Goal: Task Accomplishment & Management: Manage account settings

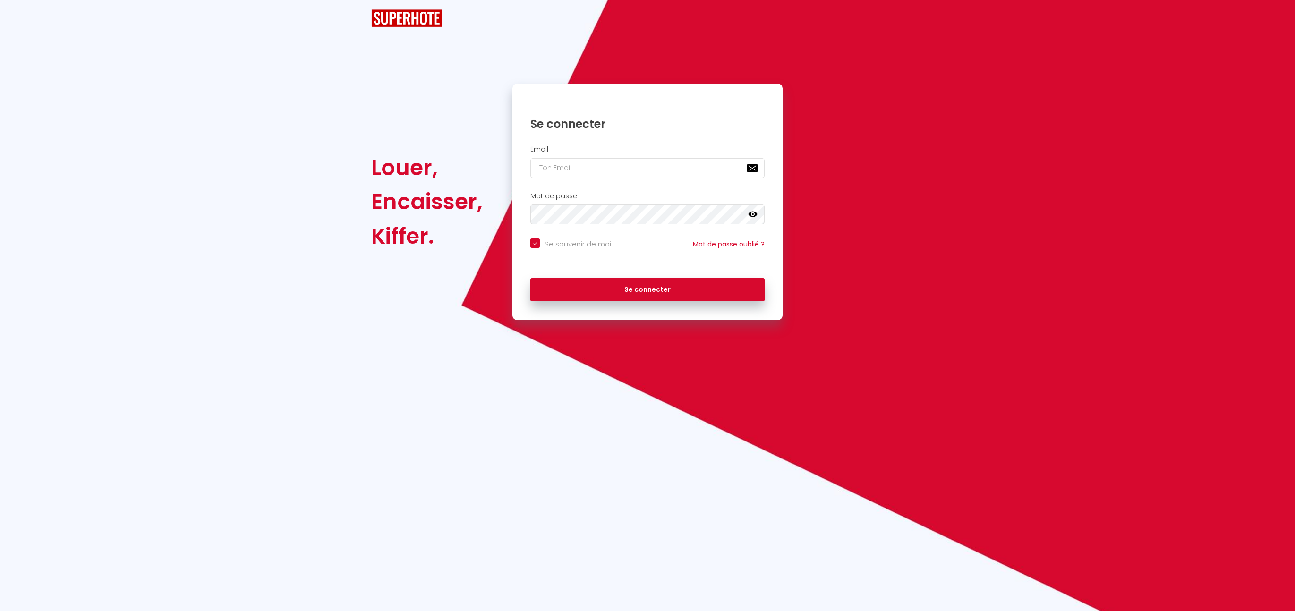
checkbox input "true"
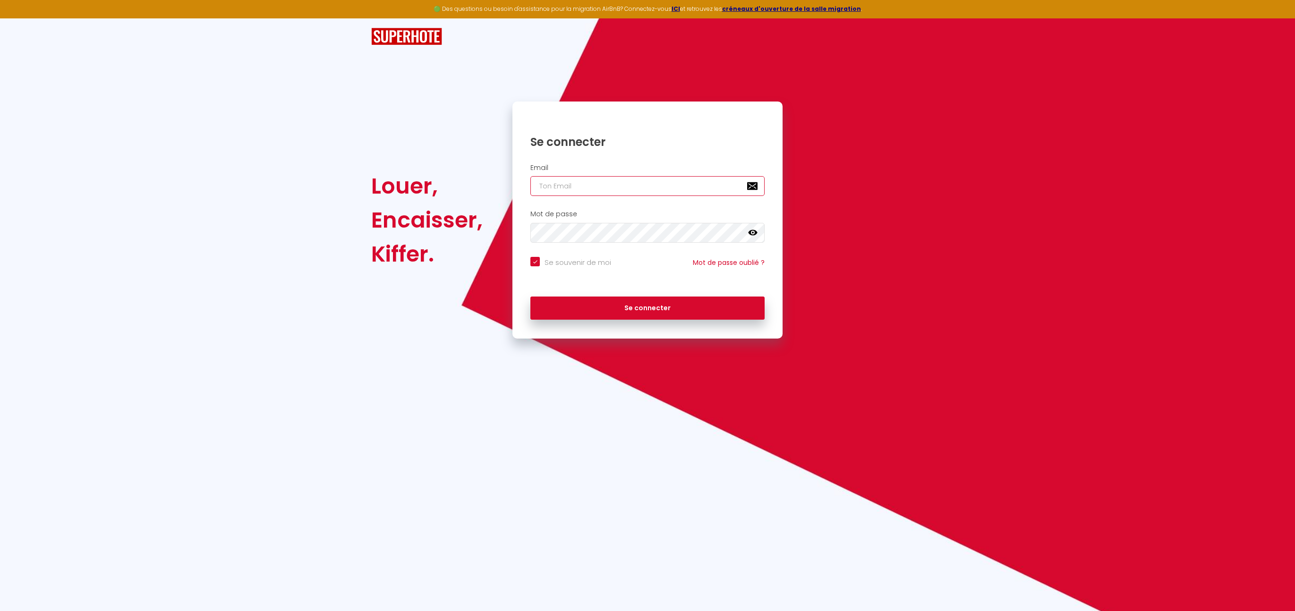
type input "natacha.bguyon@gmail.com"
click at [654, 309] on button "Se connecter" at bounding box center [647, 309] width 234 height 24
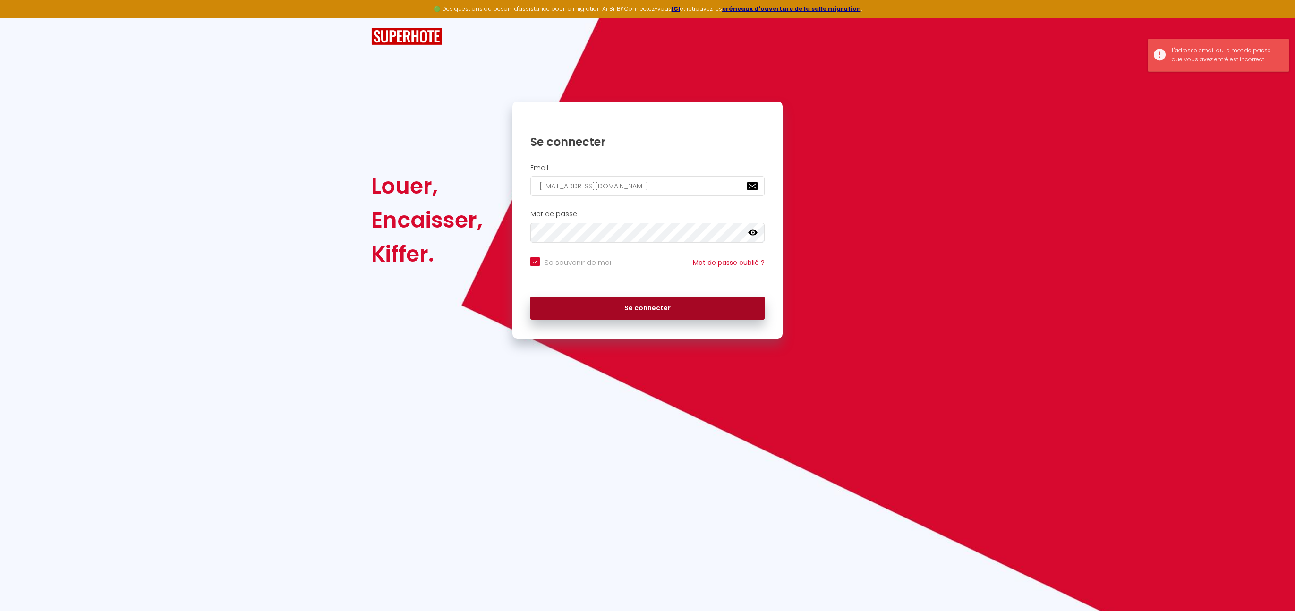
click at [630, 301] on button "Se connecter" at bounding box center [647, 309] width 234 height 24
checkbox input "true"
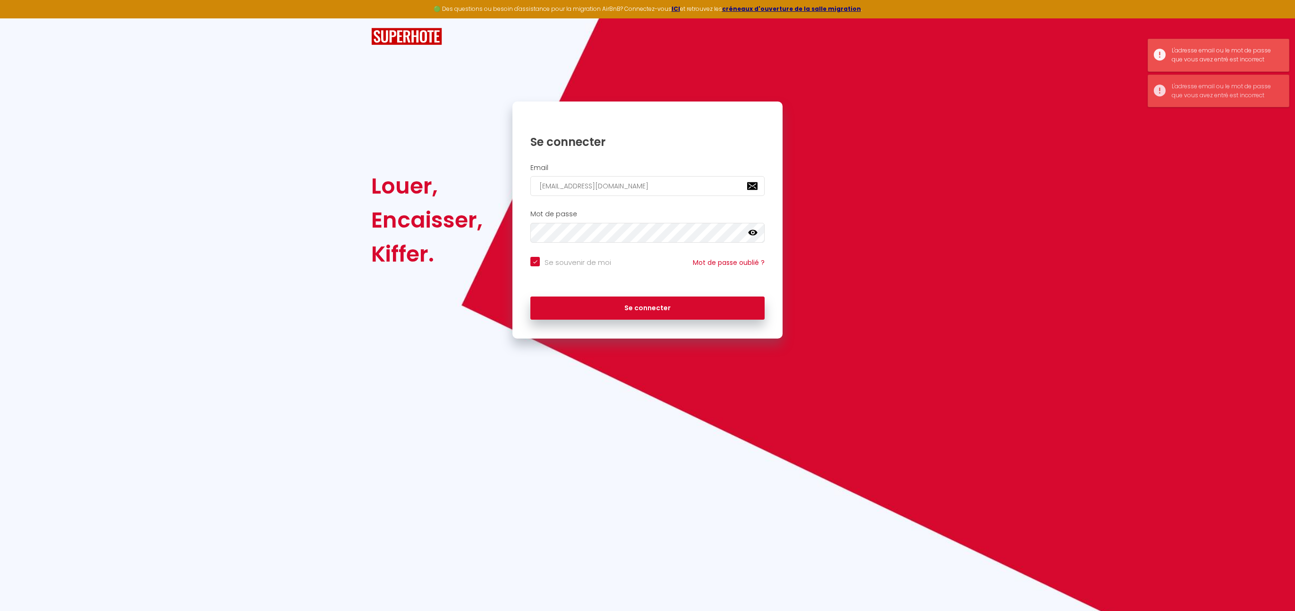
click at [530, 196] on div at bounding box center [530, 196] width 0 height 0
type input "[EMAIL_ADDRESS][DOMAIN_NAME]"
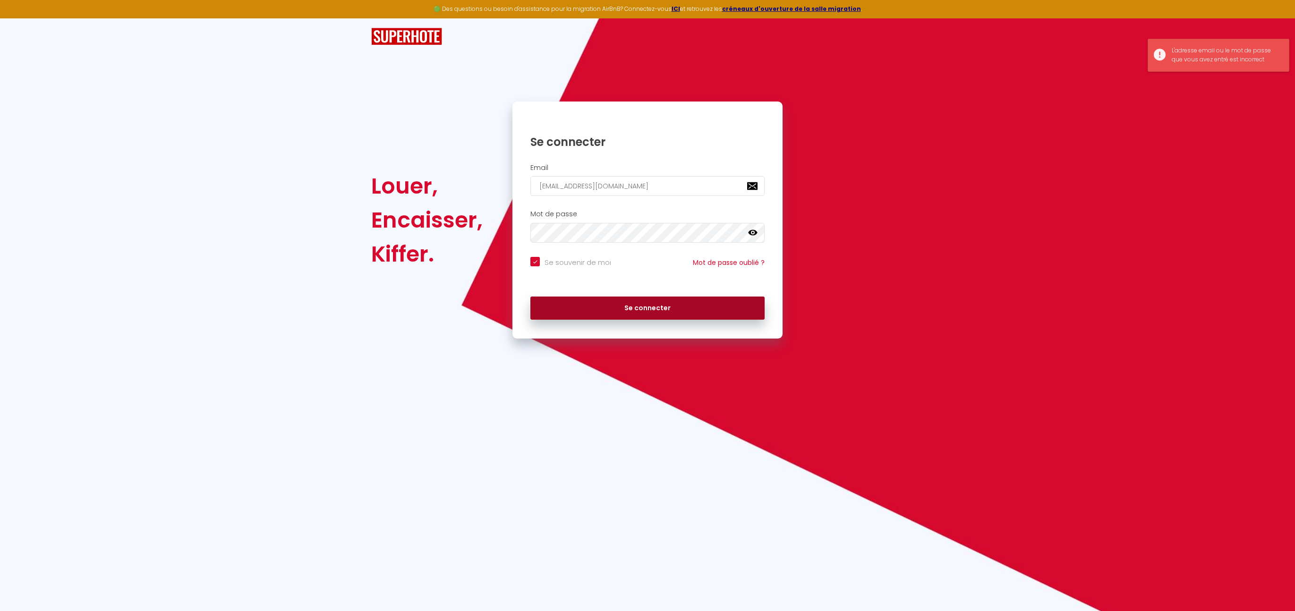
click at [696, 307] on button "Se connecter" at bounding box center [647, 309] width 234 height 24
checkbox input "true"
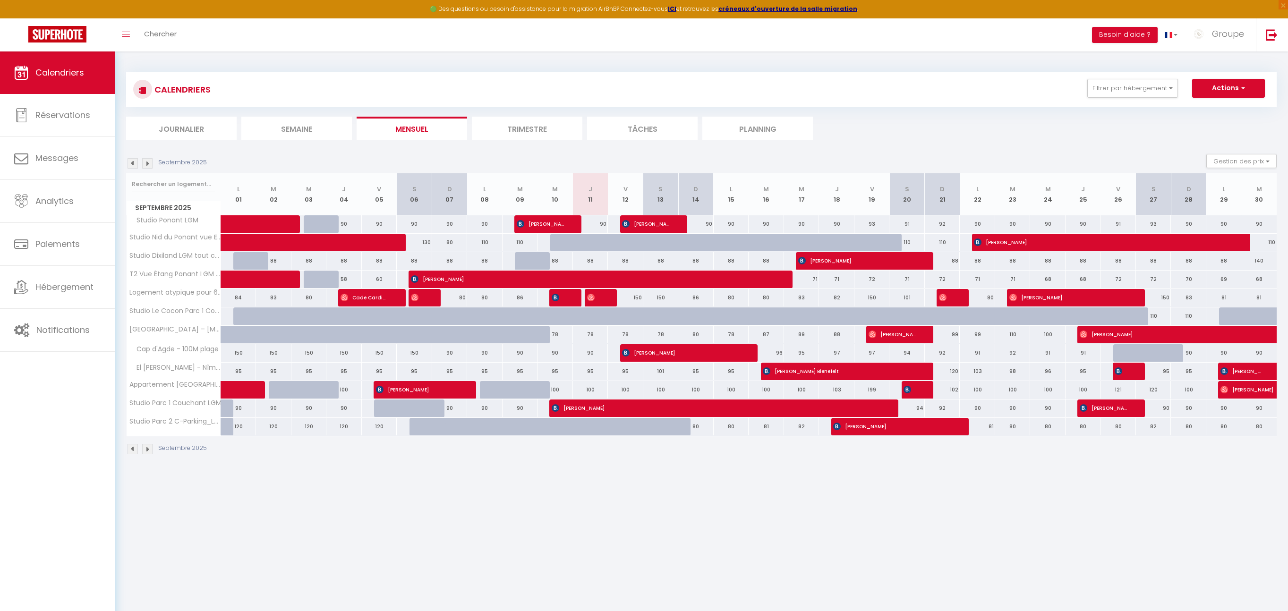
click at [146, 164] on img at bounding box center [147, 163] width 10 height 10
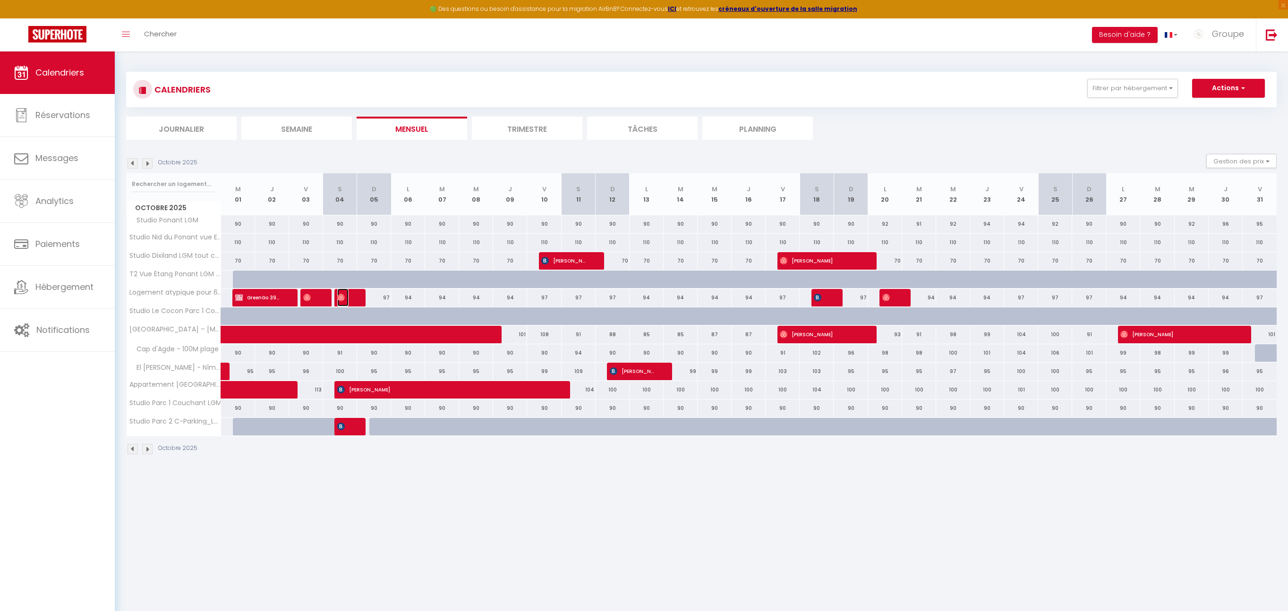
click at [348, 300] on span "[PERSON_NAME]" at bounding box center [342, 298] width 11 height 18
select select "OK"
select select "0"
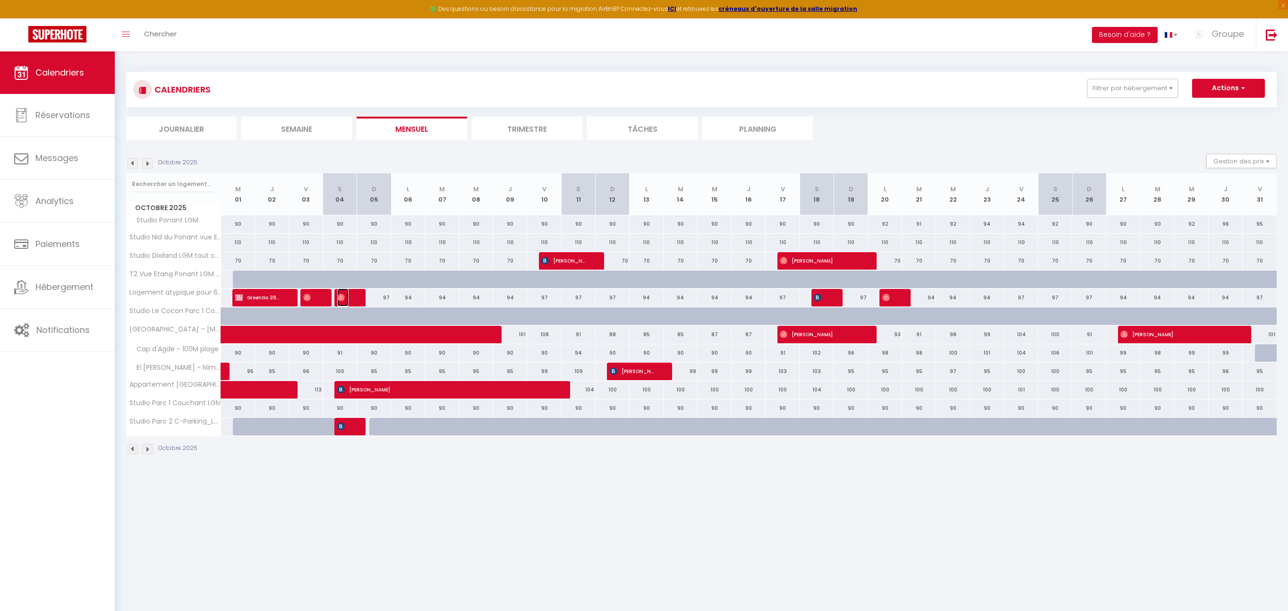
select select "1"
select select
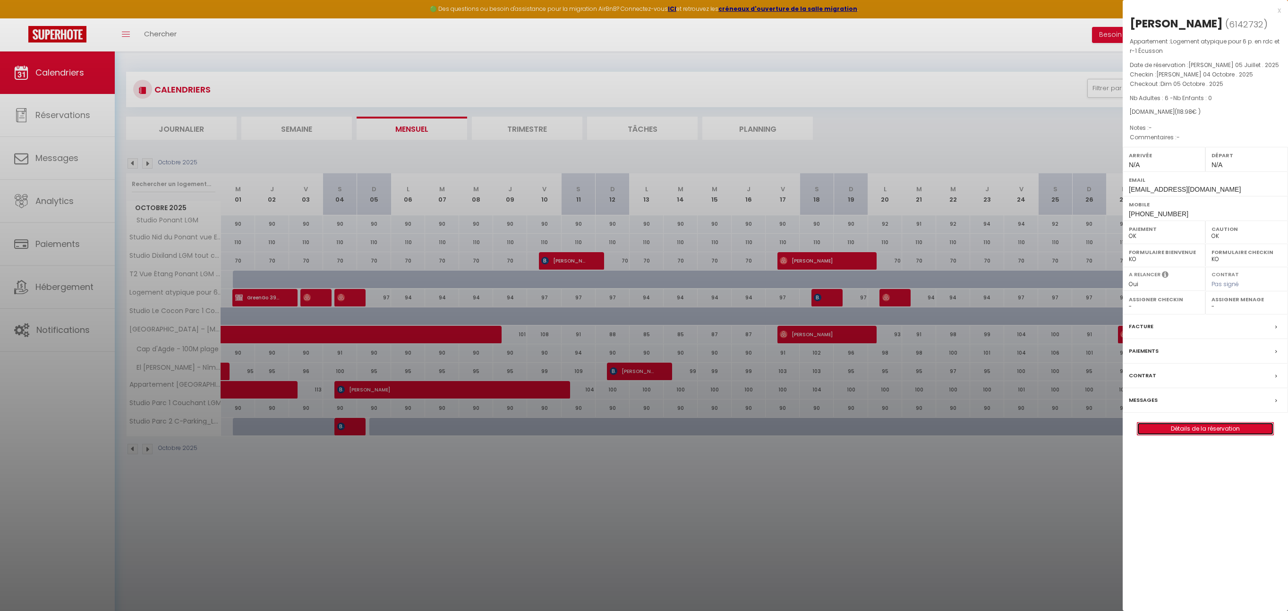
click at [1177, 428] on link "Détails de la réservation" at bounding box center [1205, 429] width 136 height 12
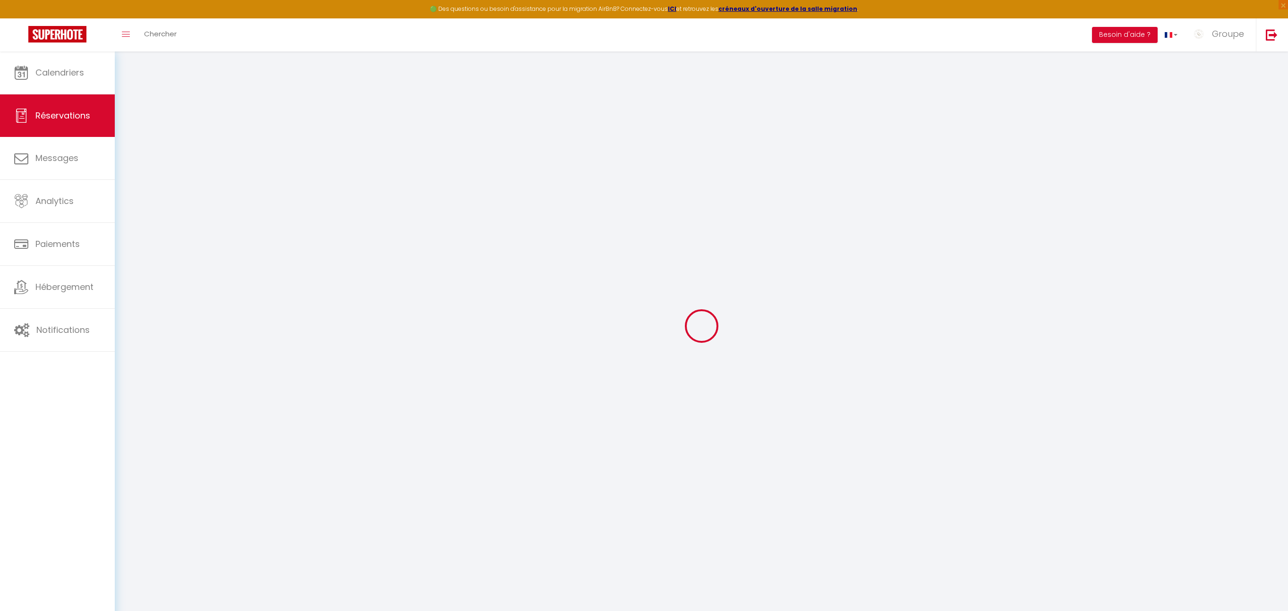
select select "not_cancelled"
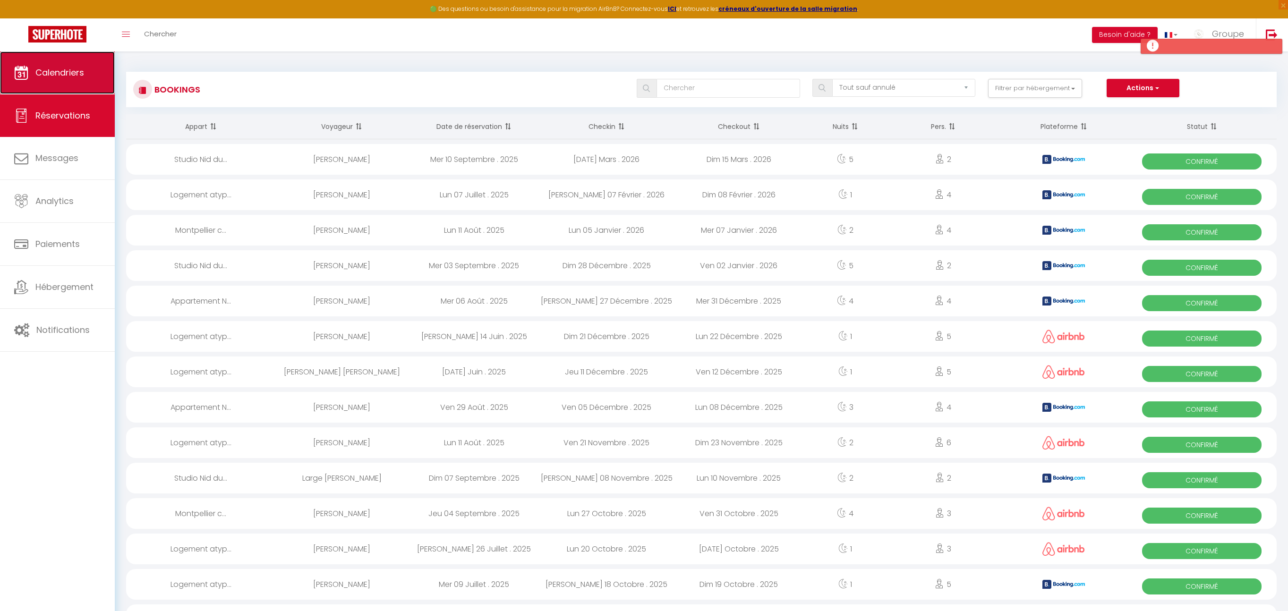
click at [59, 70] on span "Calendriers" at bounding box center [59, 73] width 49 height 12
click at [58, 84] on link "Calendriers" at bounding box center [57, 72] width 115 height 43
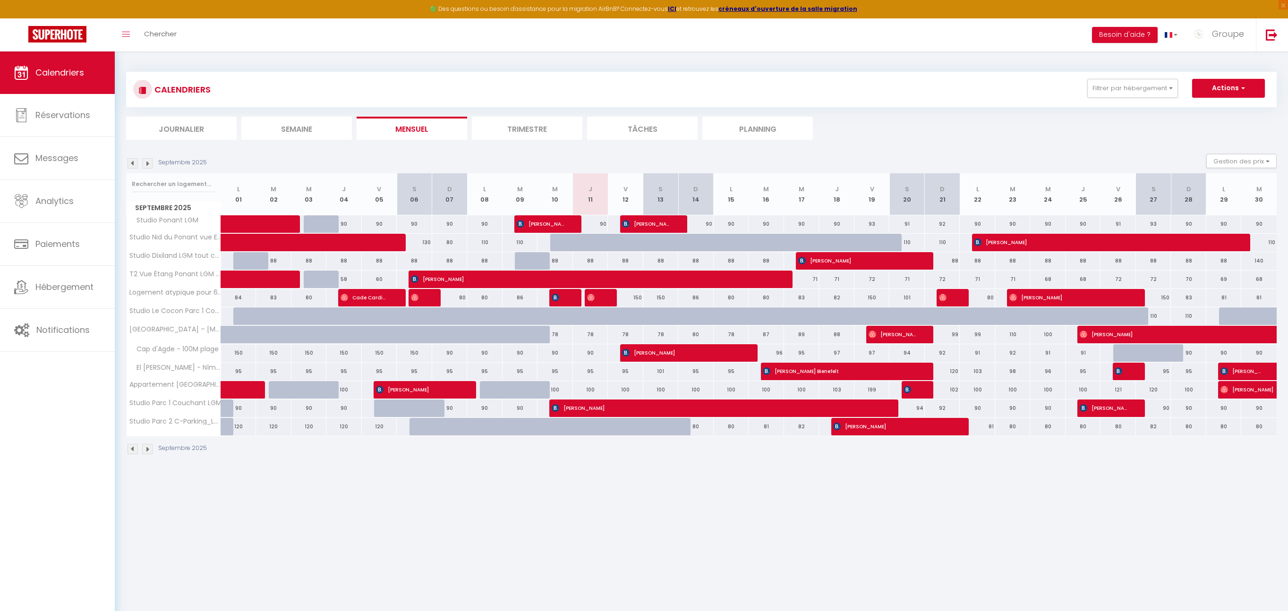
click at [147, 164] on img at bounding box center [147, 163] width 10 height 10
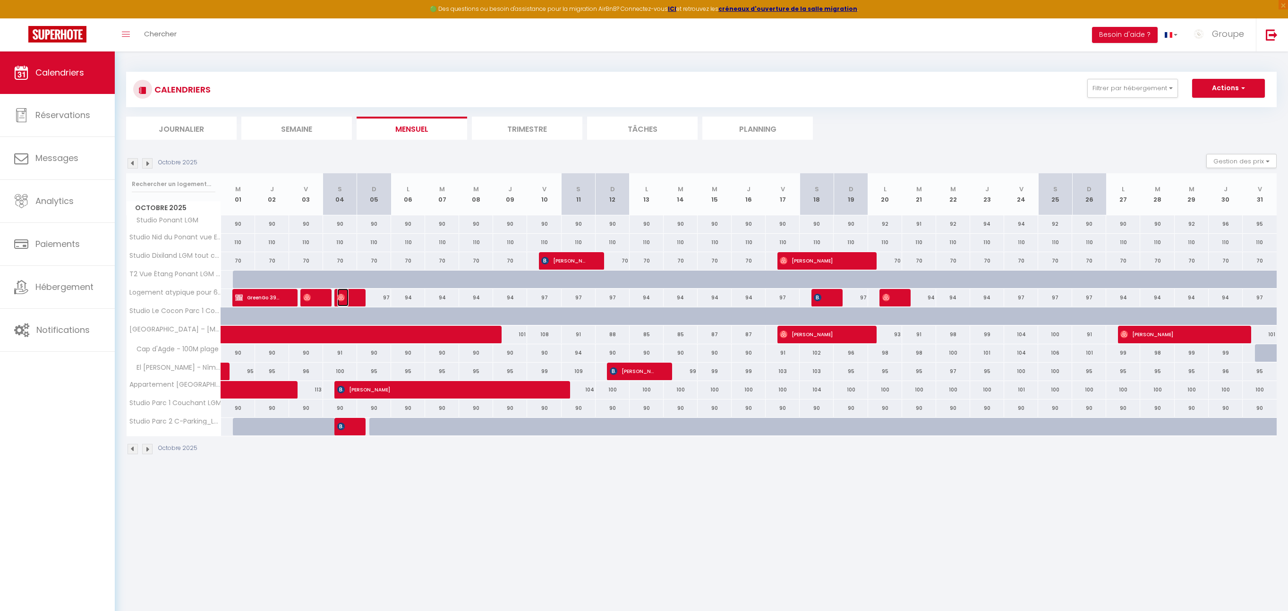
click at [341, 297] on img at bounding box center [341, 298] width 8 height 8
select select "OK"
select select "0"
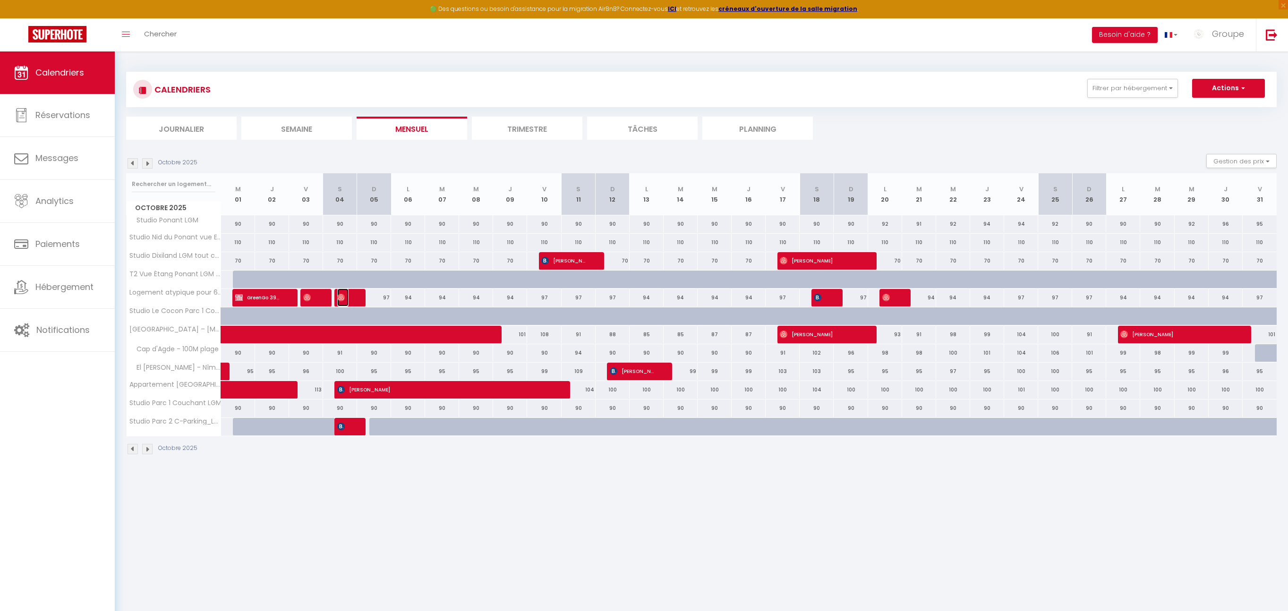
select select "1"
select select
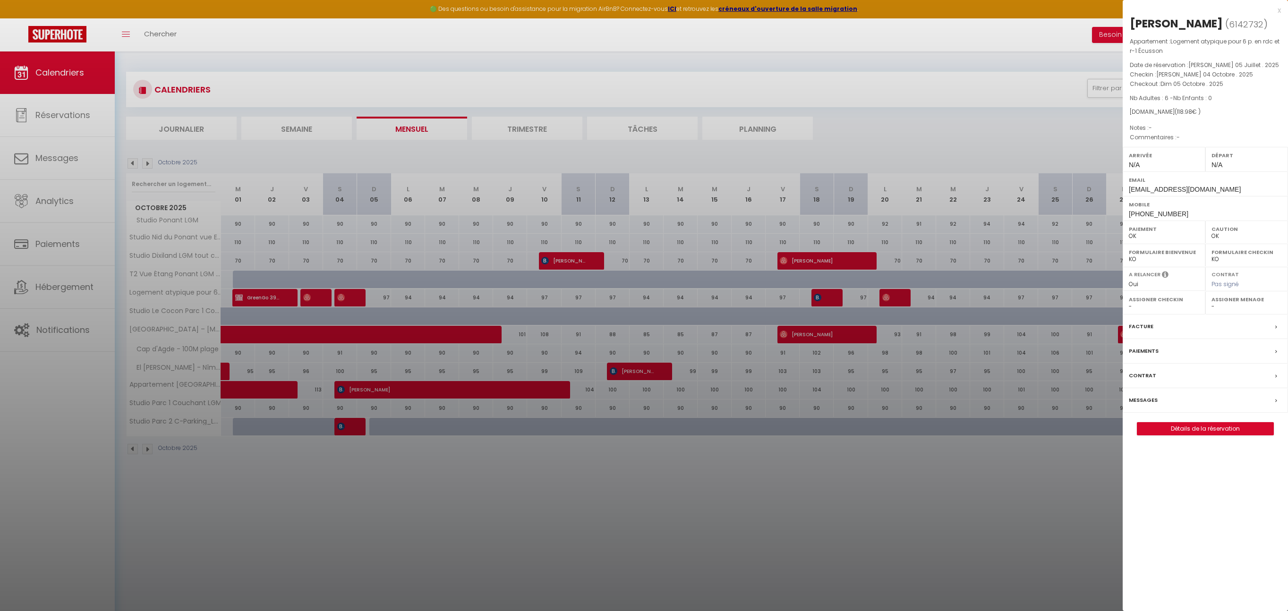
click at [1273, 374] on div "Contrat" at bounding box center [1205, 376] width 165 height 25
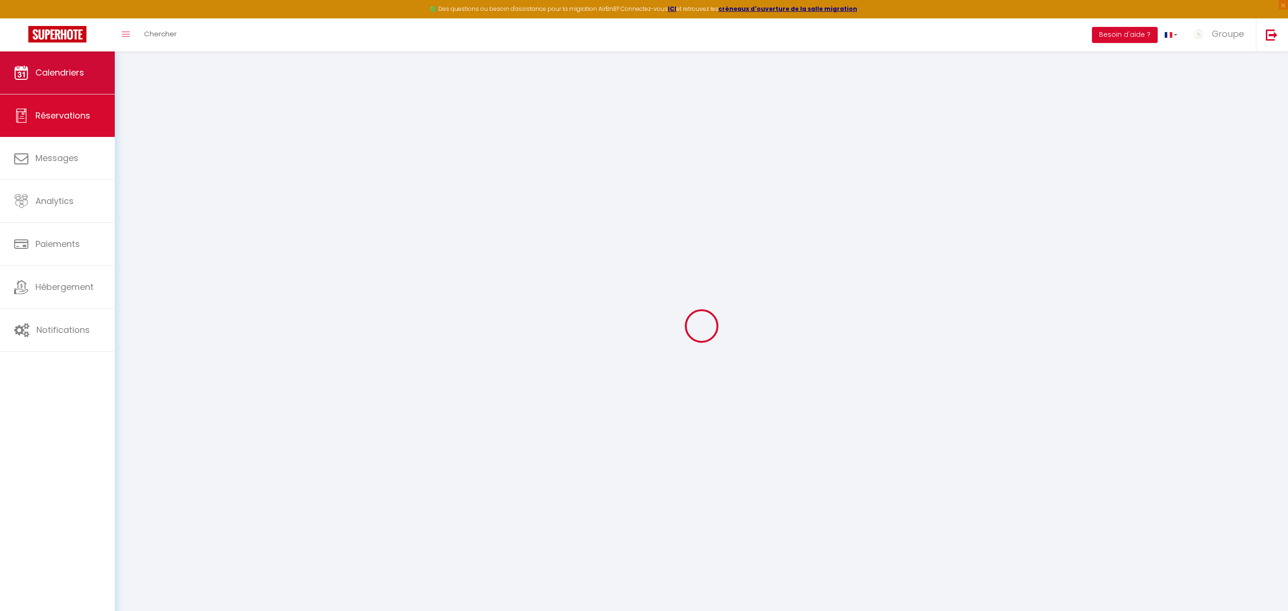
select select "not_cancelled"
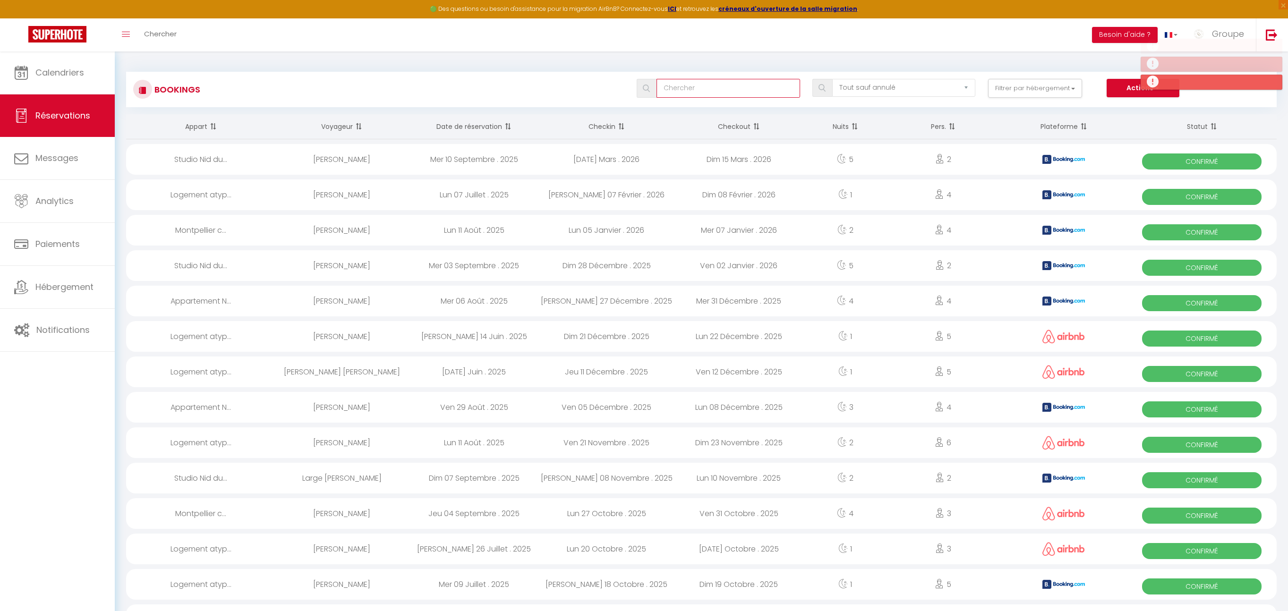
click at [707, 92] on input "text" at bounding box center [727, 88] width 143 height 19
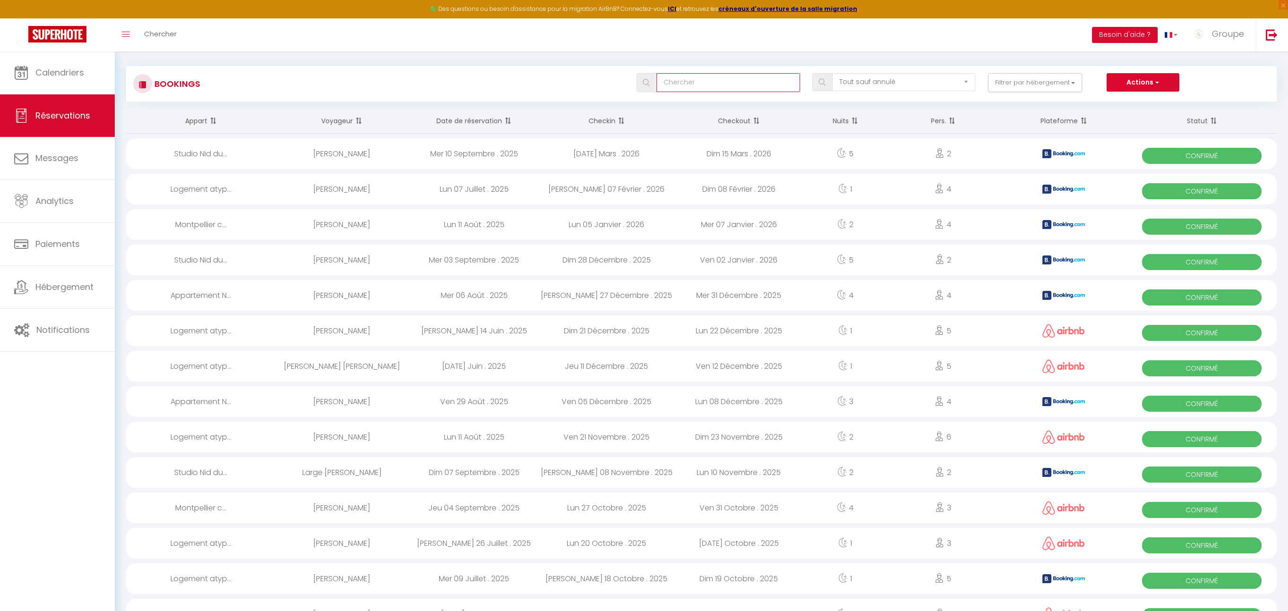
scroll to position [265, 0]
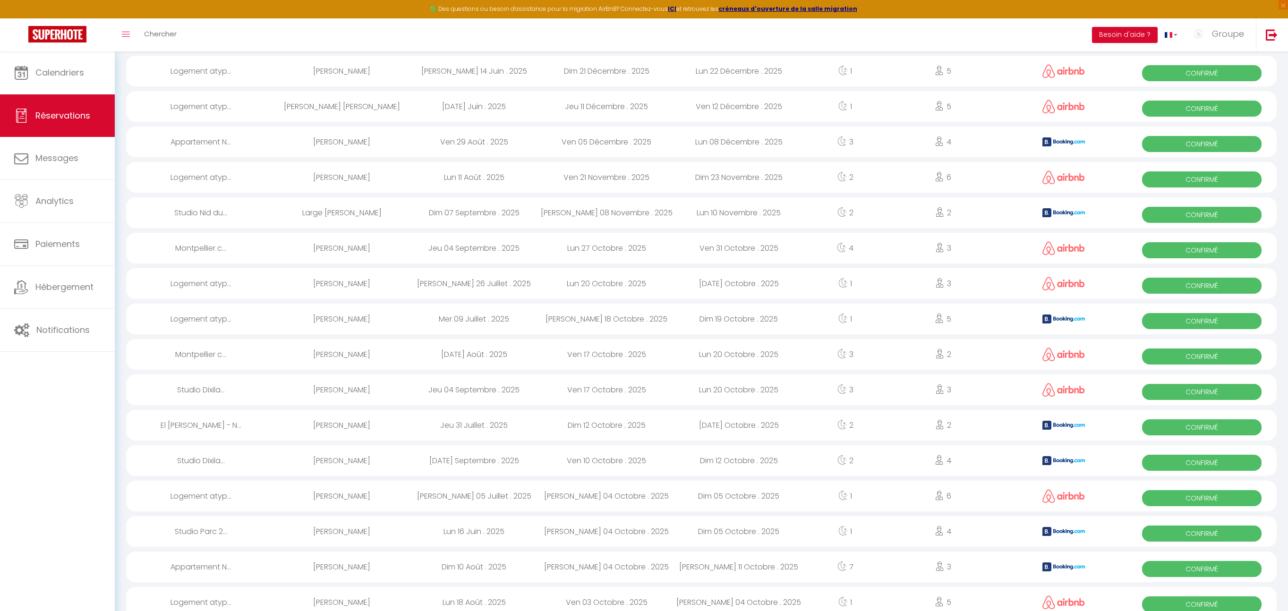
click at [614, 497] on div "[DATE] . 2025" at bounding box center [606, 496] width 132 height 31
select select "OK"
select select "0"
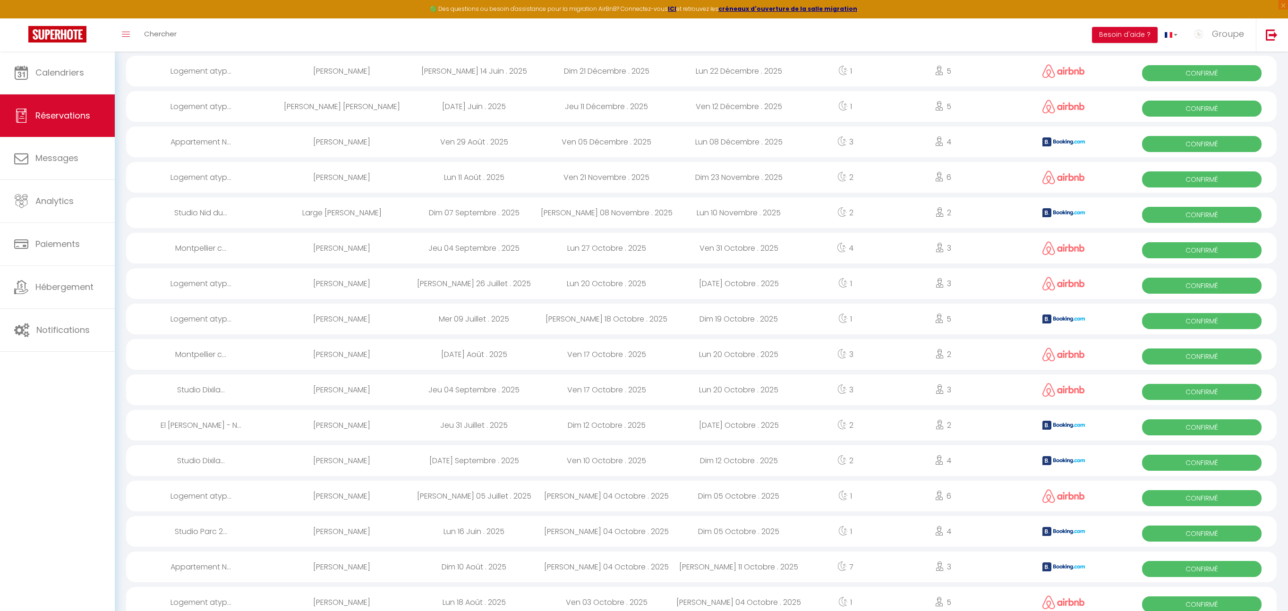
select select "1"
select select
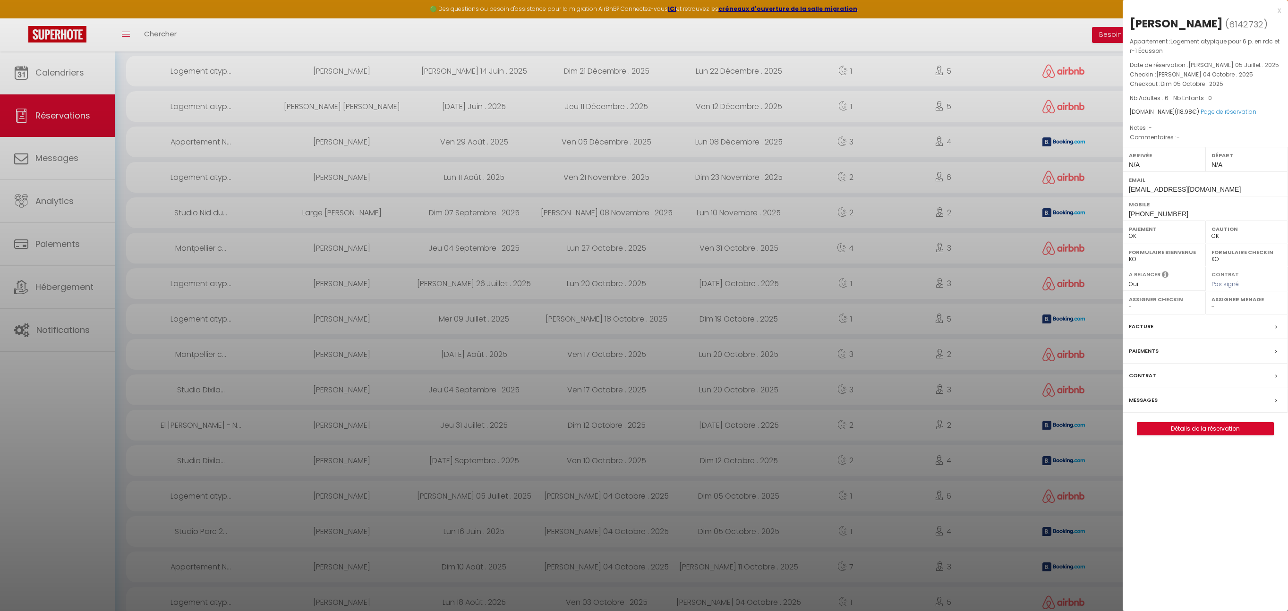
click at [1273, 325] on div "Facture" at bounding box center [1205, 327] width 165 height 25
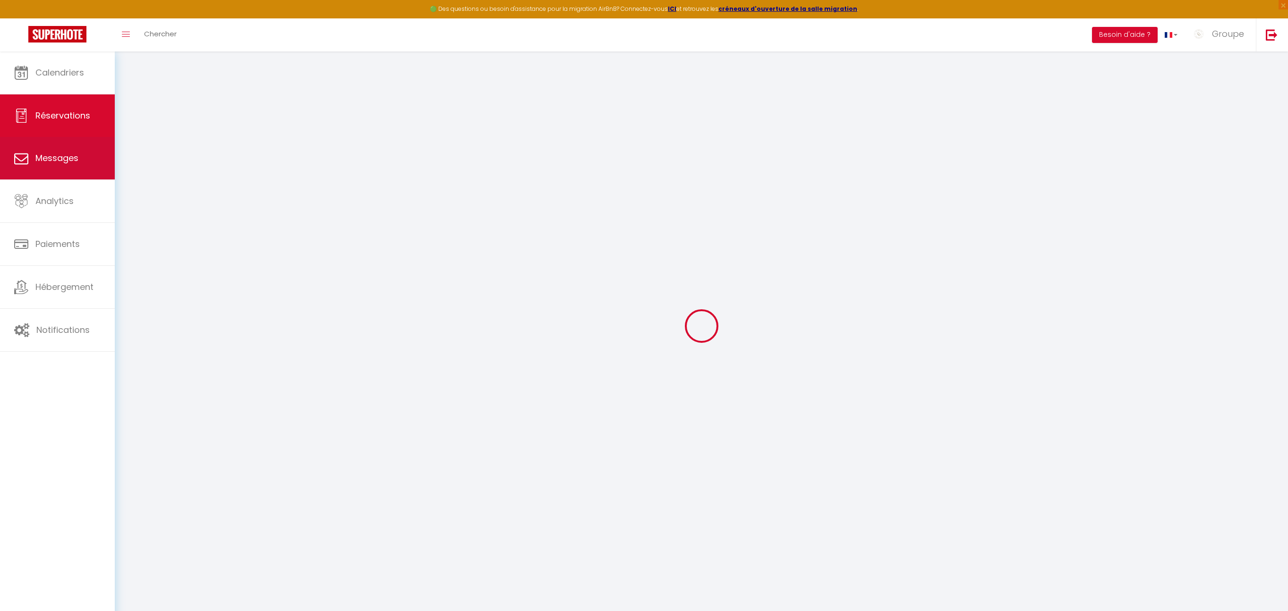
select select "not_cancelled"
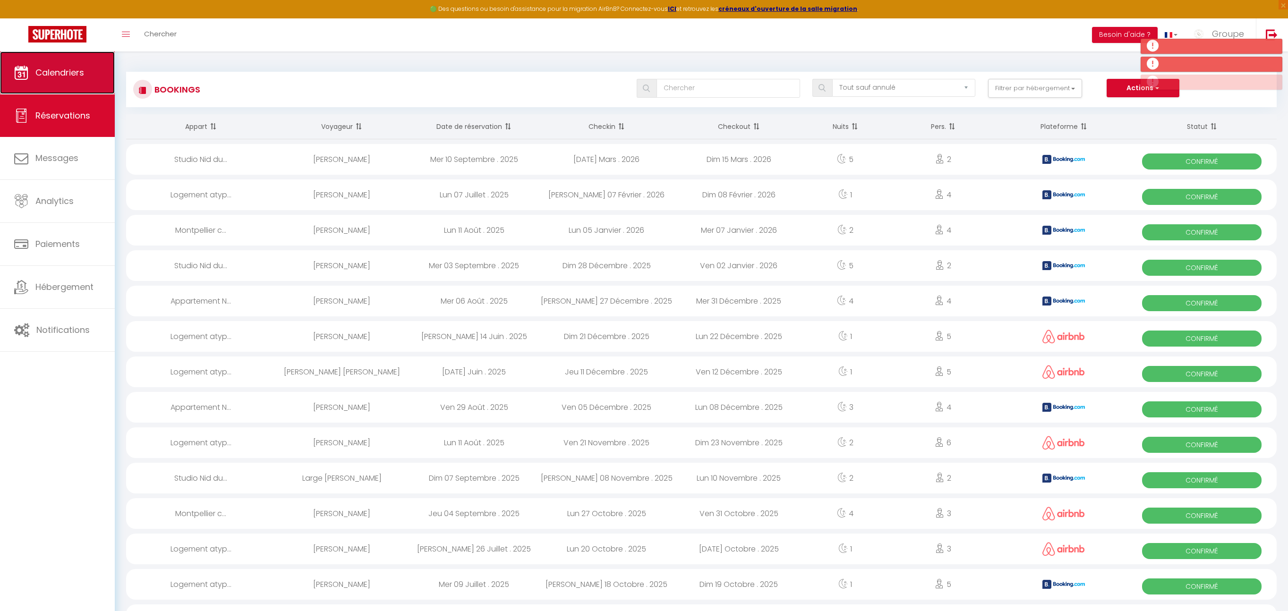
click at [53, 72] on span "Calendriers" at bounding box center [59, 73] width 49 height 12
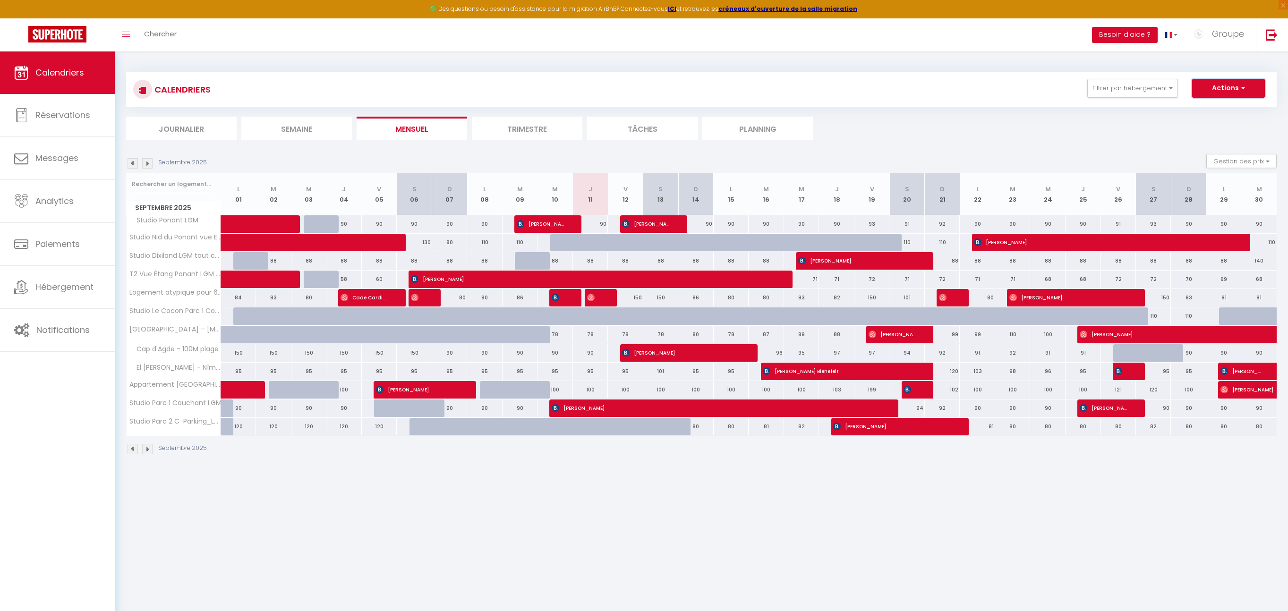
click at [1247, 94] on button "Actions" at bounding box center [1228, 88] width 73 height 19
click at [148, 161] on img at bounding box center [147, 163] width 10 height 10
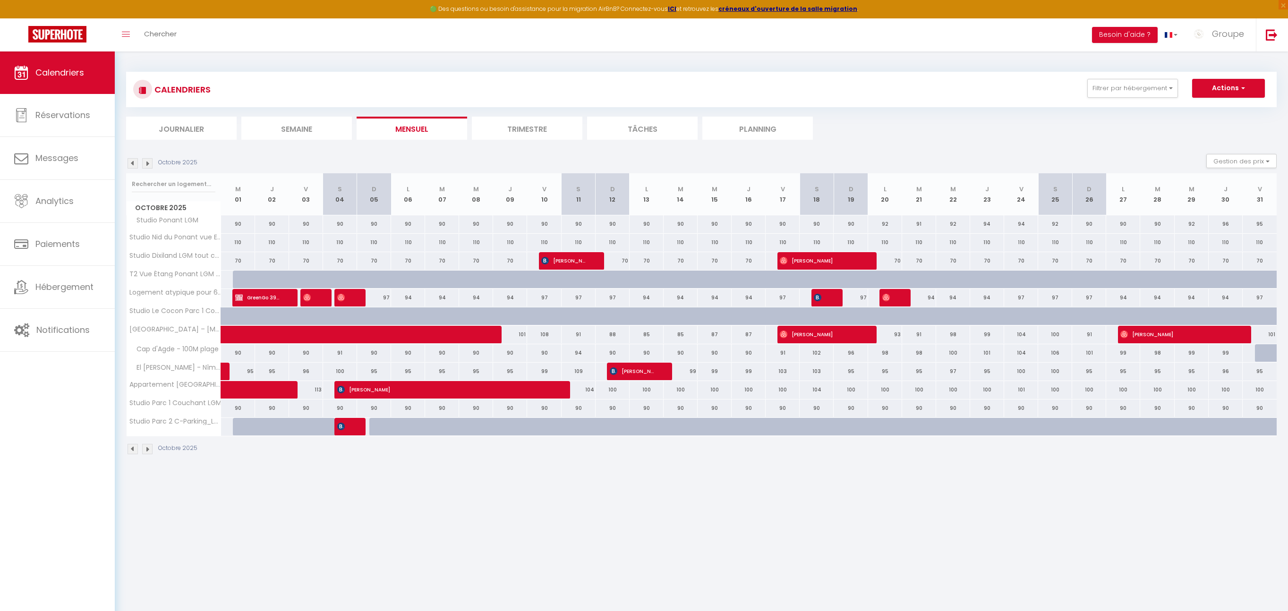
click at [361, 295] on div "97" at bounding box center [374, 297] width 34 height 17
type input "97"
type input "Dim 05 Octobre 2025"
type input "Lun 06 Octobre 2025"
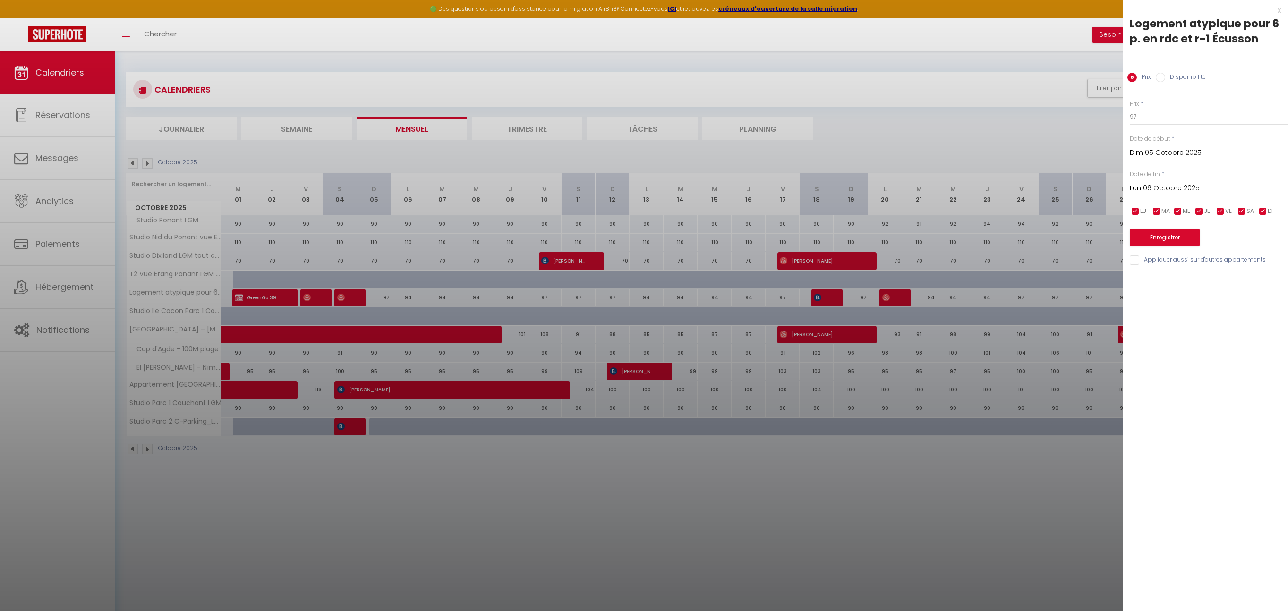
click at [1277, 11] on div "x" at bounding box center [1202, 10] width 158 height 11
select select
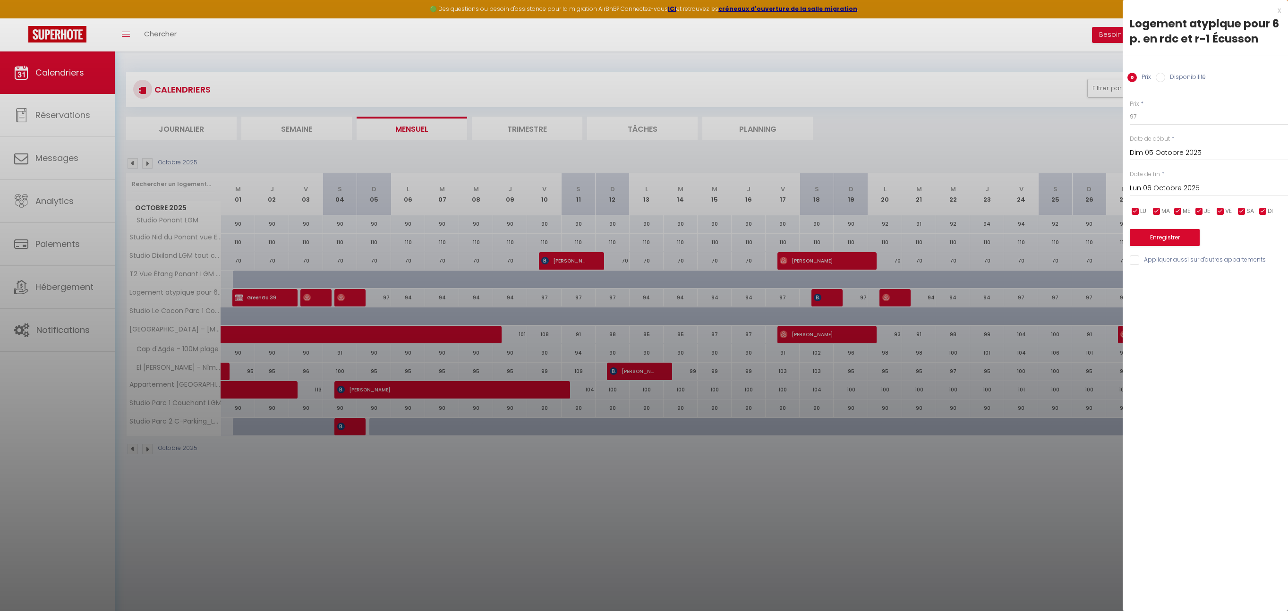
select select
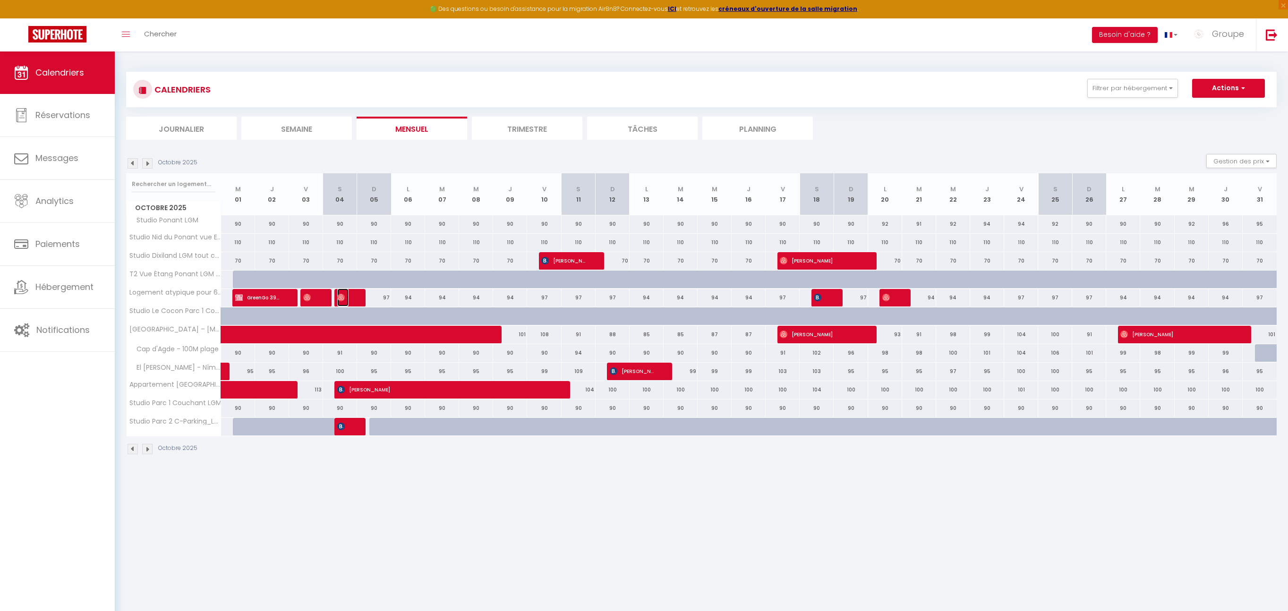
click at [348, 298] on span "[PERSON_NAME]" at bounding box center [342, 298] width 11 height 18
select select "OK"
select select "0"
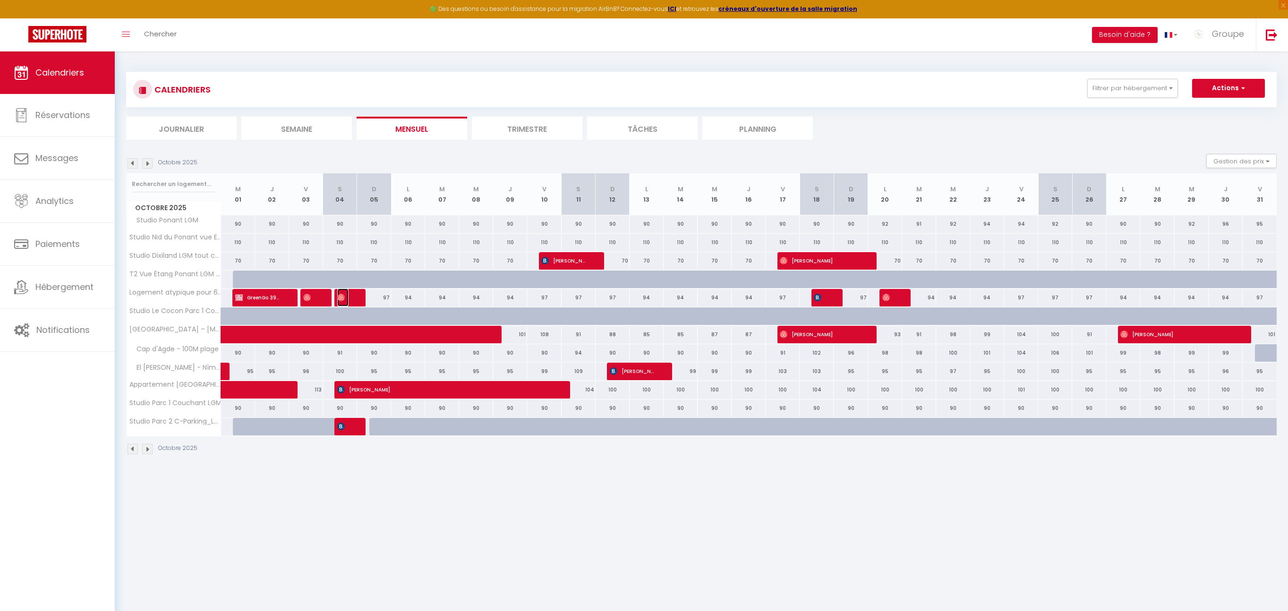
select select "1"
select select
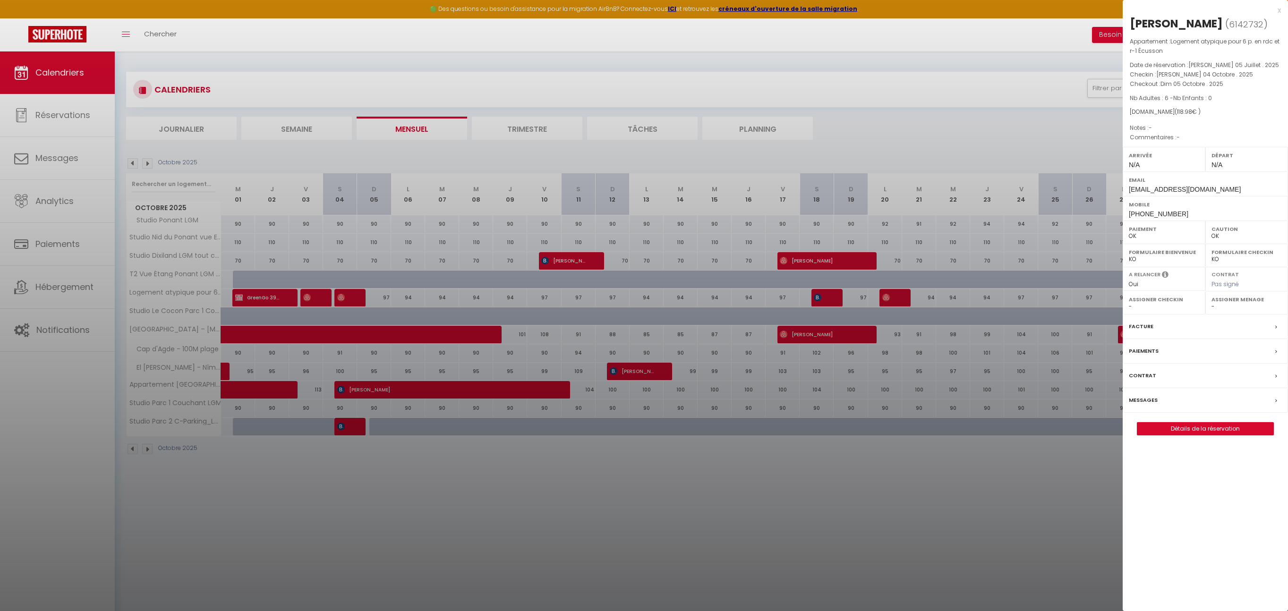
click at [1276, 9] on div "x" at bounding box center [1202, 10] width 158 height 11
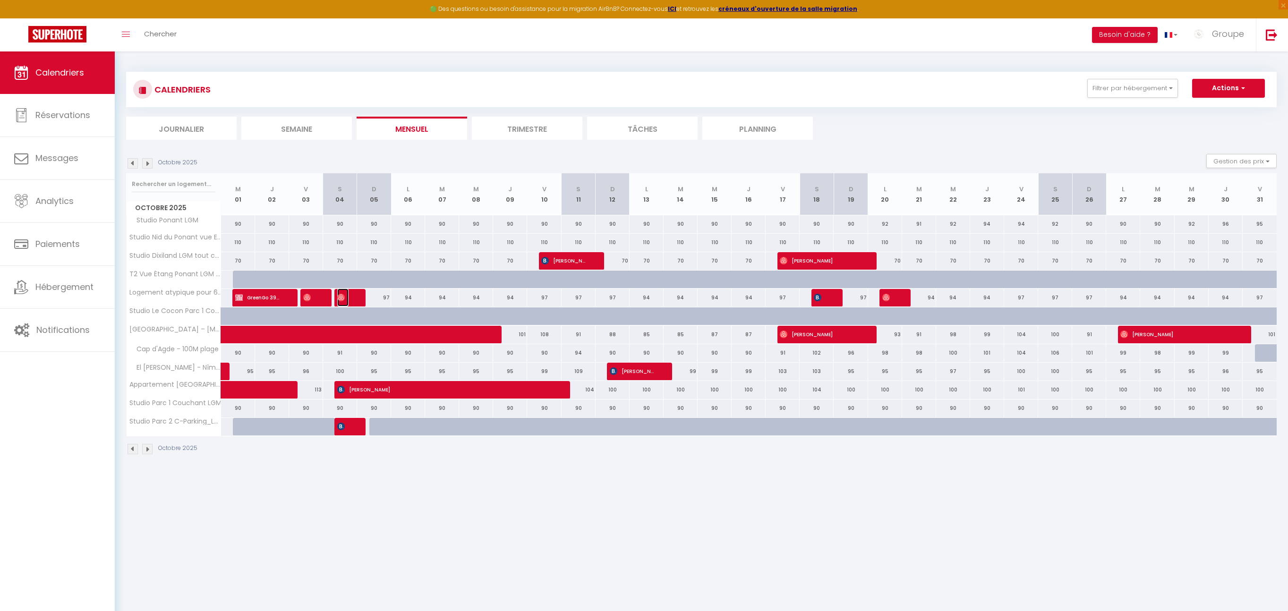
click at [348, 297] on span "[PERSON_NAME]" at bounding box center [342, 298] width 11 height 18
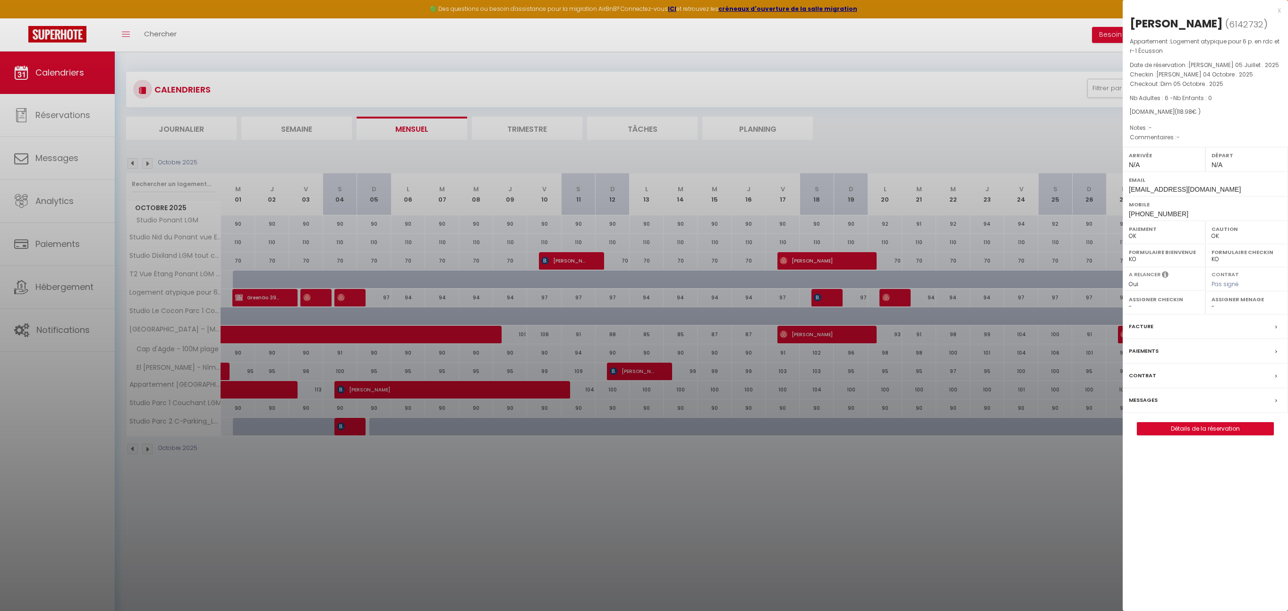
click at [1158, 239] on select "OK KO" at bounding box center [1164, 236] width 70 height 9
click at [1129, 232] on select "OK KO" at bounding box center [1164, 236] width 70 height 9
click at [1161, 237] on select "OK KO" at bounding box center [1164, 236] width 70 height 9
click at [1129, 232] on select "OK KO" at bounding box center [1164, 236] width 70 height 9
click at [1241, 356] on div "Paiements" at bounding box center [1205, 351] width 165 height 25
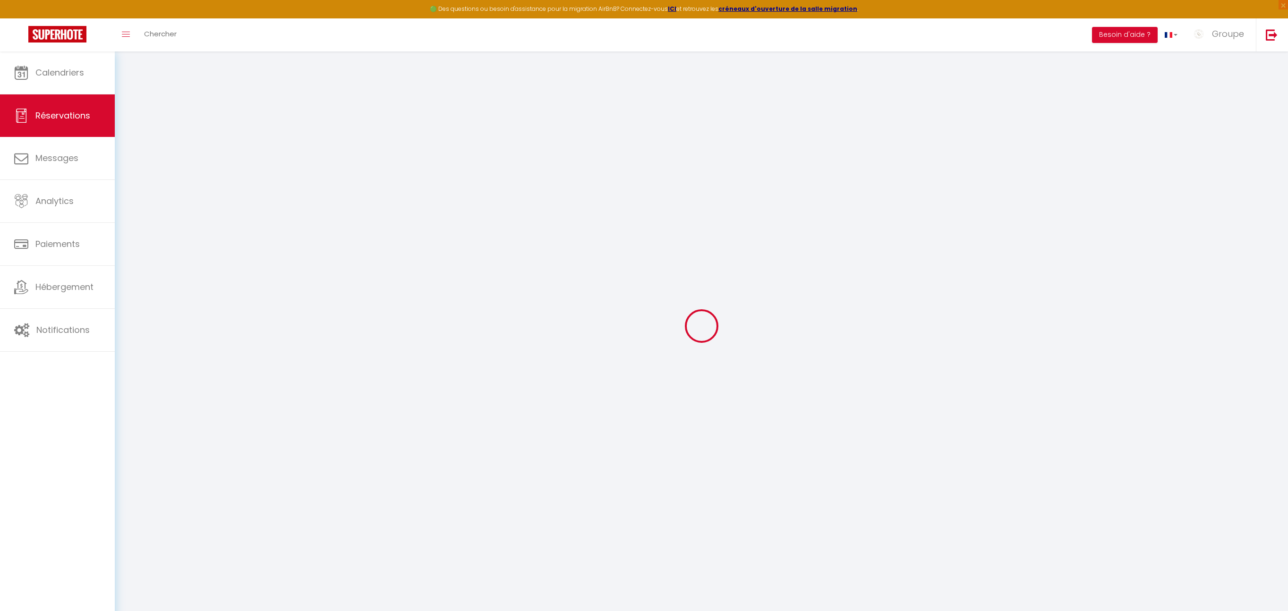
select select "not_cancelled"
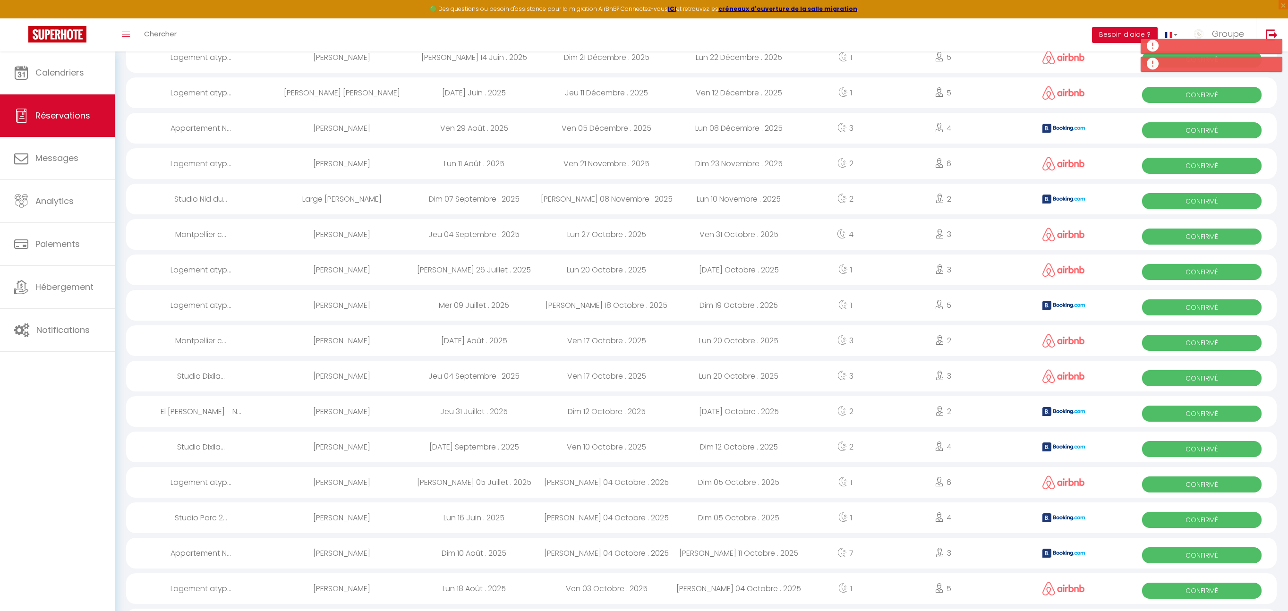
scroll to position [327, 0]
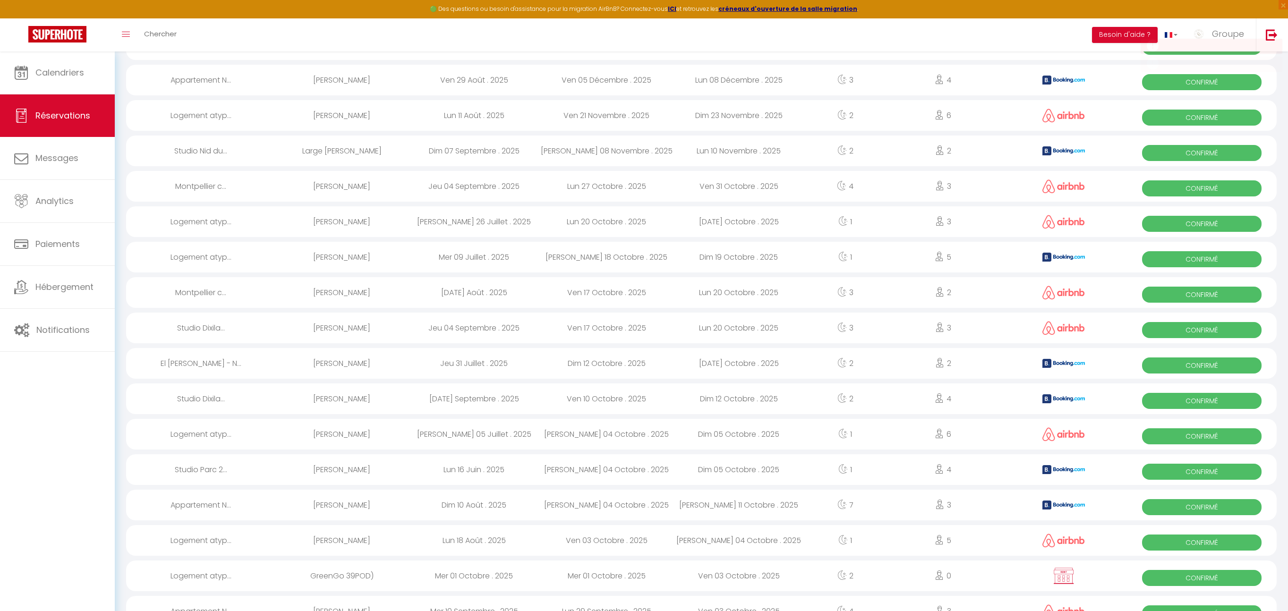
click at [1233, 433] on span "Confirmé" at bounding box center [1201, 436] width 119 height 16
select select "OK"
select select "0"
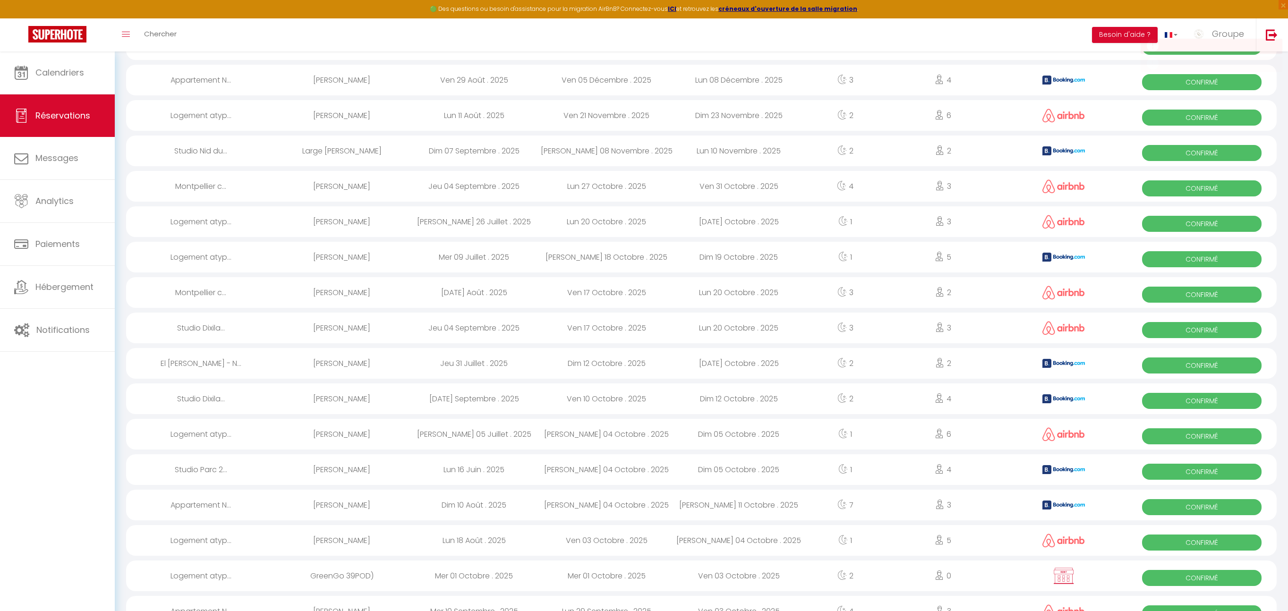
select select "1"
select select
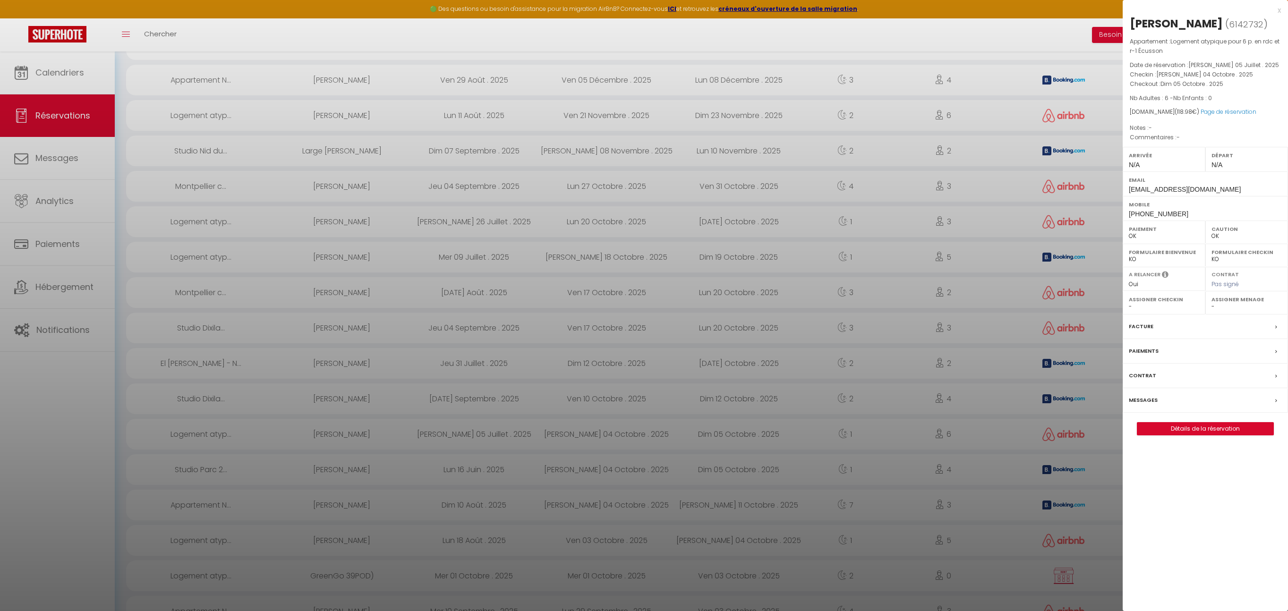
click at [1229, 236] on select "OK KO" at bounding box center [1246, 236] width 70 height 9
click at [1136, 238] on select "OK KO" at bounding box center [1164, 236] width 70 height 9
select select "KO"
click at [1129, 232] on select "OK KO" at bounding box center [1164, 236] width 70 height 9
click at [1278, 8] on div "x" at bounding box center [1202, 10] width 158 height 11
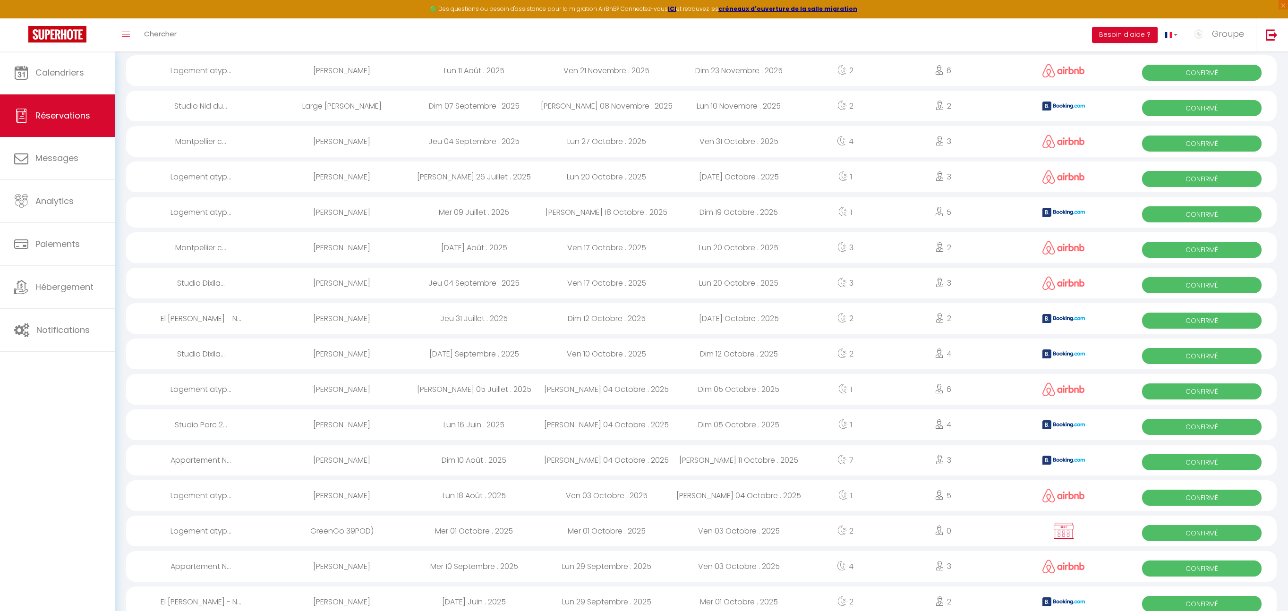
scroll to position [323, 0]
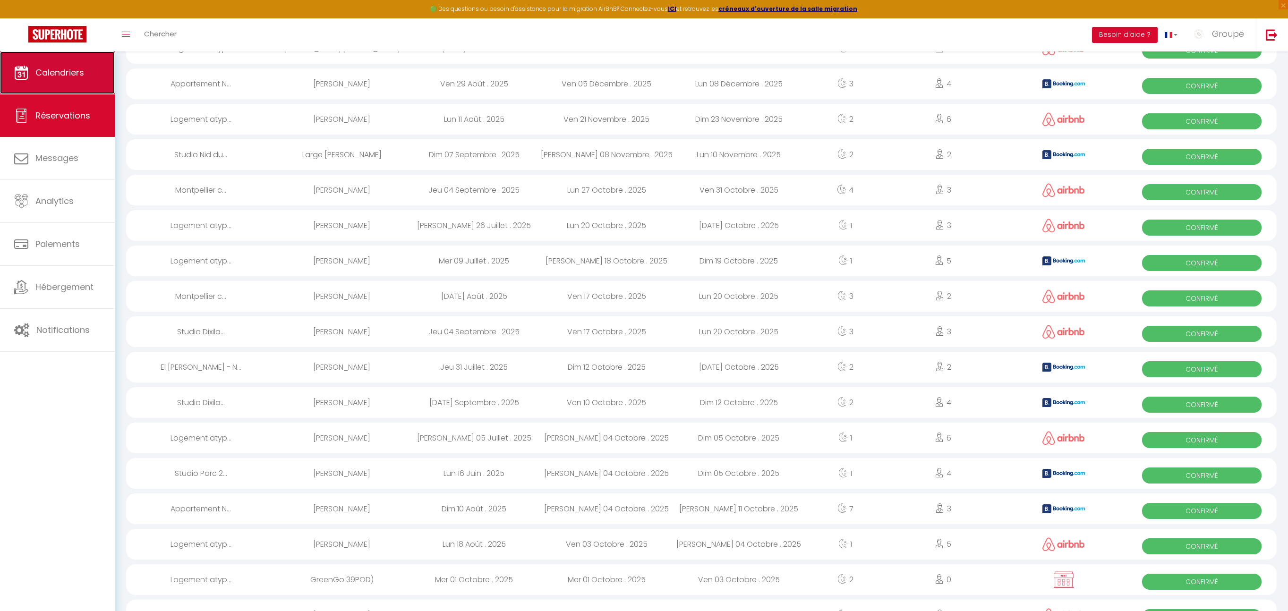
click at [96, 76] on link "Calendriers" at bounding box center [57, 72] width 115 height 43
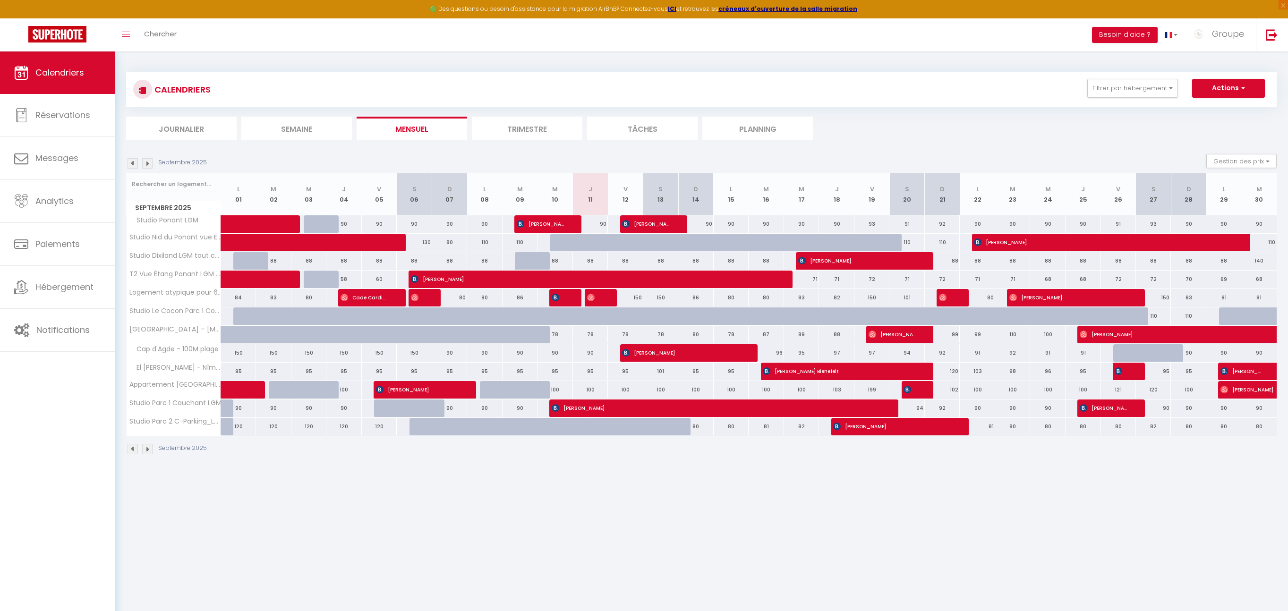
click at [148, 162] on img at bounding box center [147, 163] width 10 height 10
select select
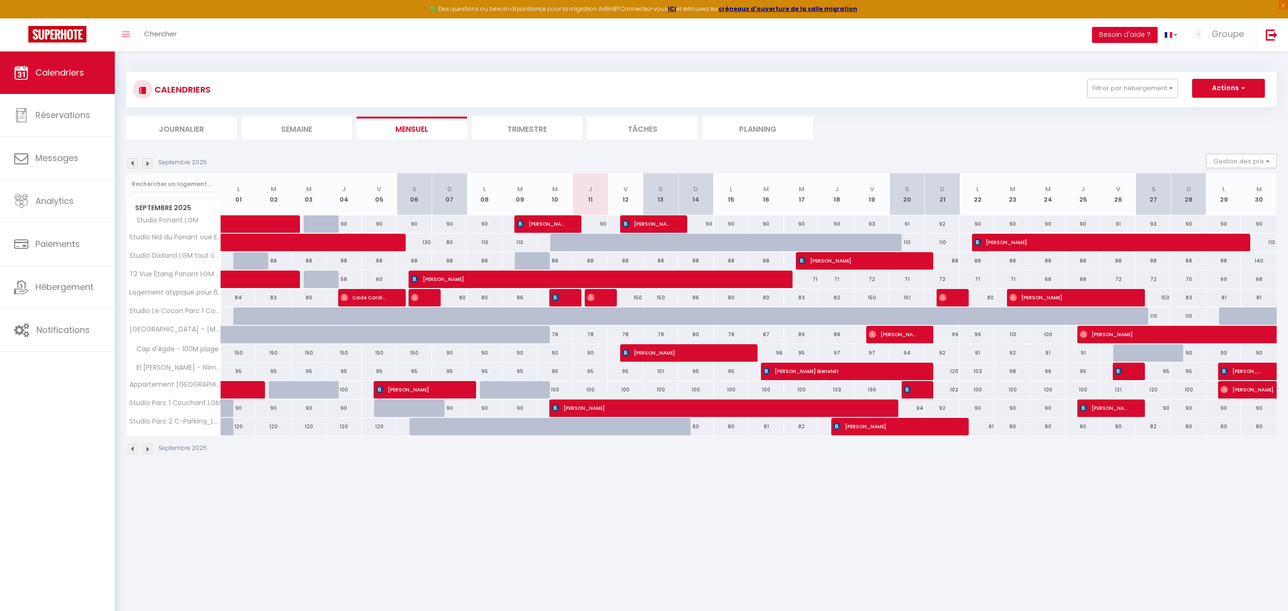
select select
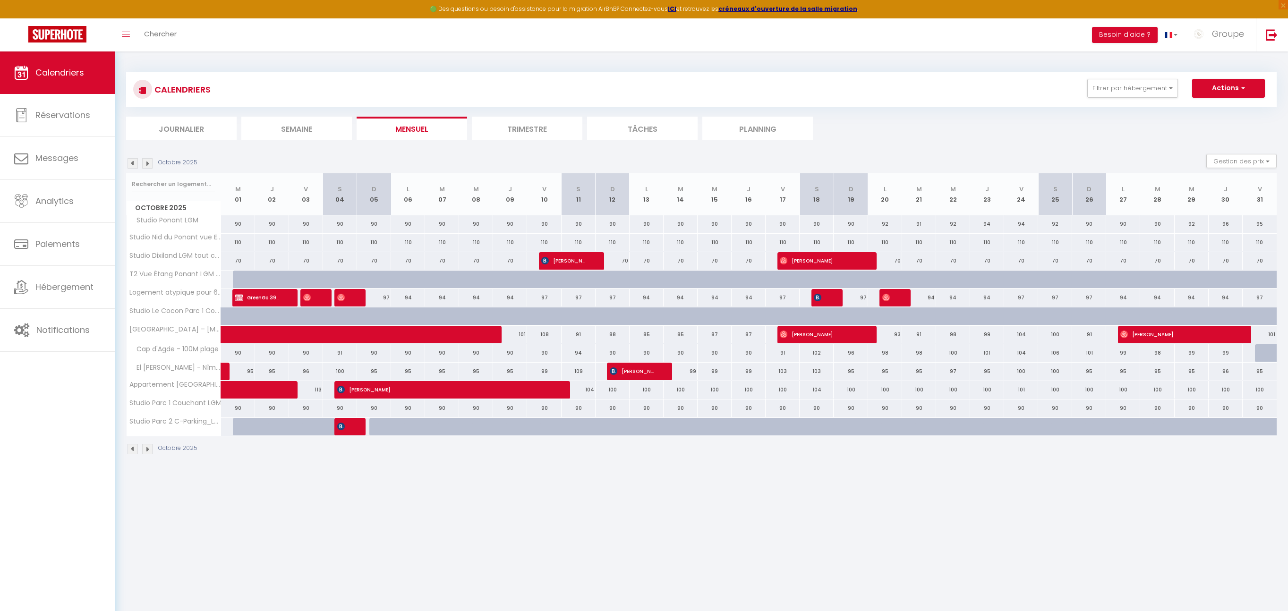
click at [350, 295] on div at bounding box center [351, 298] width 34 height 18
click at [344, 297] on img at bounding box center [341, 298] width 8 height 8
select select "KO"
select select "OK"
select select "0"
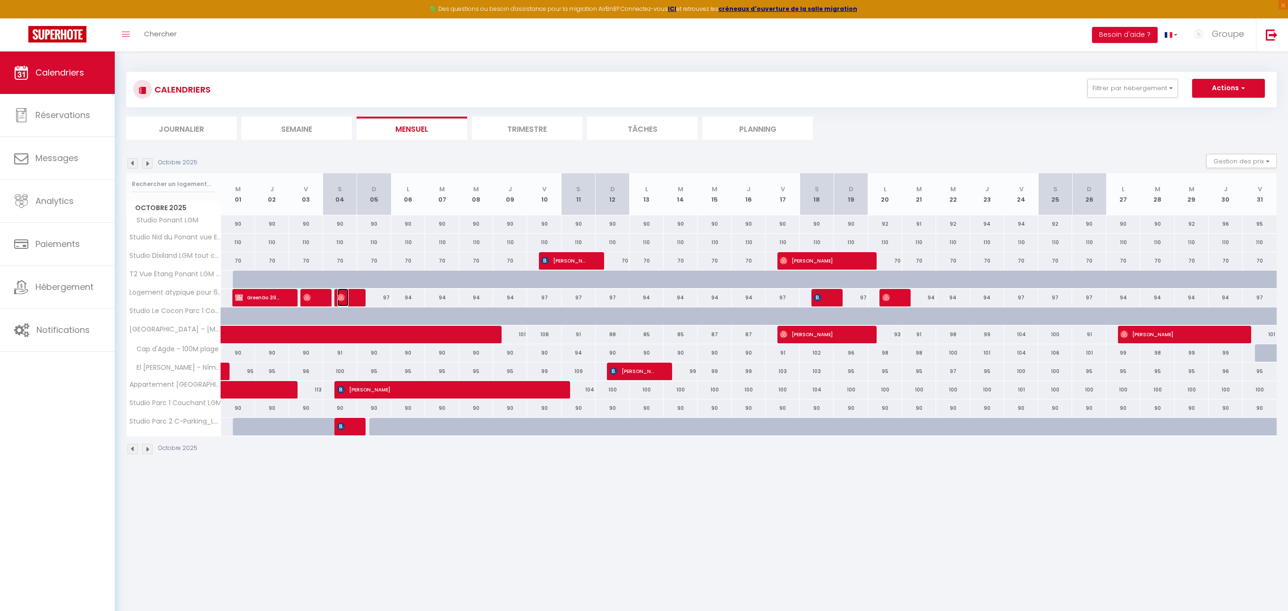
select select "0"
select select "1"
select select
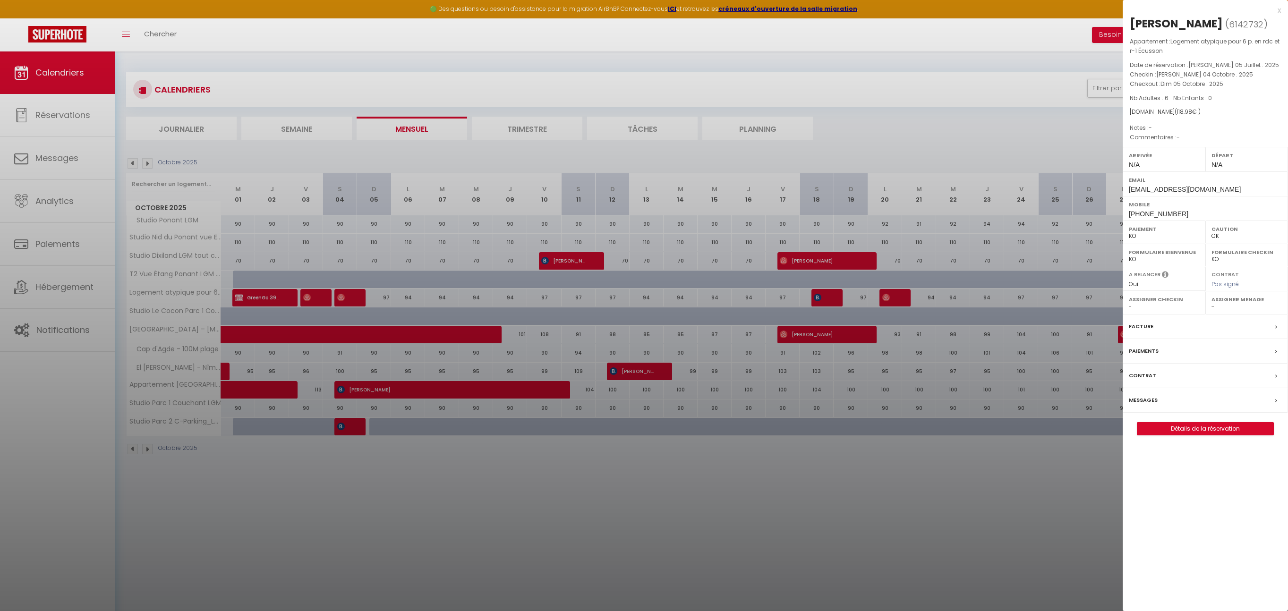
click at [354, 290] on div at bounding box center [644, 305] width 1288 height 611
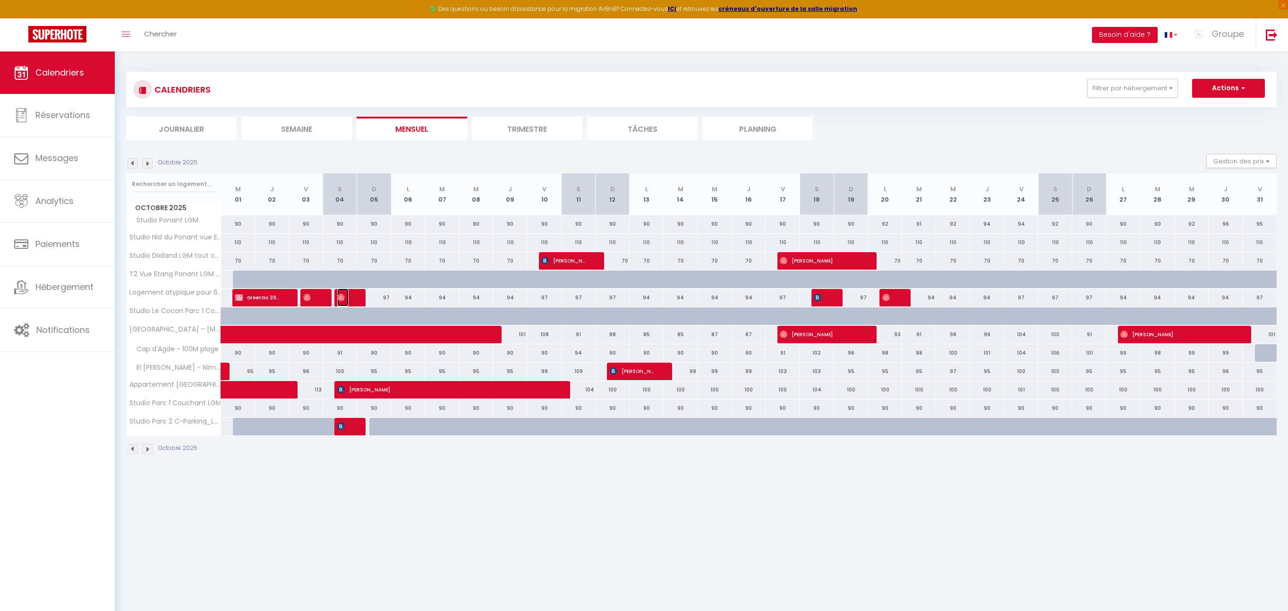
click at [340, 298] on img at bounding box center [341, 298] width 8 height 8
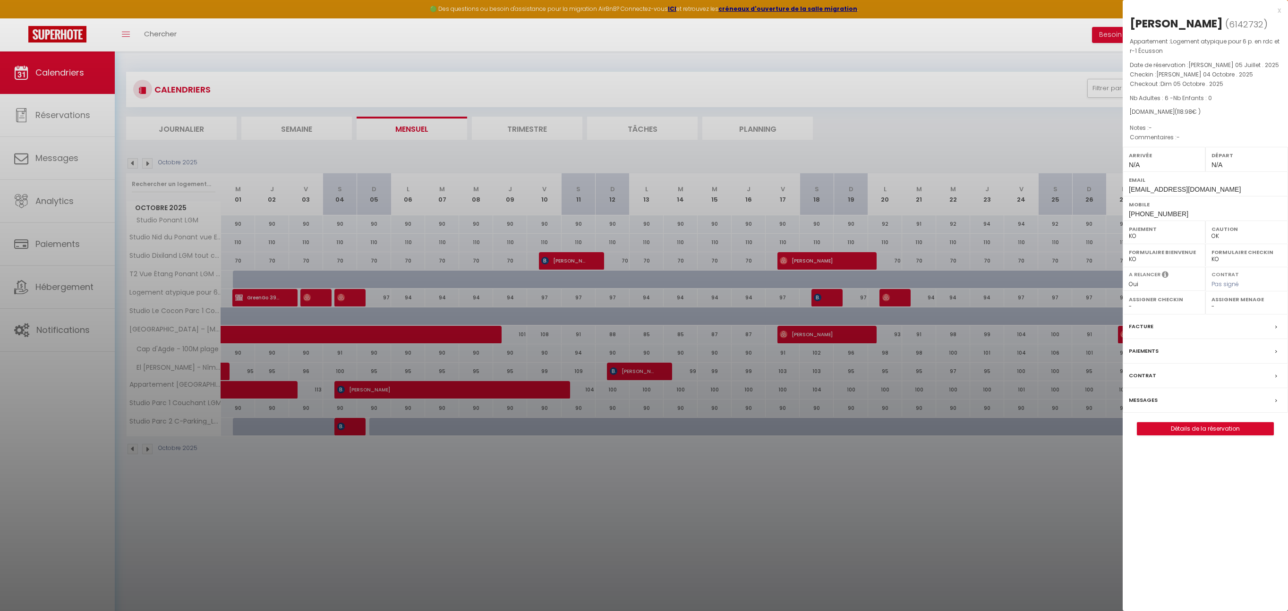
click at [1279, 9] on div "x" at bounding box center [1202, 10] width 158 height 11
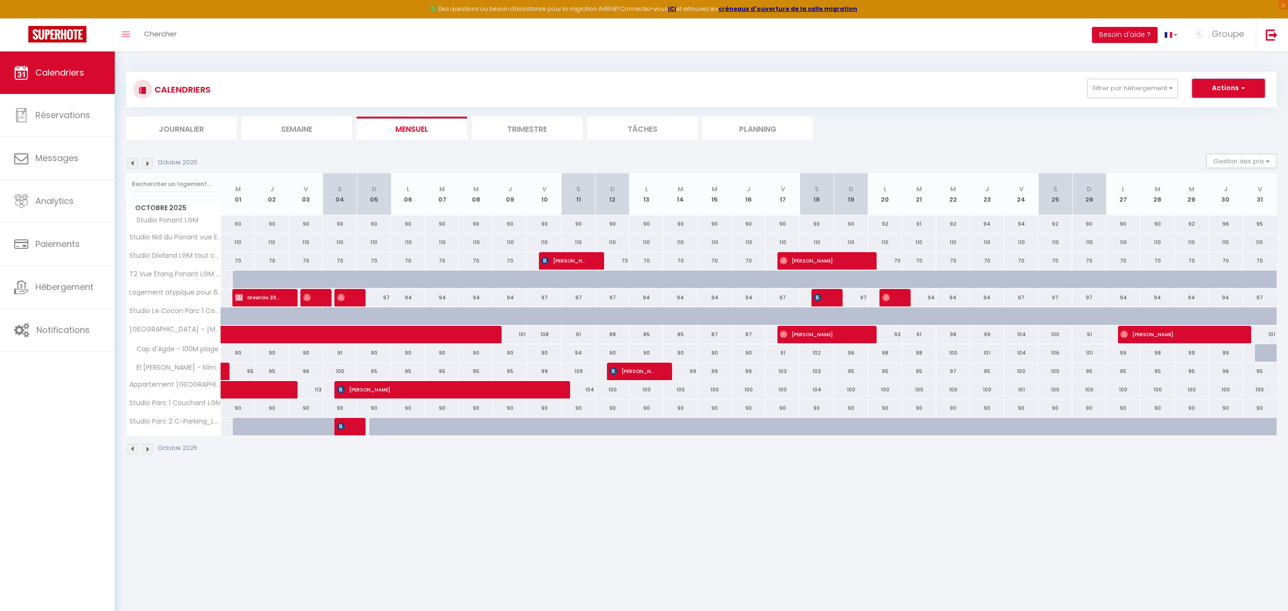
click at [1217, 91] on button "Actions" at bounding box center [1228, 88] width 73 height 19
click at [331, 294] on div "97" at bounding box center [340, 297] width 34 height 17
click at [333, 291] on div "97" at bounding box center [340, 297] width 34 height 17
click at [333, 289] on div "97" at bounding box center [340, 297] width 34 height 17
click at [349, 187] on th "S 04" at bounding box center [340, 194] width 34 height 42
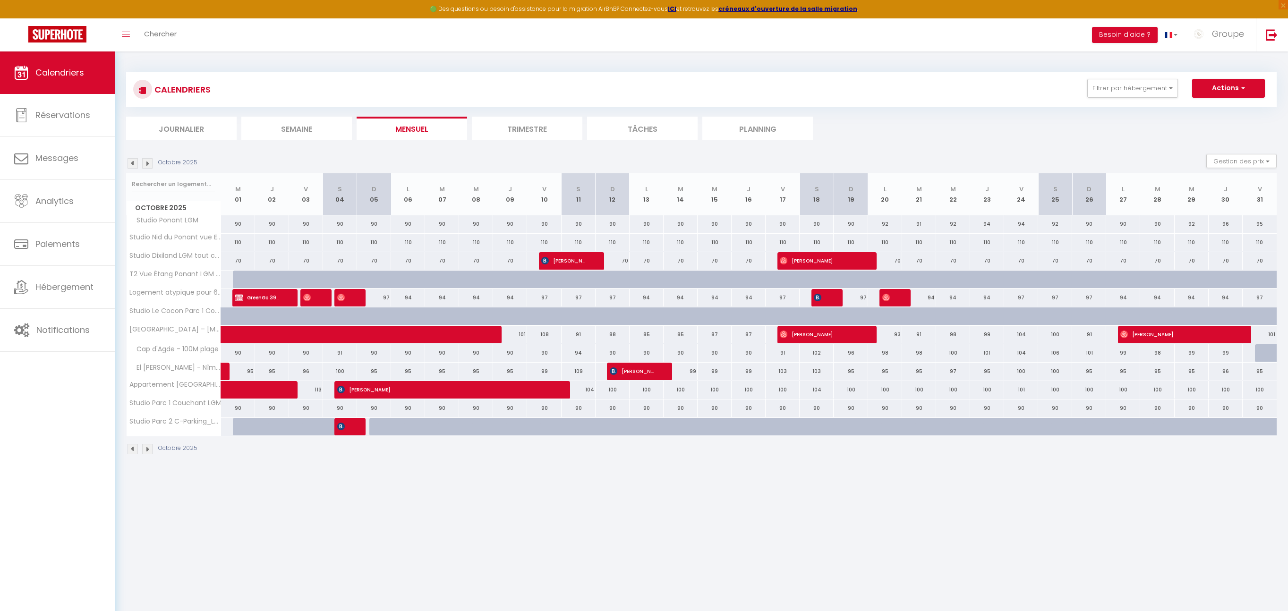
click at [375, 292] on div "97" at bounding box center [374, 297] width 34 height 17
type input "97"
type input "Dim 05 Octobre 2025"
type input "Lun 06 Octobre 2025"
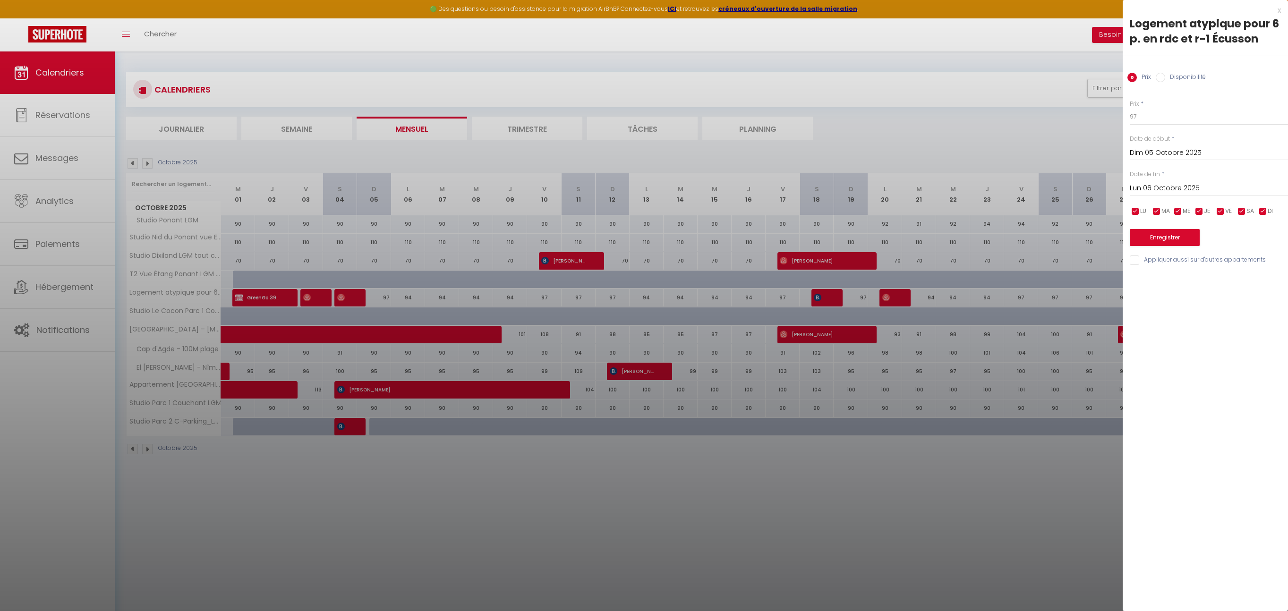
click at [1170, 151] on input "Dim 05 Octobre 2025" at bounding box center [1209, 153] width 158 height 12
click at [1265, 204] on span "4" at bounding box center [1261, 206] width 20 height 19
type input "Sam 04 Octobre 2025"
click at [1175, 187] on input "Lun 06 Octobre 2025" at bounding box center [1209, 188] width 158 height 12
click at [1166, 257] on span "6" at bounding box center [1160, 261] width 20 height 19
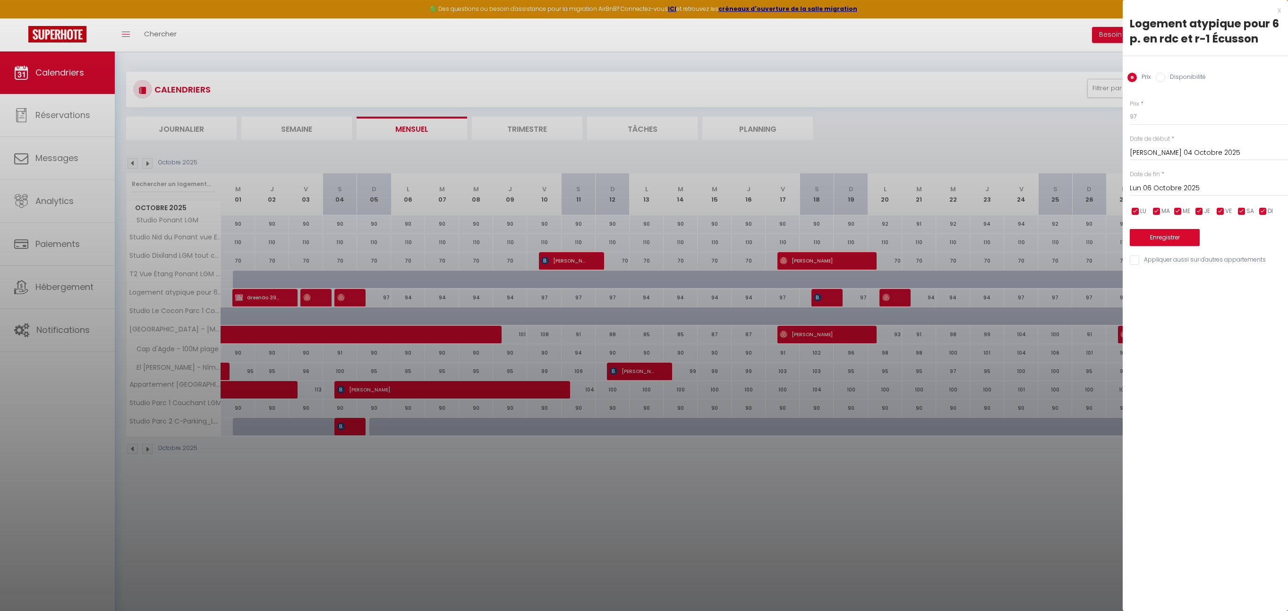
click at [1146, 186] on input "Lun 06 Octobre 2025" at bounding box center [1209, 188] width 158 height 12
click at [1135, 266] on span "5" at bounding box center [1140, 261] width 20 height 19
type input "Dim 05 Octobre 2025"
click at [1178, 74] on label "Disponibilité" at bounding box center [1185, 78] width 41 height 10
click at [1165, 74] on input "Disponibilité" at bounding box center [1160, 77] width 9 height 9
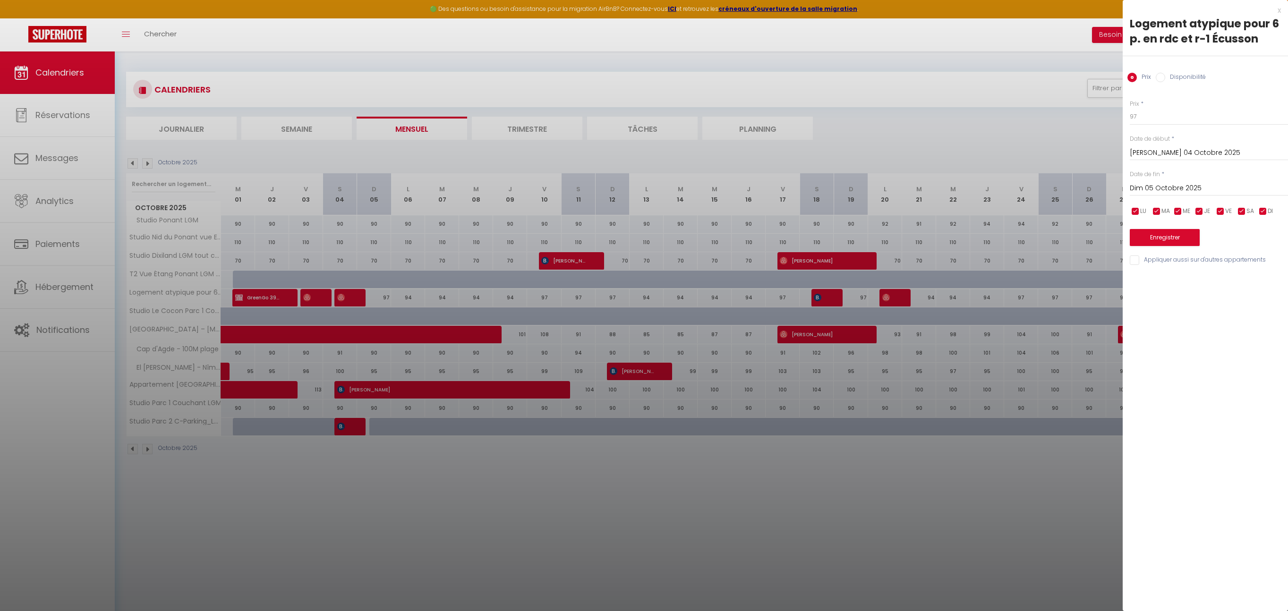
radio input "true"
radio input "false"
click at [1176, 235] on button "Enregistrer" at bounding box center [1165, 238] width 70 height 17
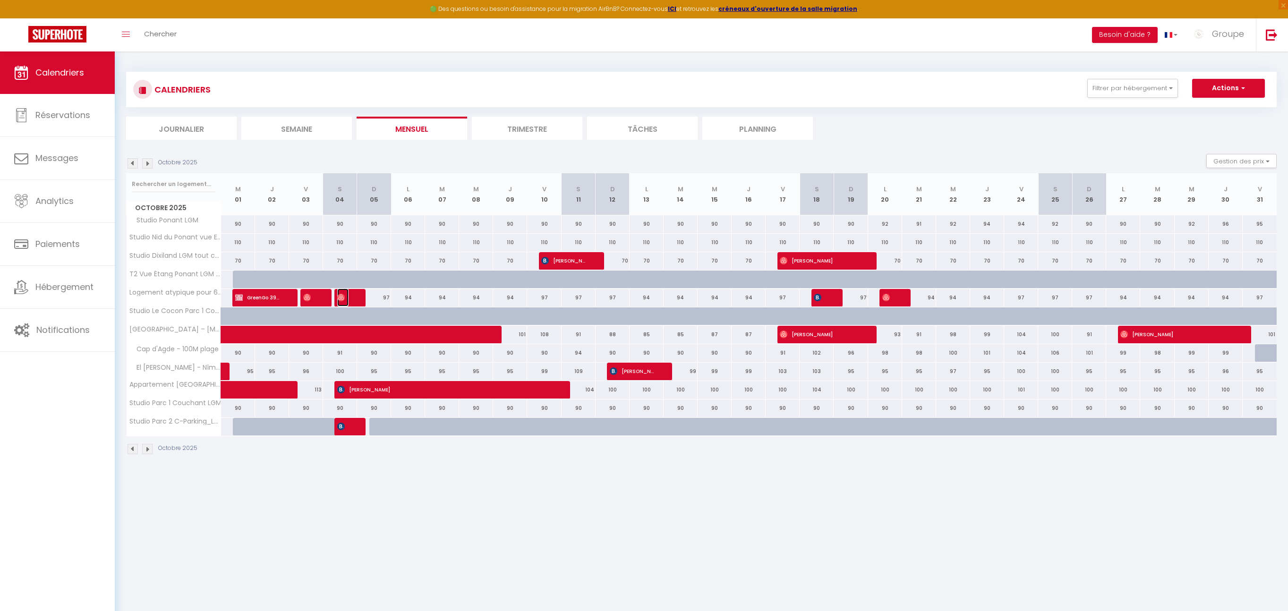
click at [341, 295] on img at bounding box center [341, 298] width 8 height 8
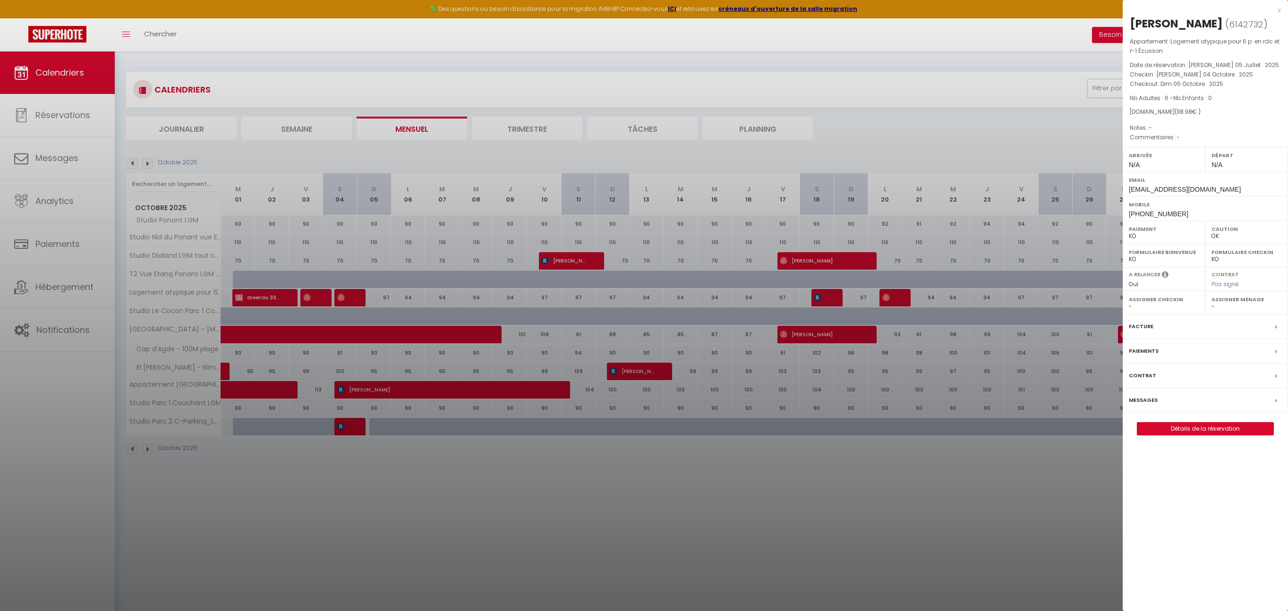
click at [1278, 8] on div "x" at bounding box center [1202, 10] width 158 height 11
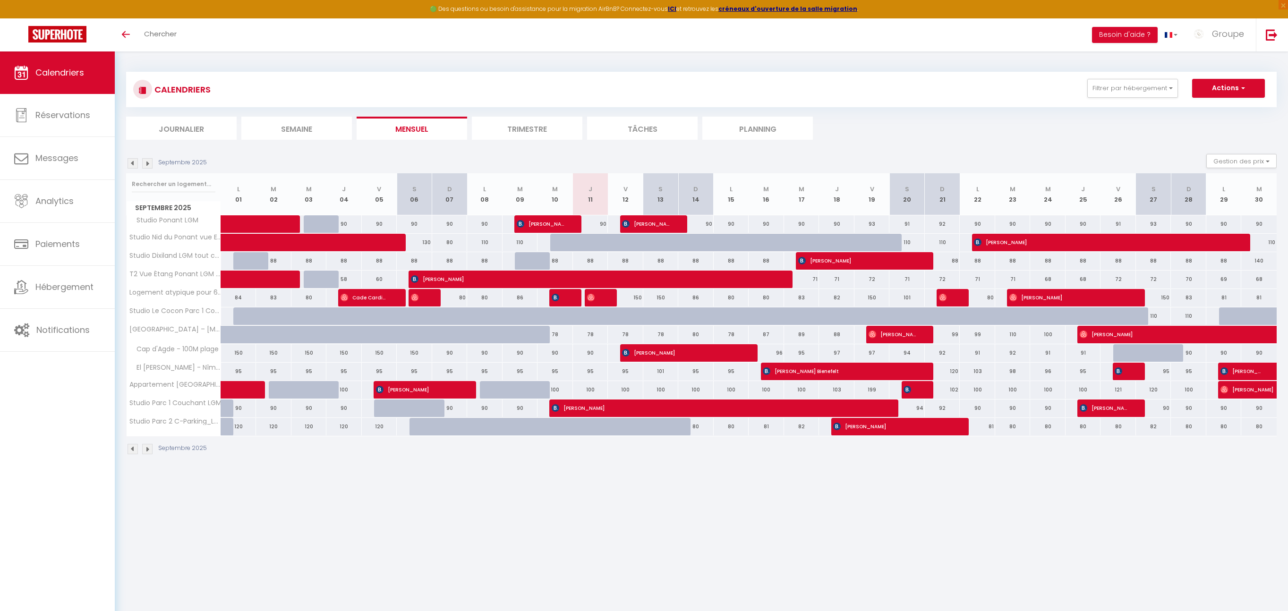
click at [144, 162] on img at bounding box center [147, 163] width 10 height 10
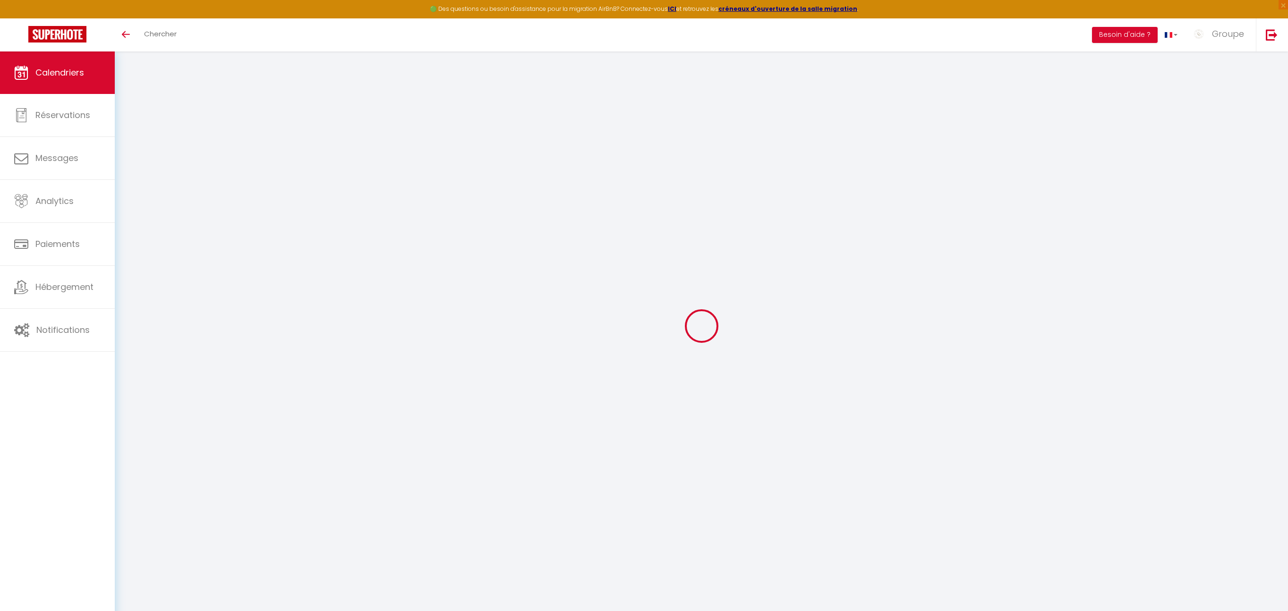
select select
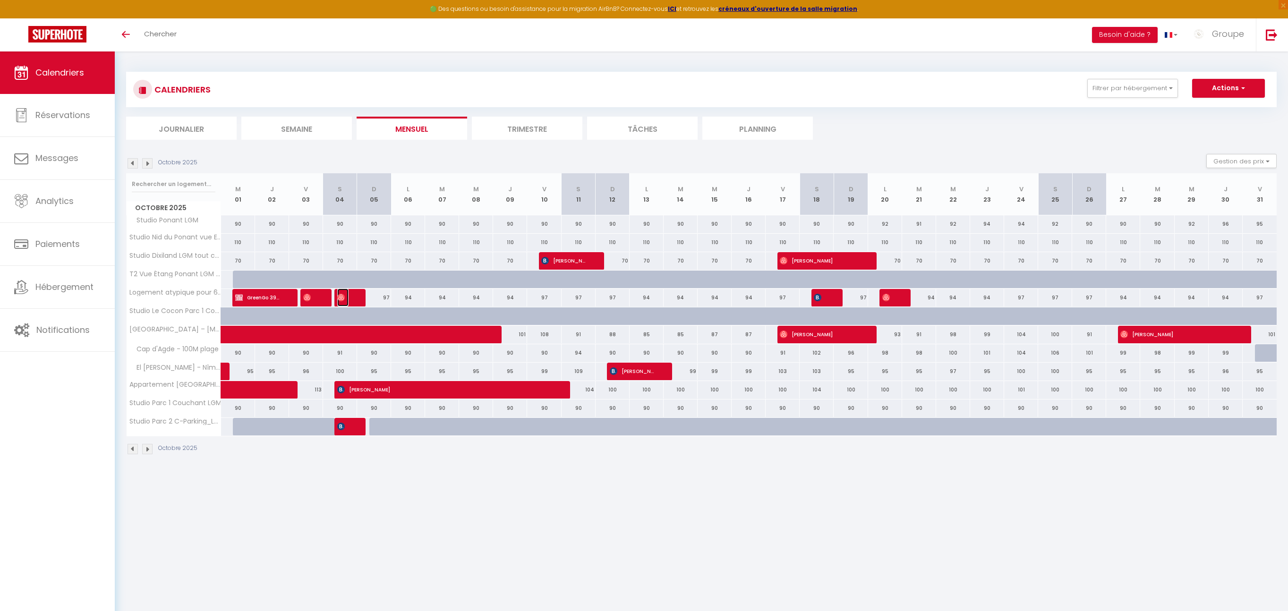
click at [337, 299] on img at bounding box center [341, 298] width 8 height 8
select select "KO"
select select "OK"
select select "0"
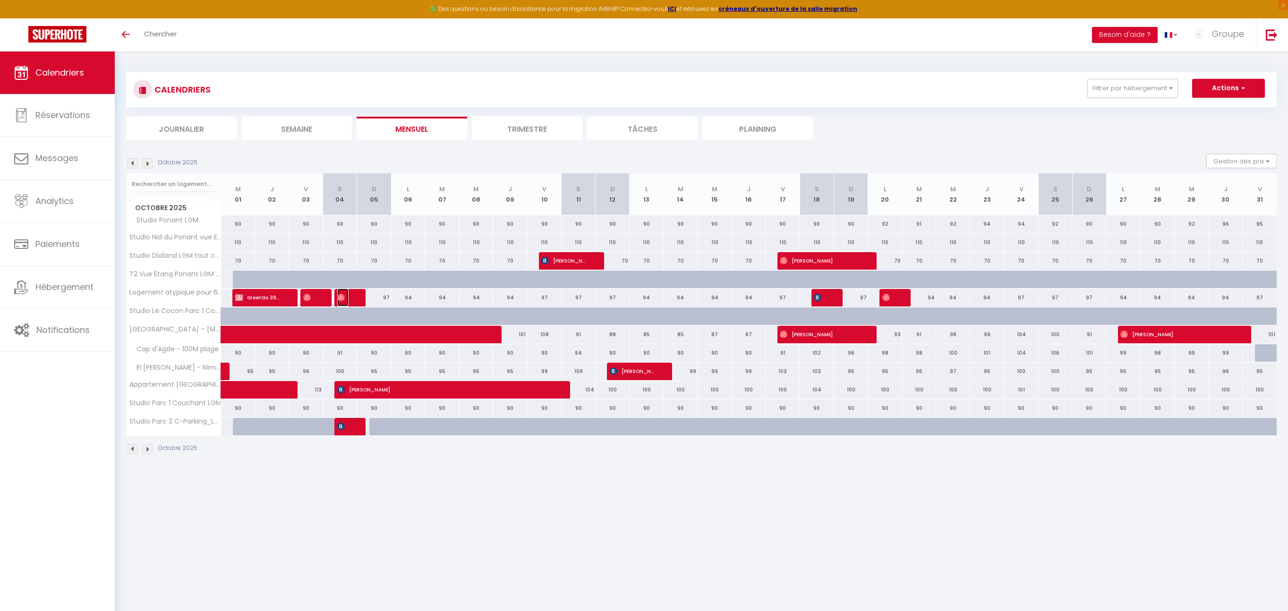
select select "1"
select select
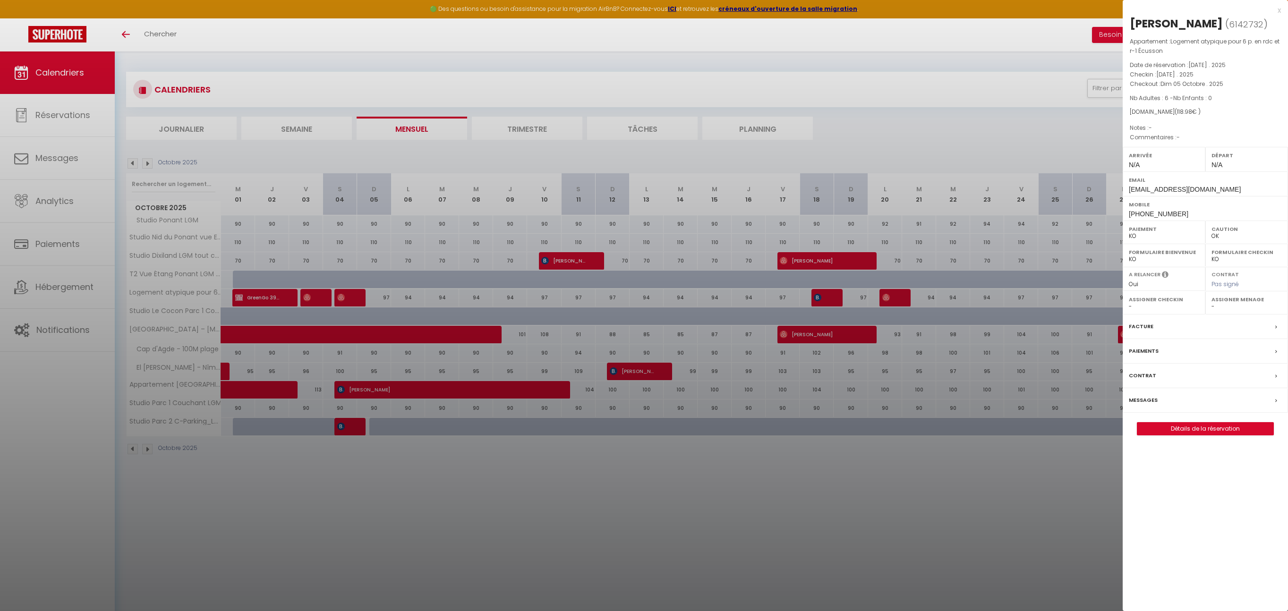
click at [1280, 9] on div "x" at bounding box center [1202, 10] width 158 height 11
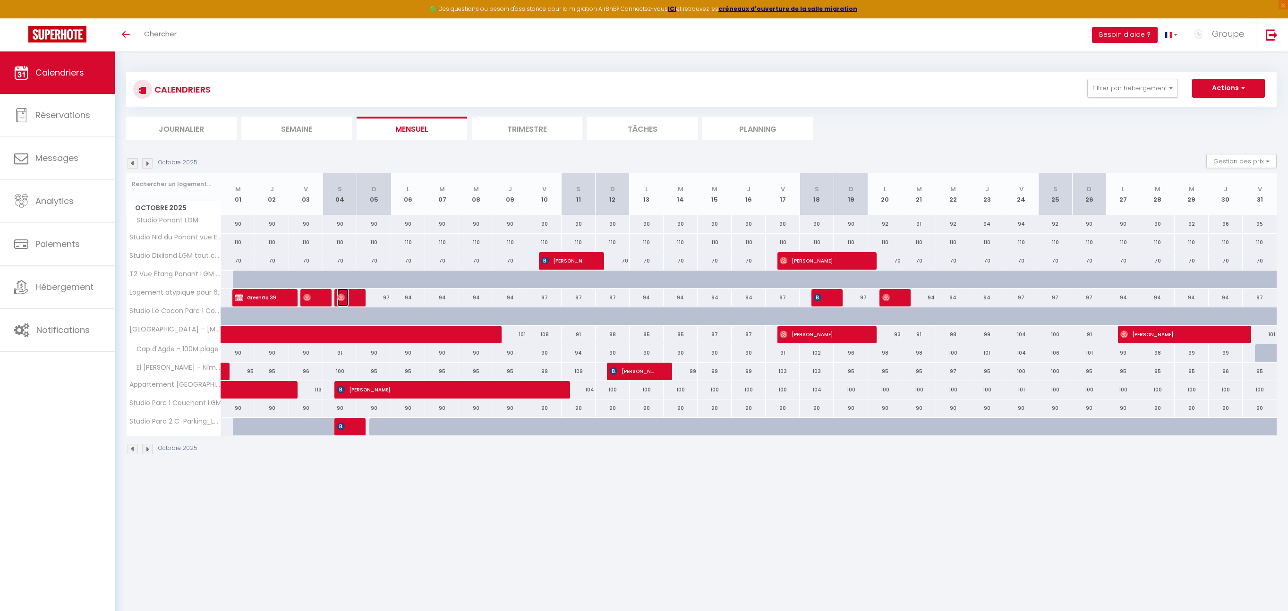
click at [343, 294] on img at bounding box center [341, 298] width 8 height 8
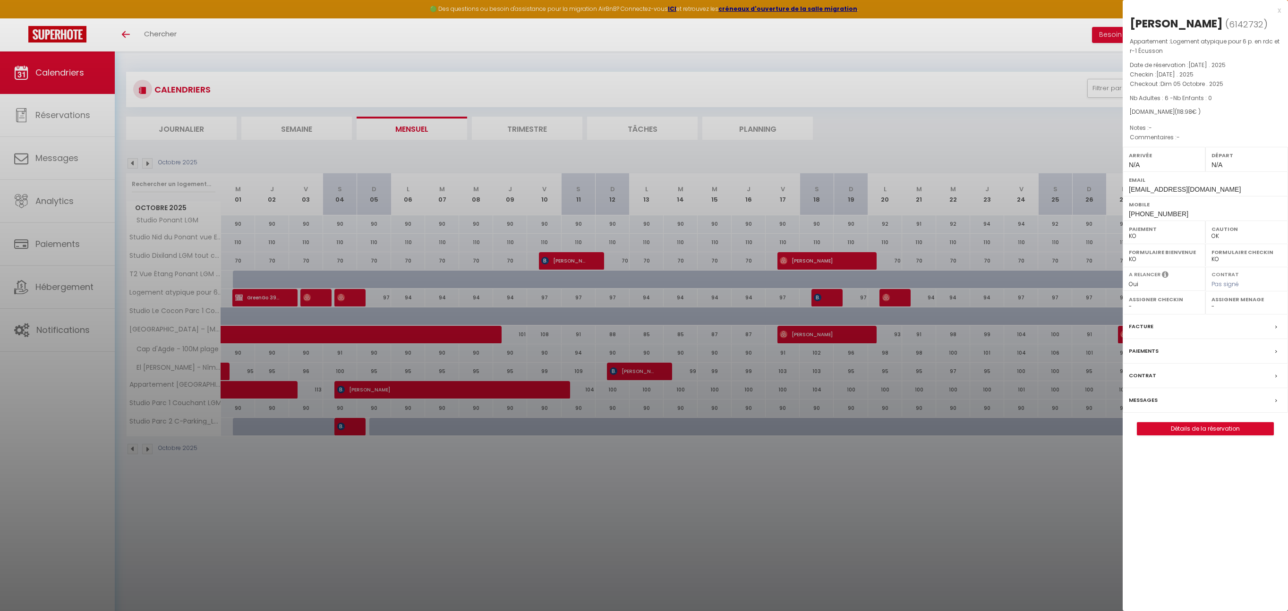
click at [1203, 327] on div "Facture" at bounding box center [1205, 327] width 165 height 25
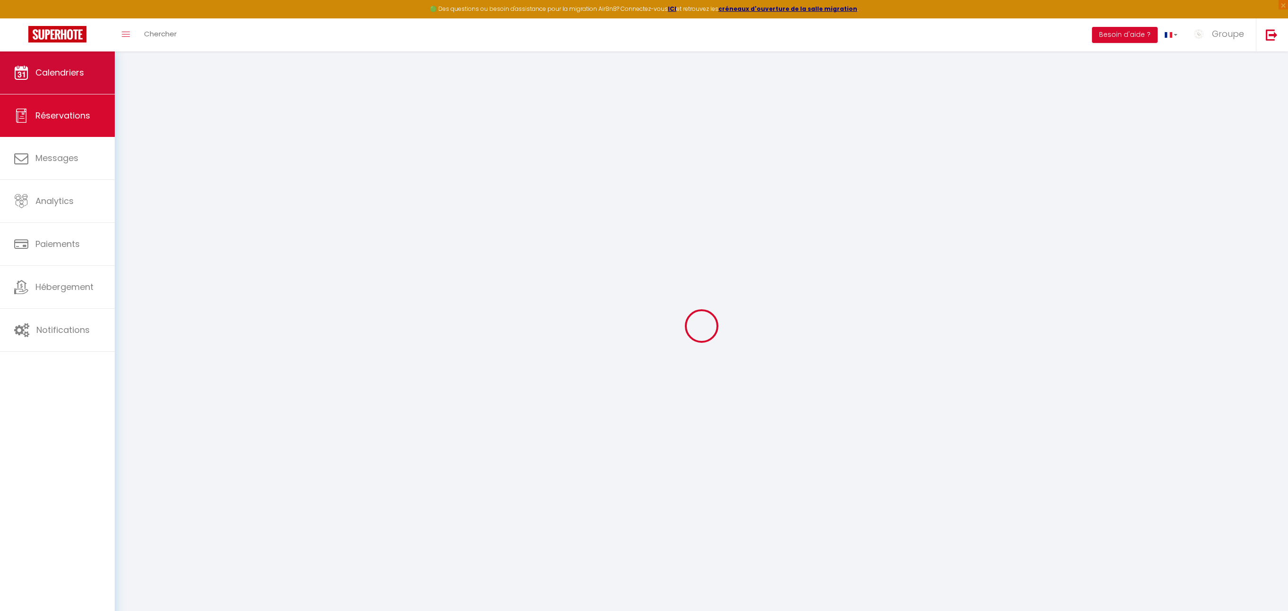
select select "not_cancelled"
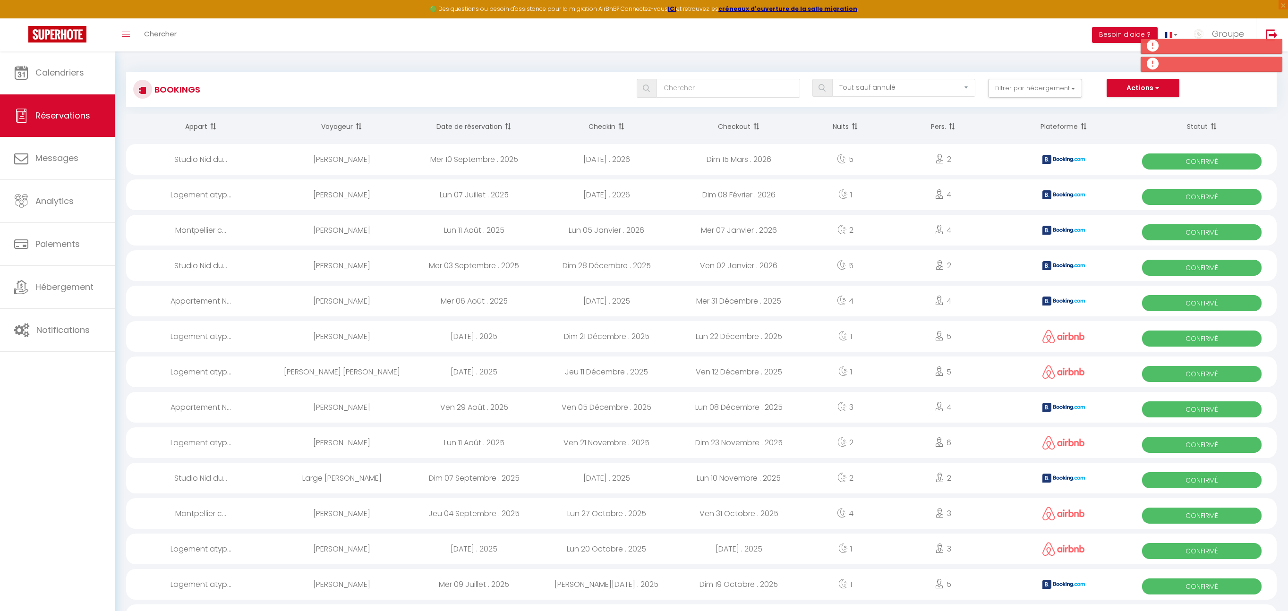
click at [1149, 102] on div "Bookings Tous les statuts Annulé Confirmé Non Confirmé Tout sauf annulé No Show…" at bounding box center [701, 89] width 1150 height 35
click at [1148, 94] on button "Actions" at bounding box center [1143, 88] width 73 height 19
click at [1209, 90] on div "Actions Nouvelle Réservation Exporter les réservations Importer les réservations" at bounding box center [1188, 88] width 163 height 19
click at [1212, 126] on span at bounding box center [1212, 126] width 9 height 19
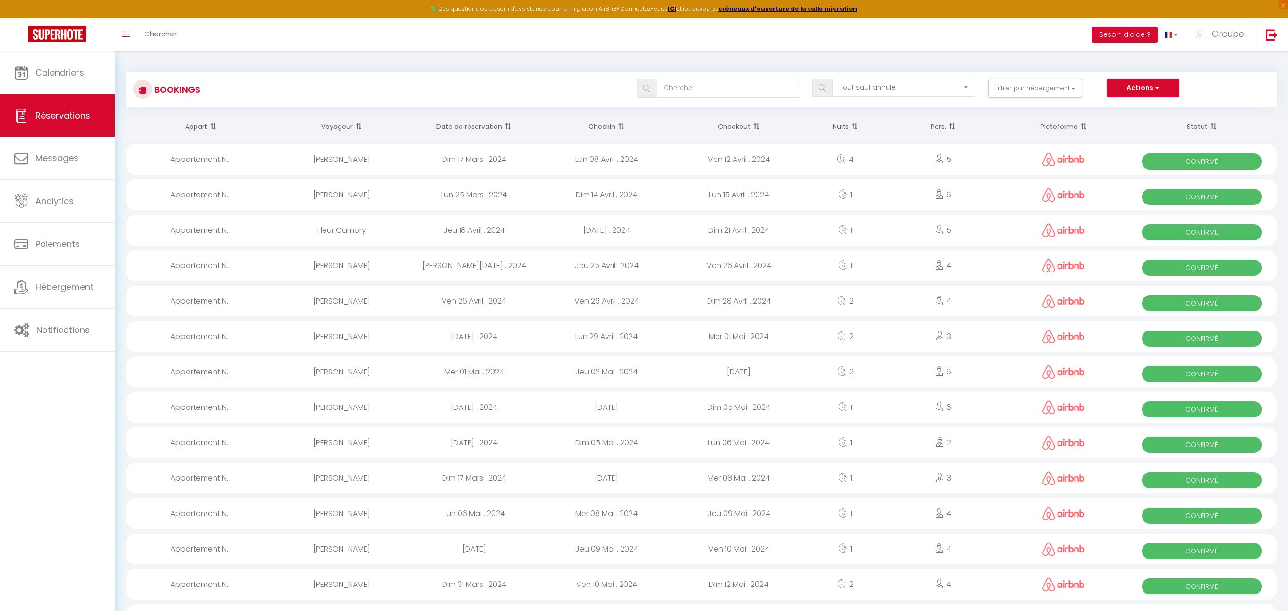
click at [1212, 126] on span at bounding box center [1212, 126] width 9 height 19
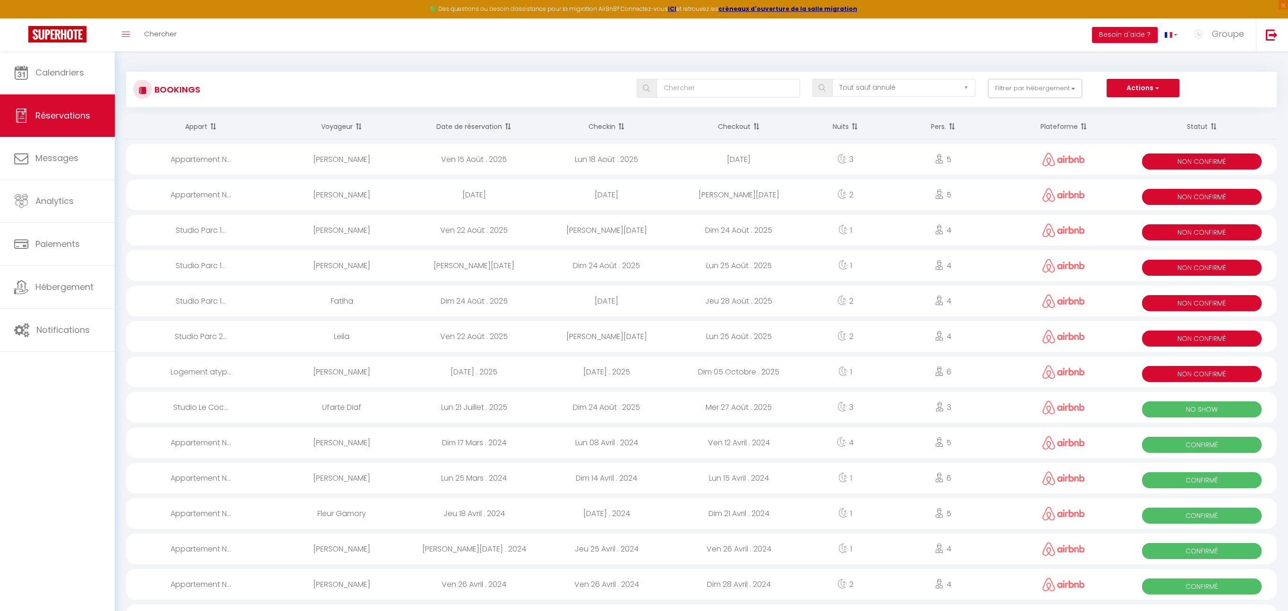
click at [409, 373] on div "[DATE] . 2025" at bounding box center [474, 372] width 132 height 31
select select "KO"
select select "OK"
select select "0"
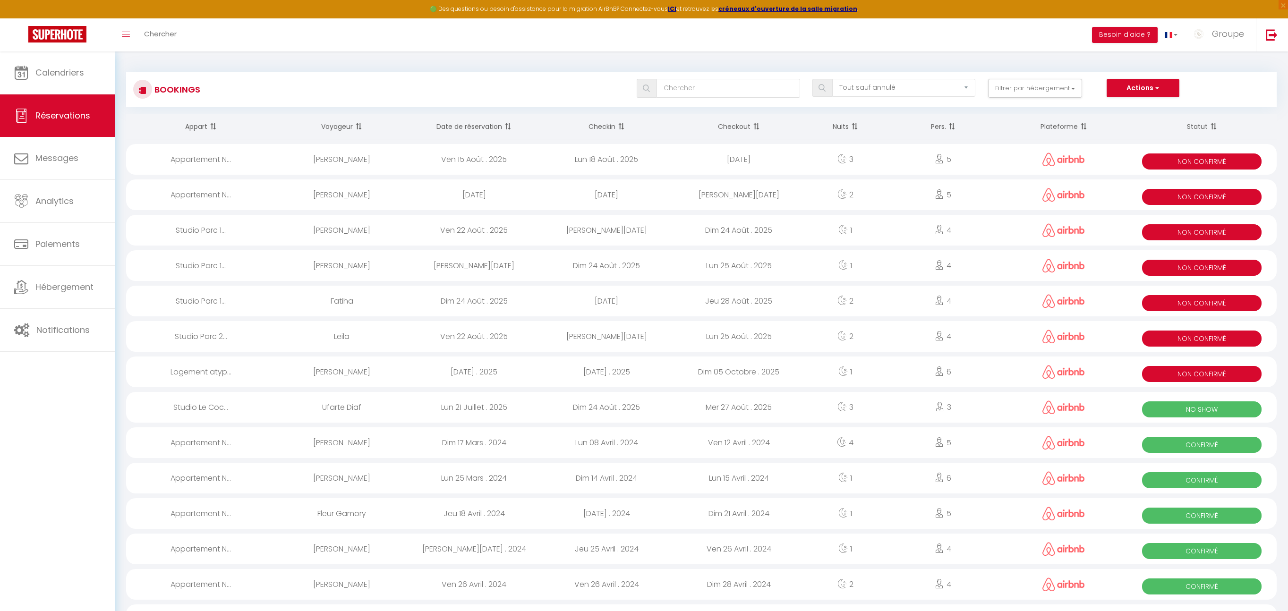
select select "1"
select select
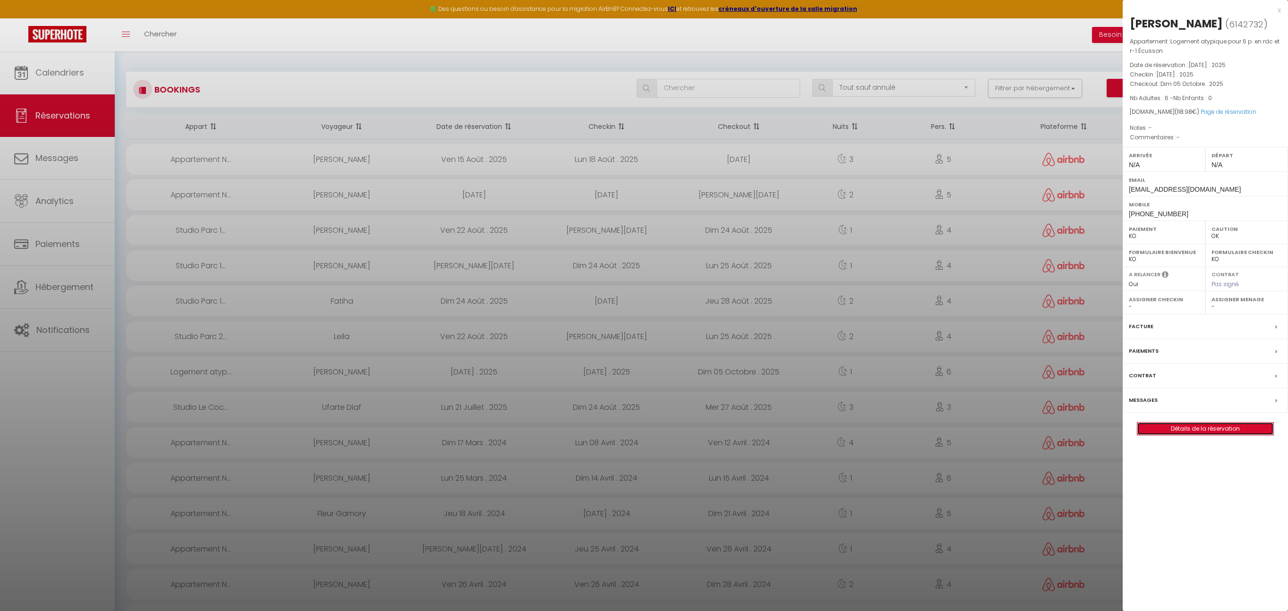
click at [1192, 431] on link "Détails de la réservation" at bounding box center [1205, 429] width 136 height 12
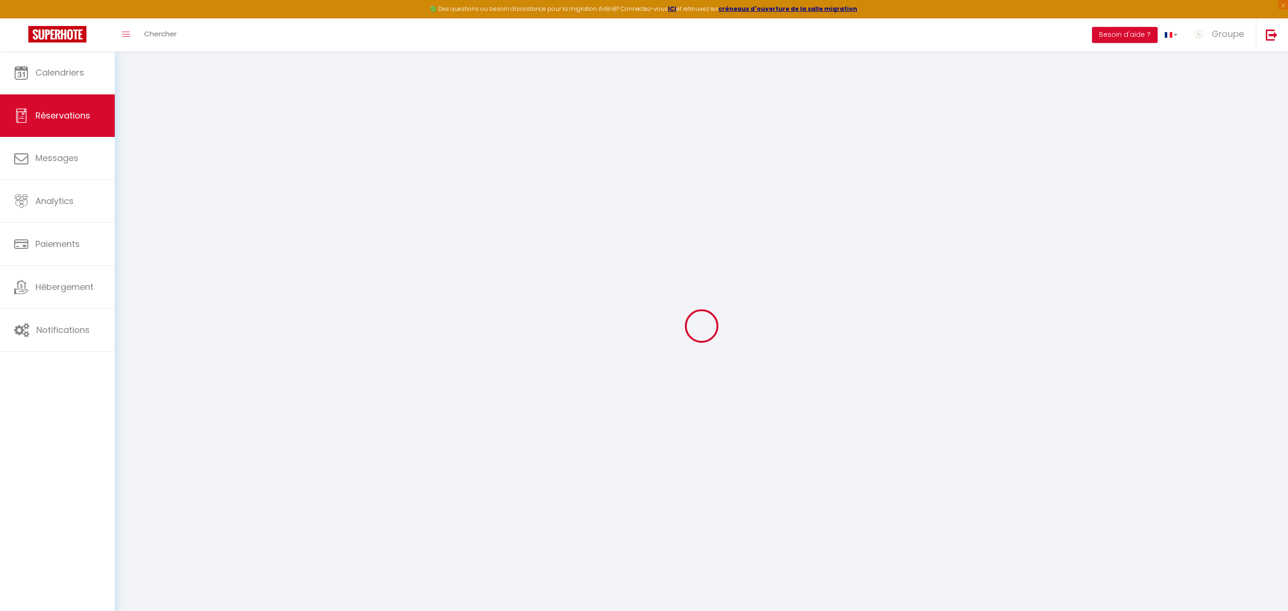
select select "not_cancelled"
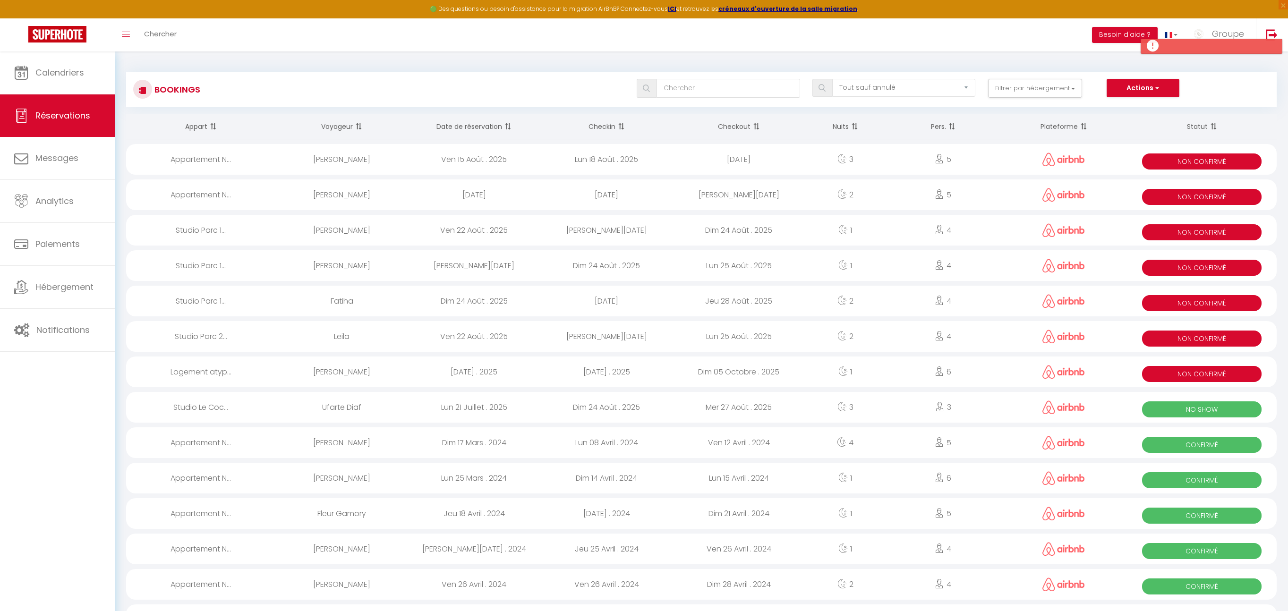
click at [1237, 368] on span "Non Confirmé" at bounding box center [1201, 374] width 119 height 16
select select "KO"
select select "OK"
select select "0"
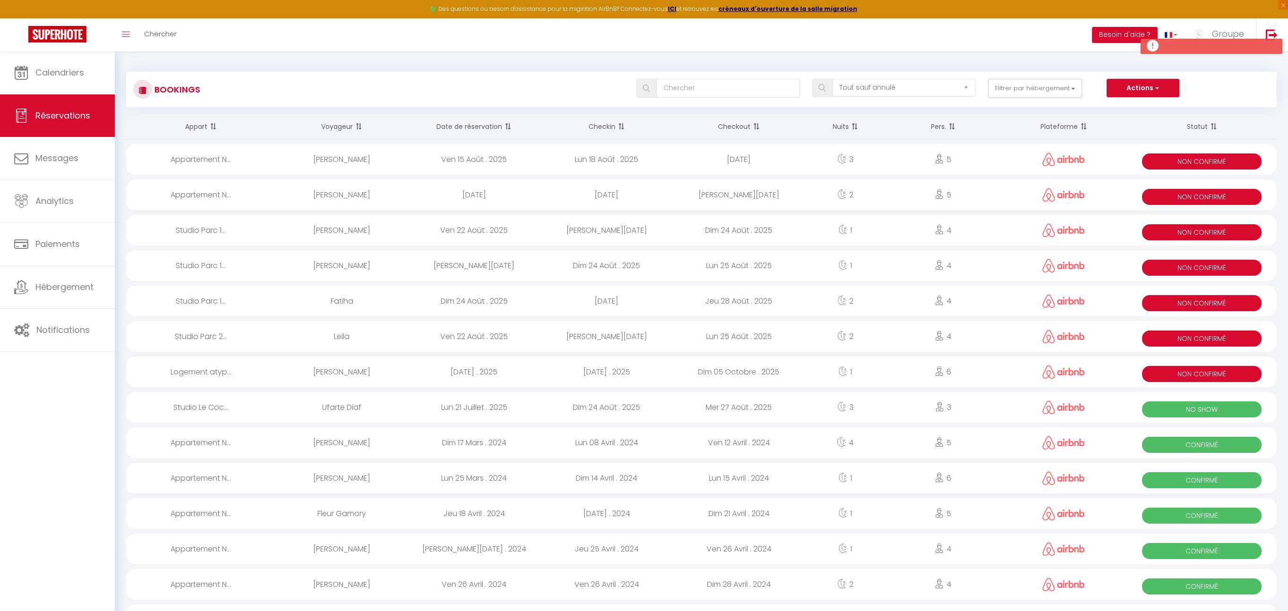
select select "1"
select select
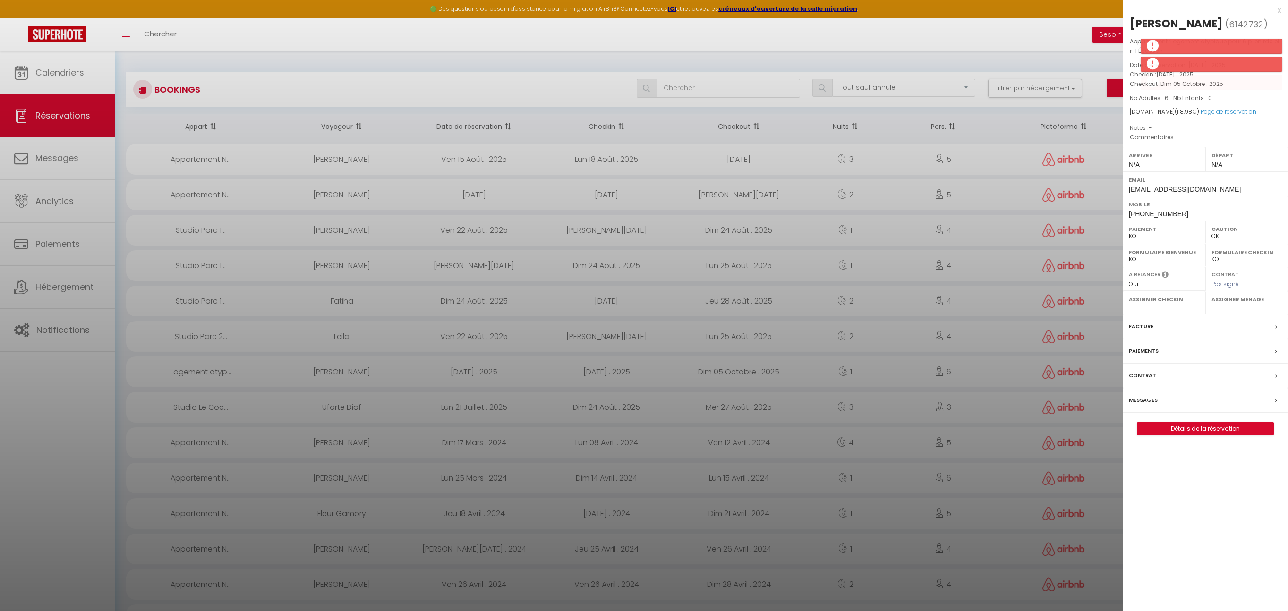
click at [1188, 327] on div "Facture" at bounding box center [1205, 327] width 165 height 25
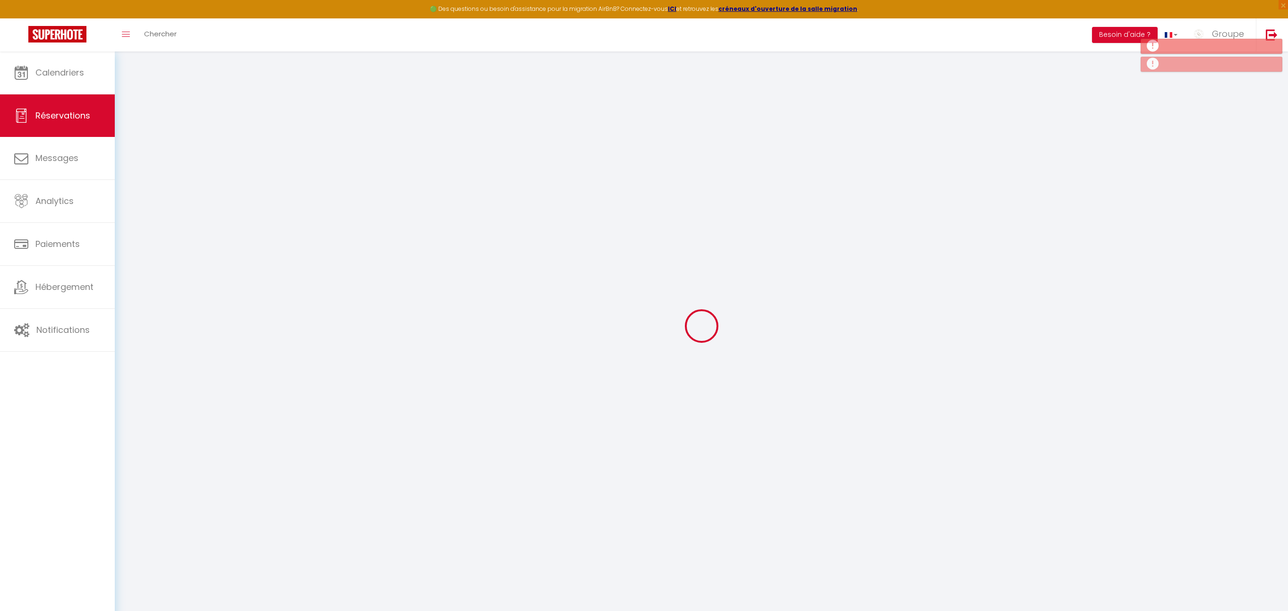
select select "not_cancelled"
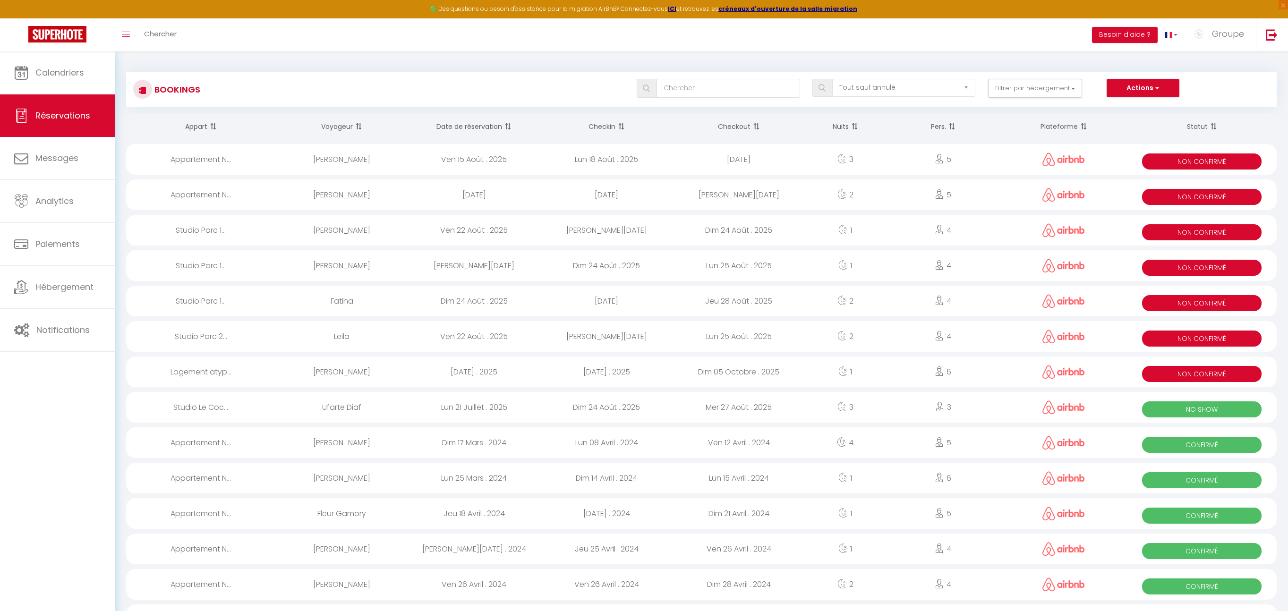
click at [358, 370] on div "[PERSON_NAME]" at bounding box center [342, 372] width 132 height 31
select select "KO"
select select "OK"
select select "0"
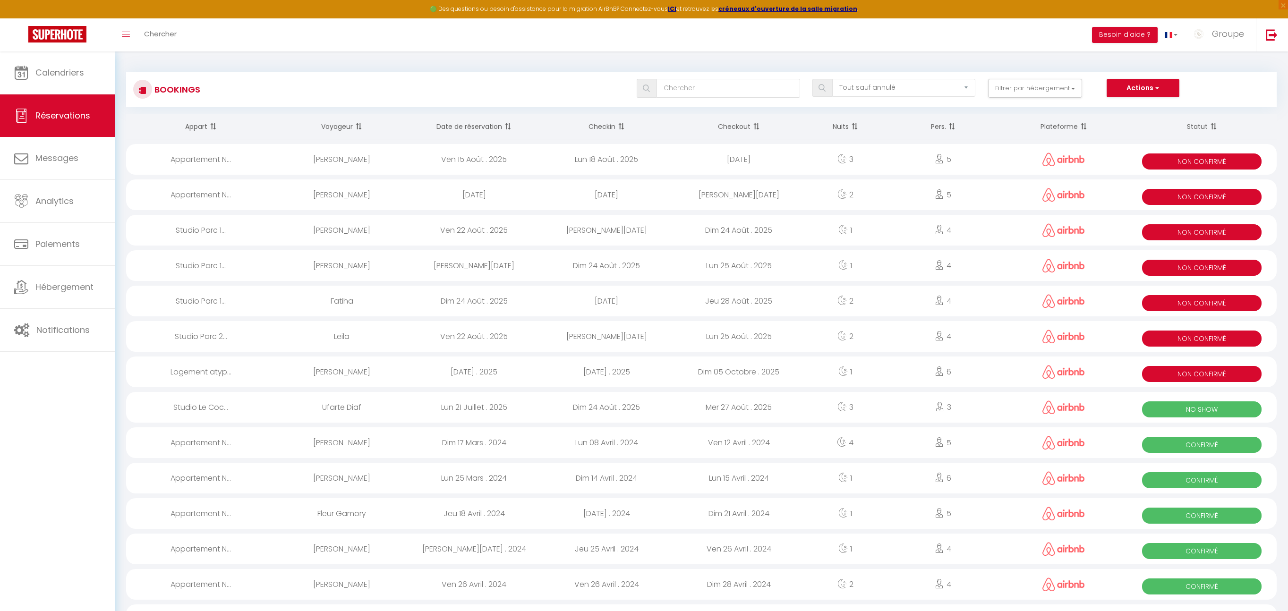
select select "1"
select select
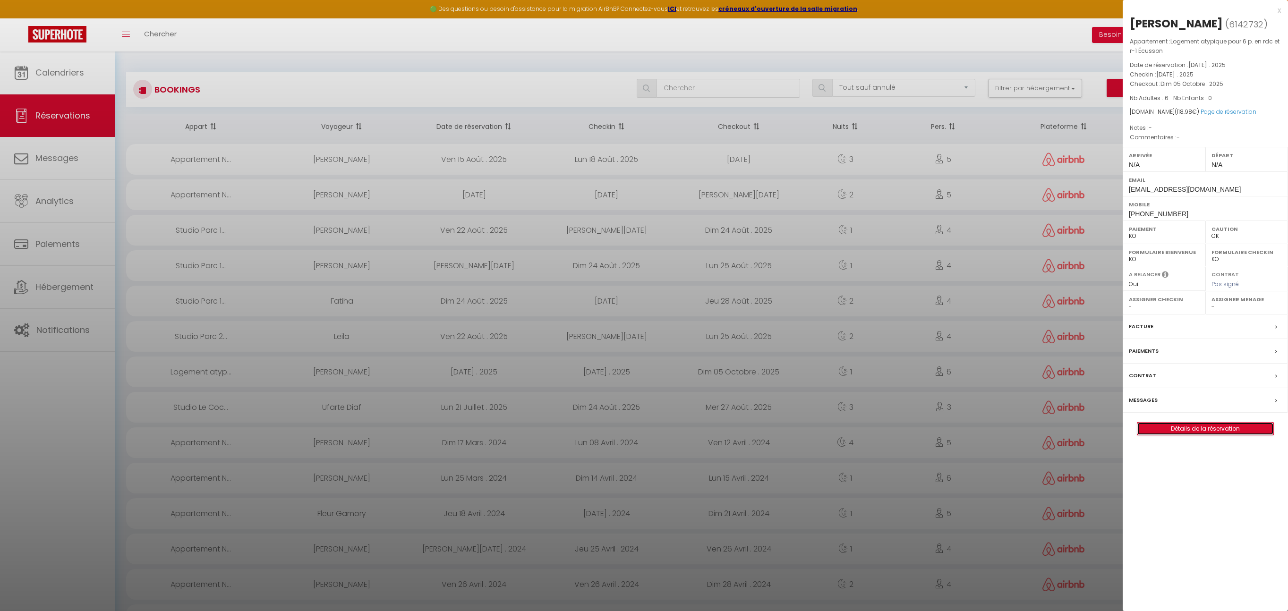
click at [1186, 432] on link "Détails de la réservation" at bounding box center [1205, 429] width 136 height 12
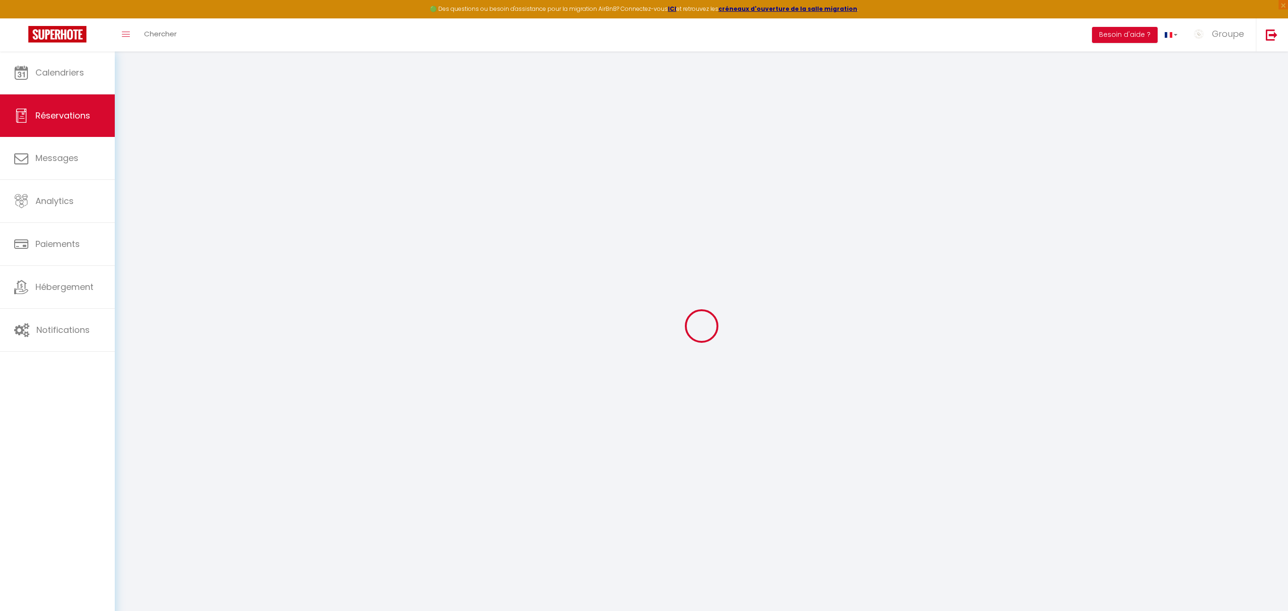
select select "not_cancelled"
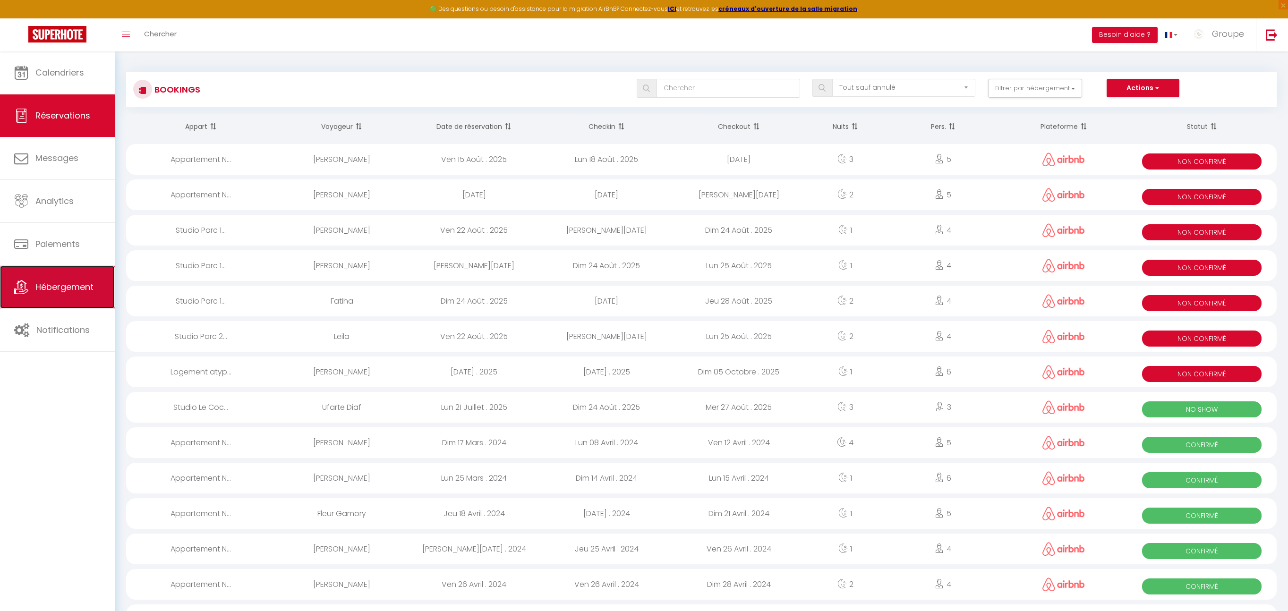
click at [81, 276] on link "Hébergement" at bounding box center [57, 287] width 115 height 43
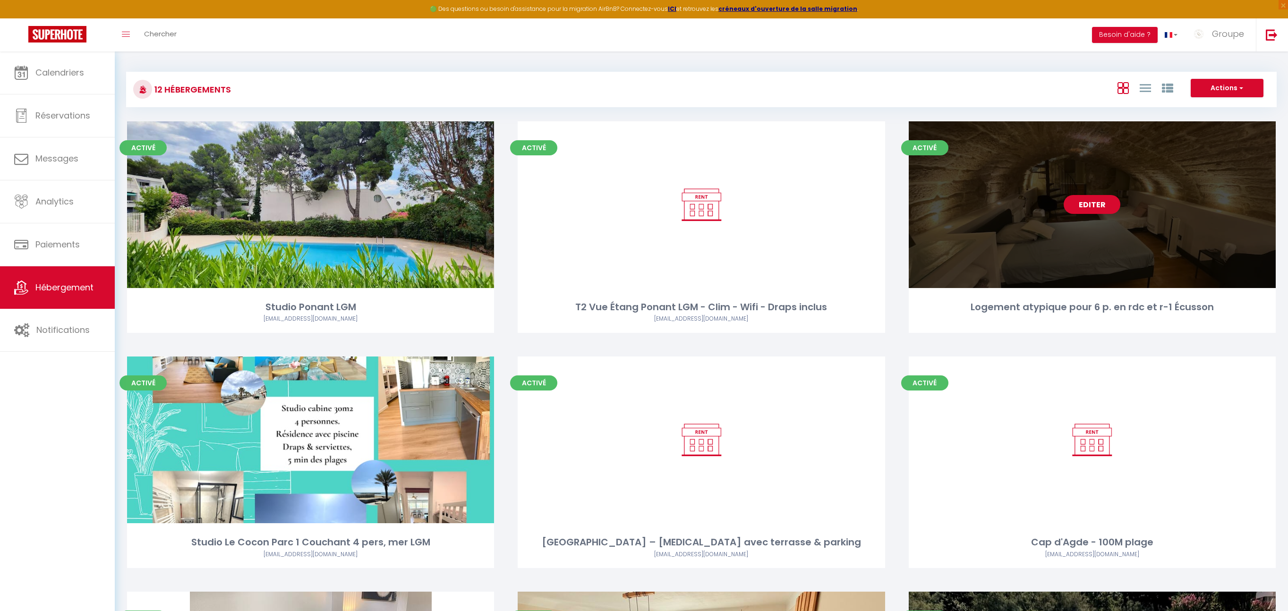
click at [1091, 206] on link "Editer" at bounding box center [1092, 204] width 57 height 19
click at [1091, 204] on link "Editer" at bounding box center [1092, 204] width 57 height 19
select select "3"
select select "2"
select select "1"
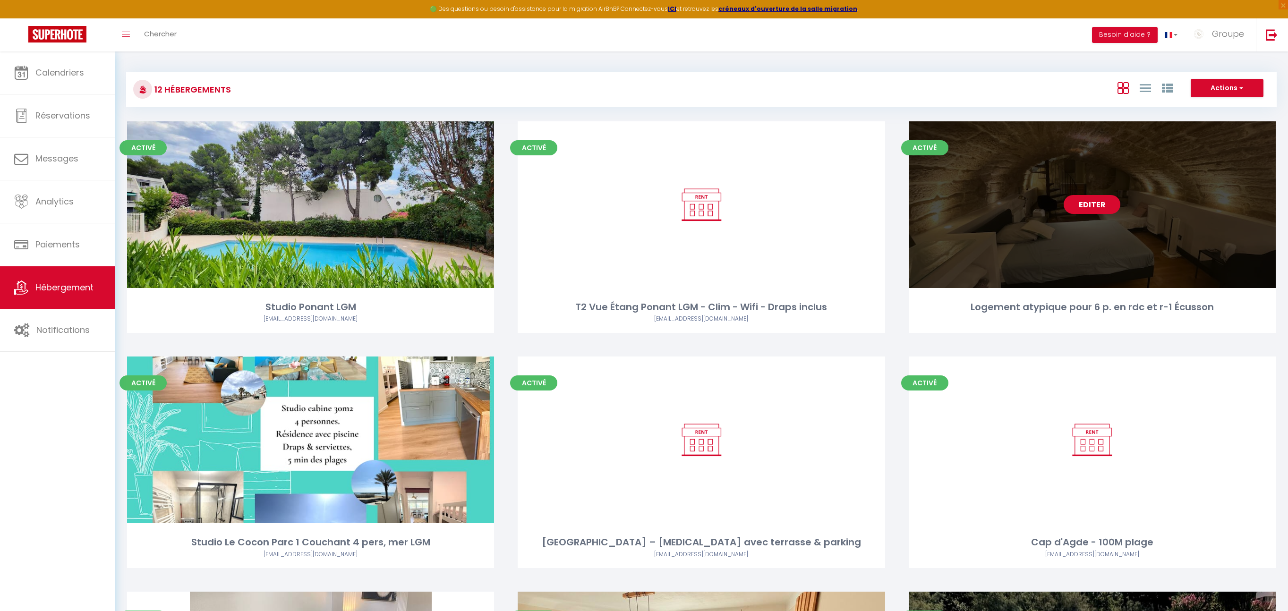
select select "1"
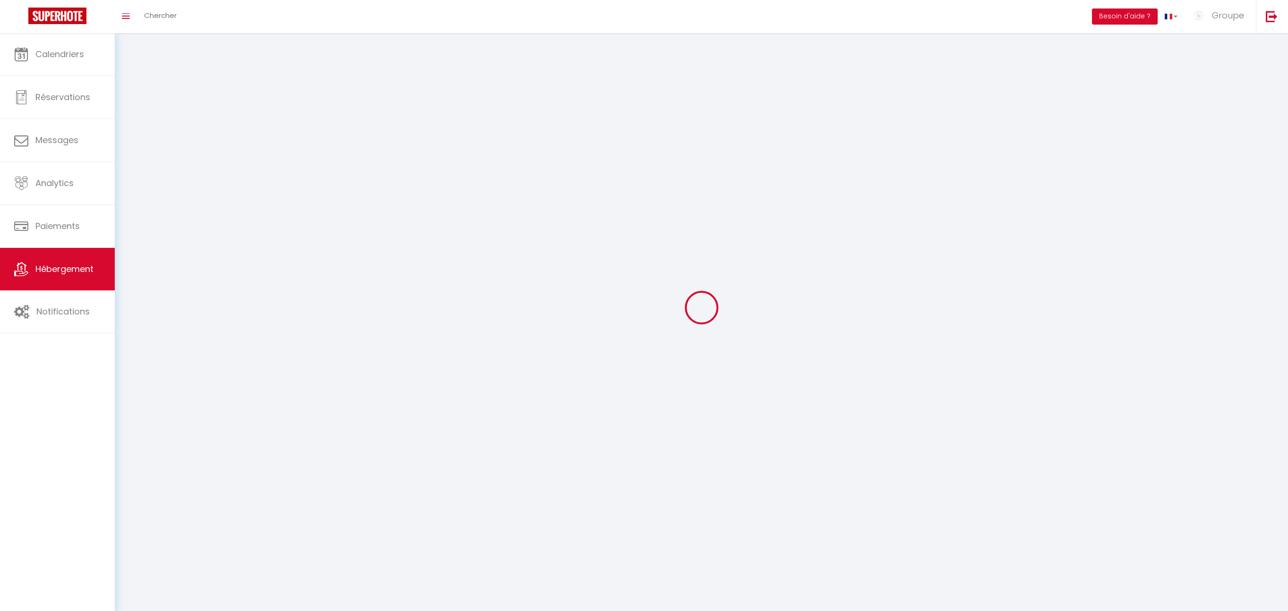
select select
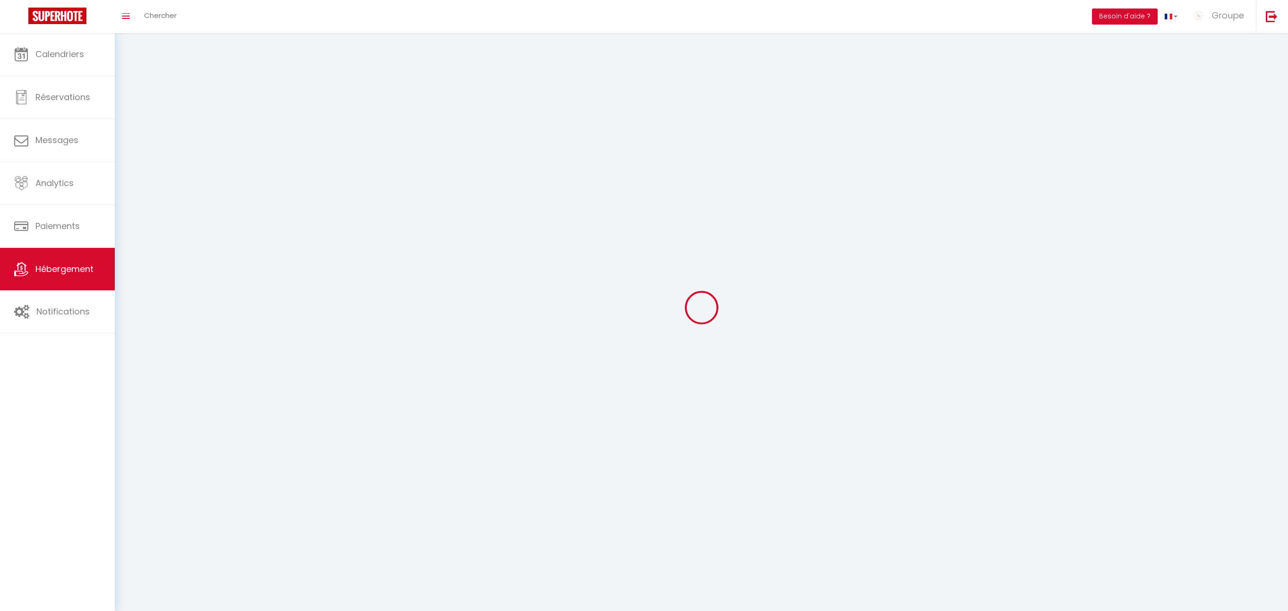
select select
checkbox input "false"
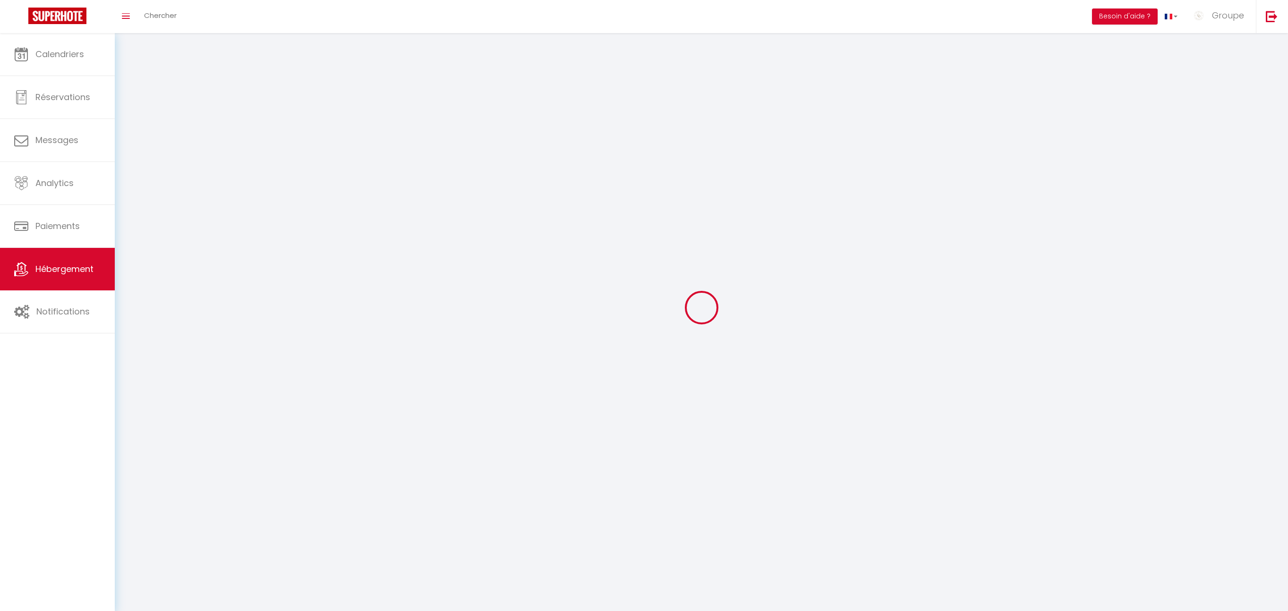
checkbox input "false"
select select
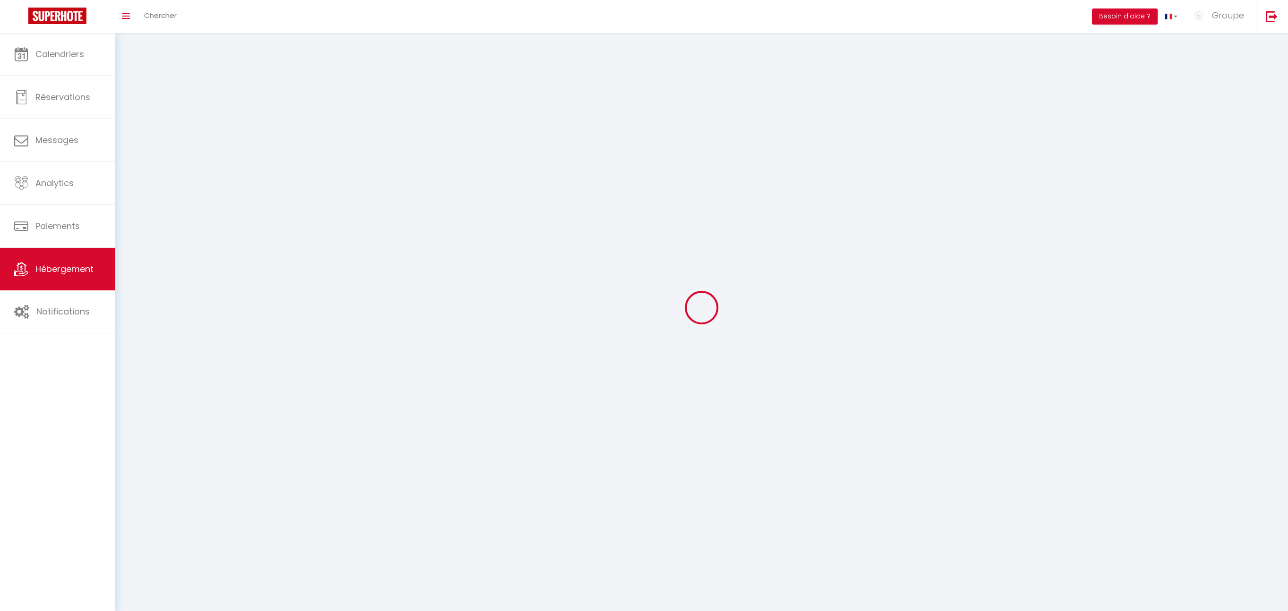
select select
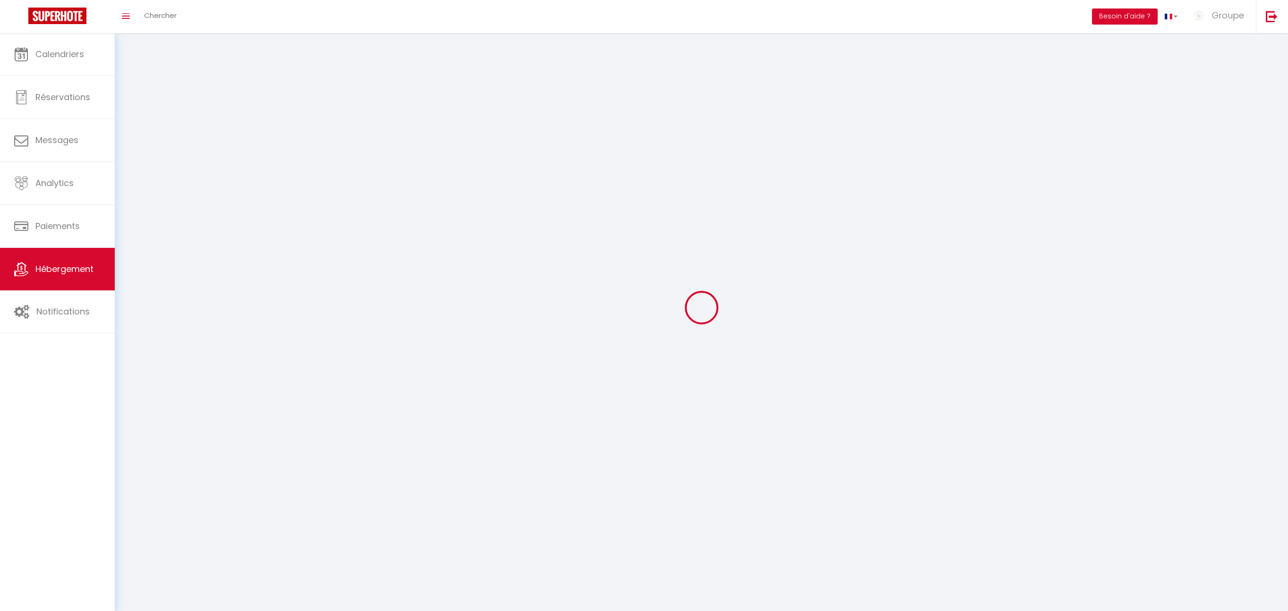
select select
checkbox input "false"
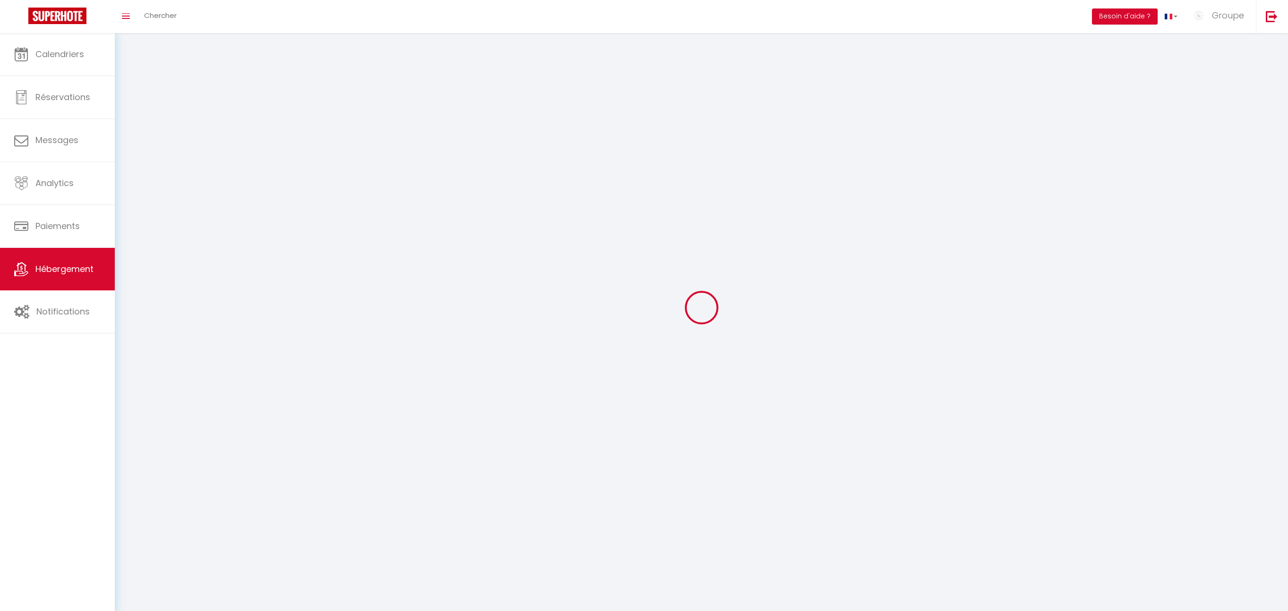
select select
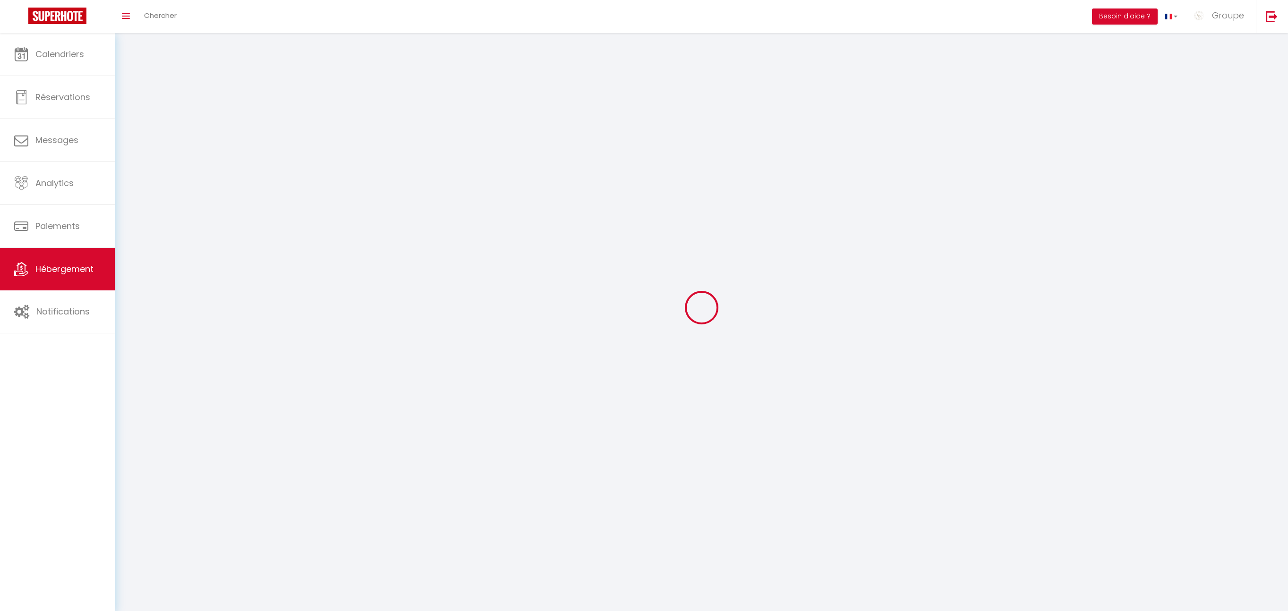
select select
checkbox input "false"
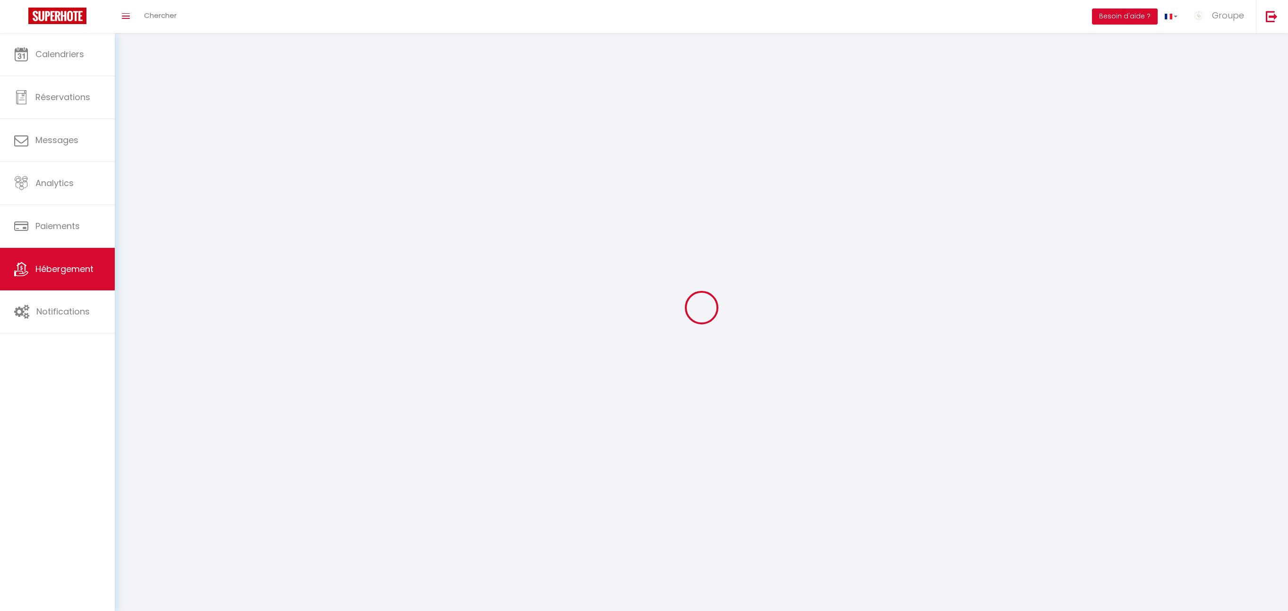
checkbox input "false"
select select
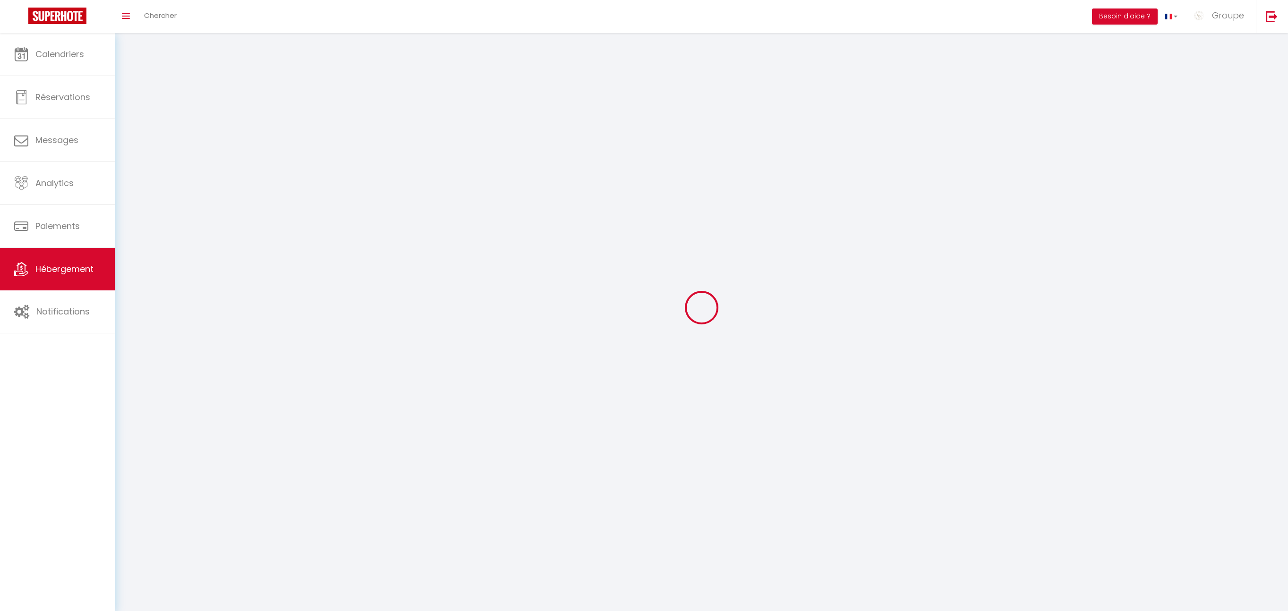
select select
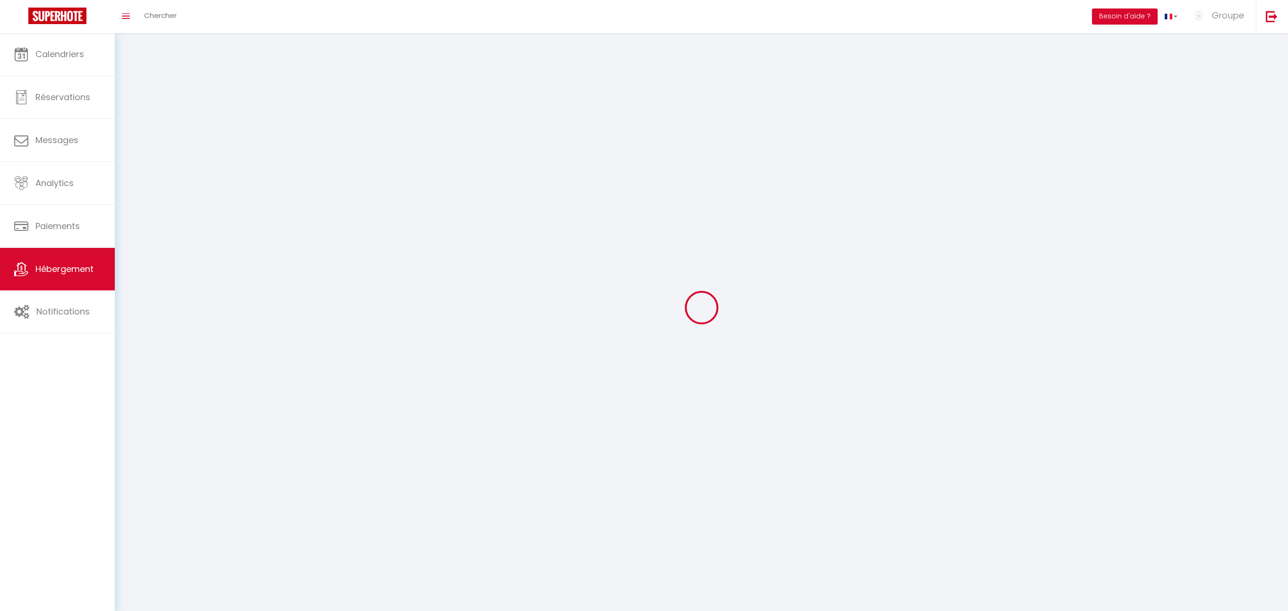
checkbox input "false"
select select
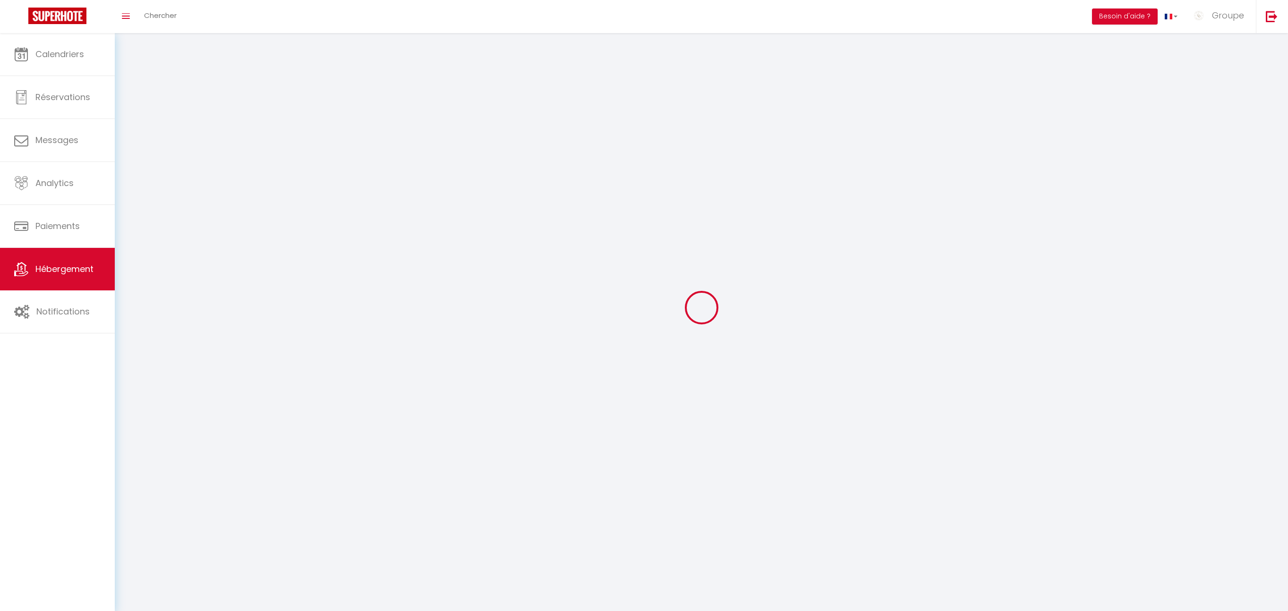
select select
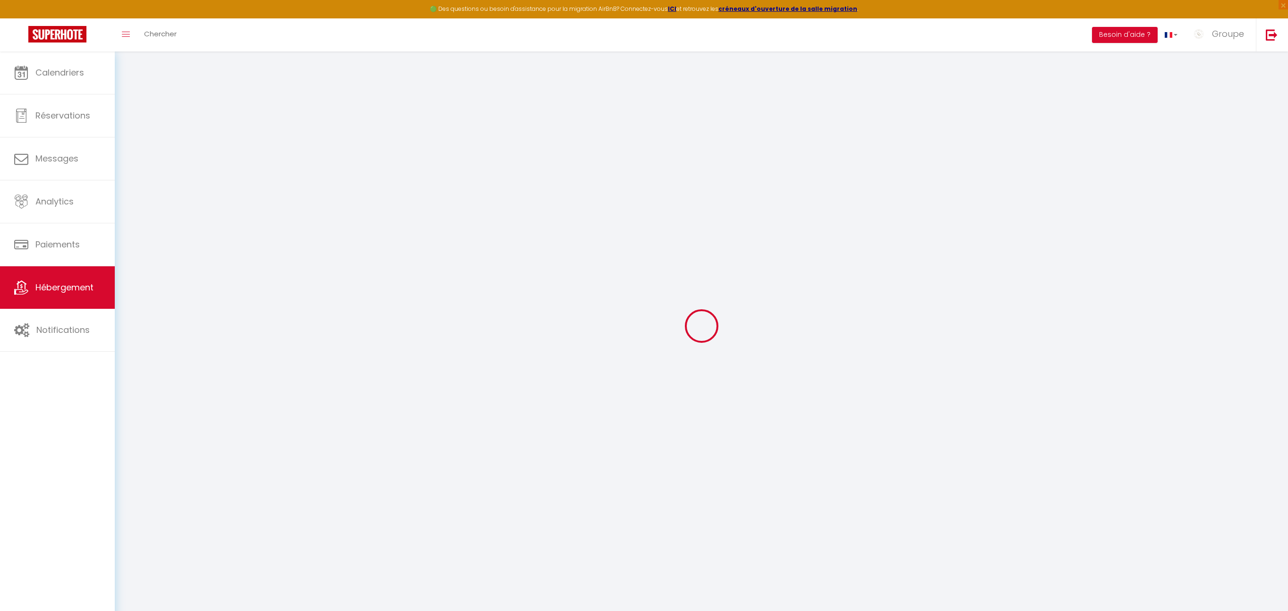
select select
checkbox input "false"
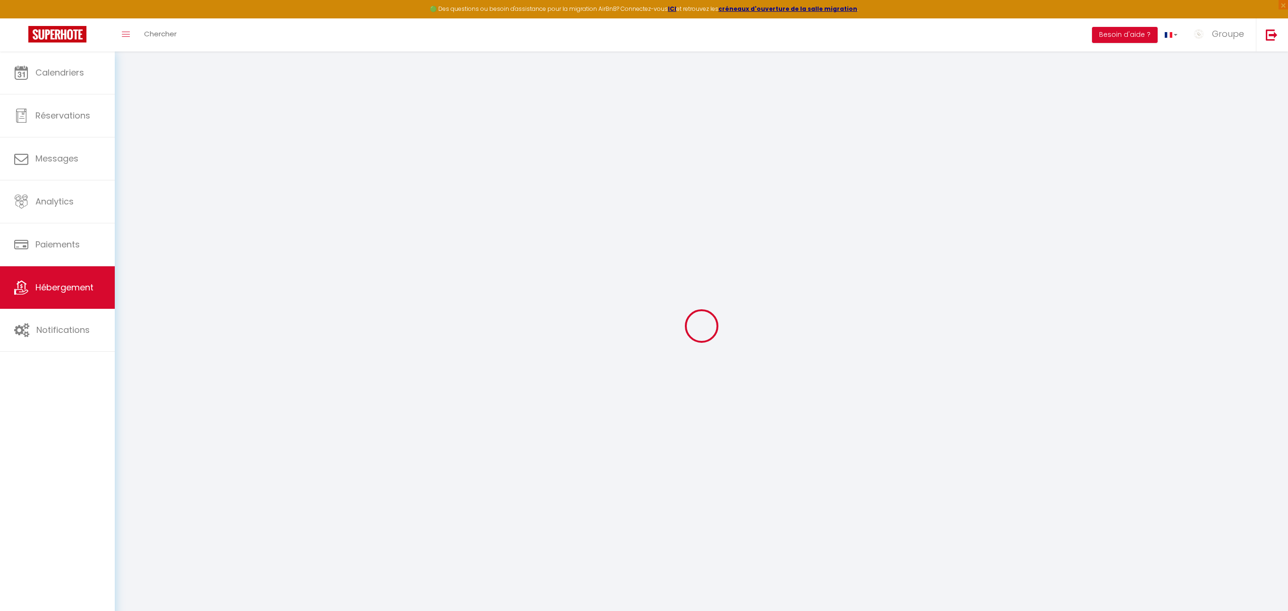
checkbox input "false"
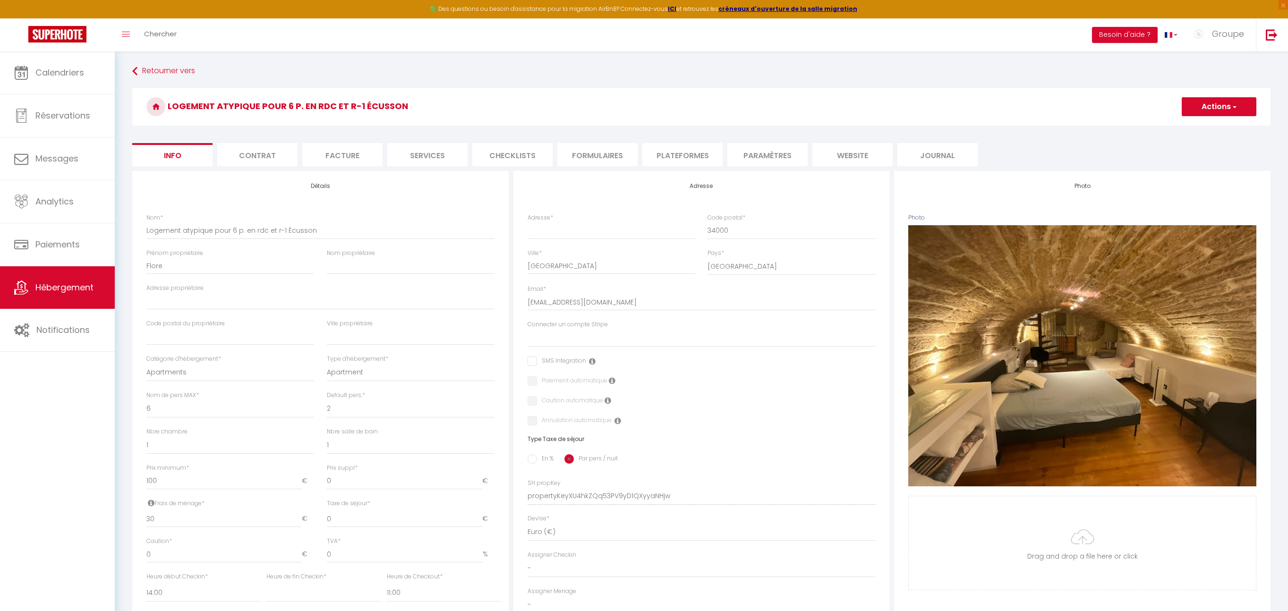
click at [675, 159] on li "Plateformes" at bounding box center [682, 154] width 80 height 23
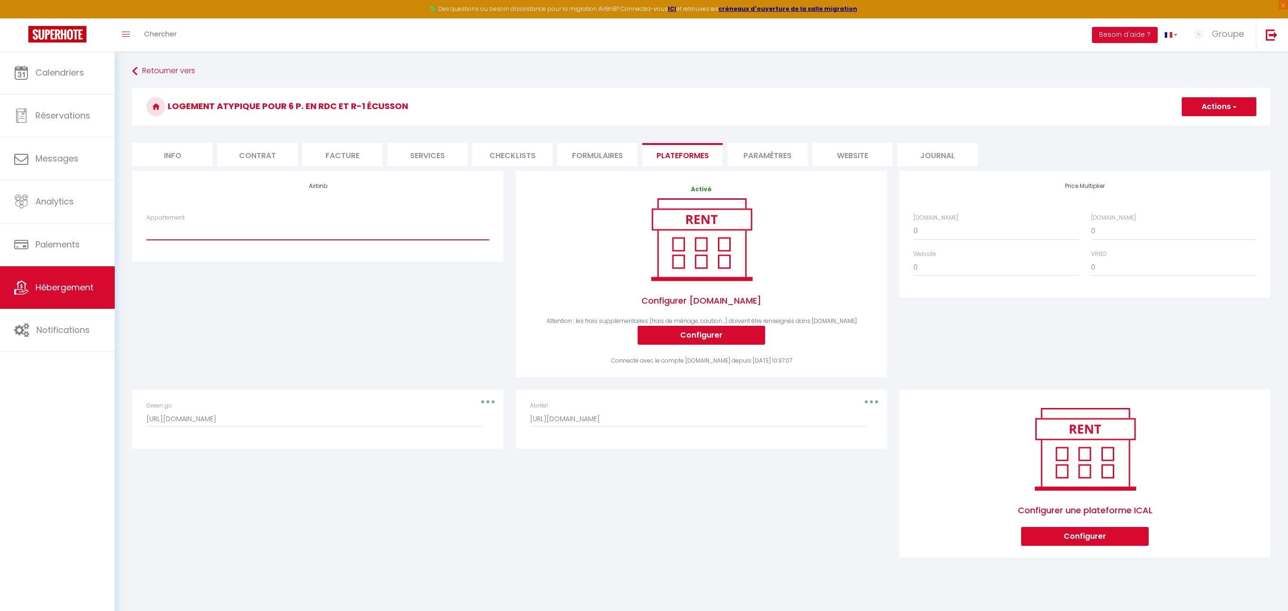
click at [379, 235] on select "Studio 4p. Ponant LGM vue étang,plage, parking - [EMAIL_ADDRESS][DOMAIN_NAME] […" at bounding box center [317, 231] width 343 height 18
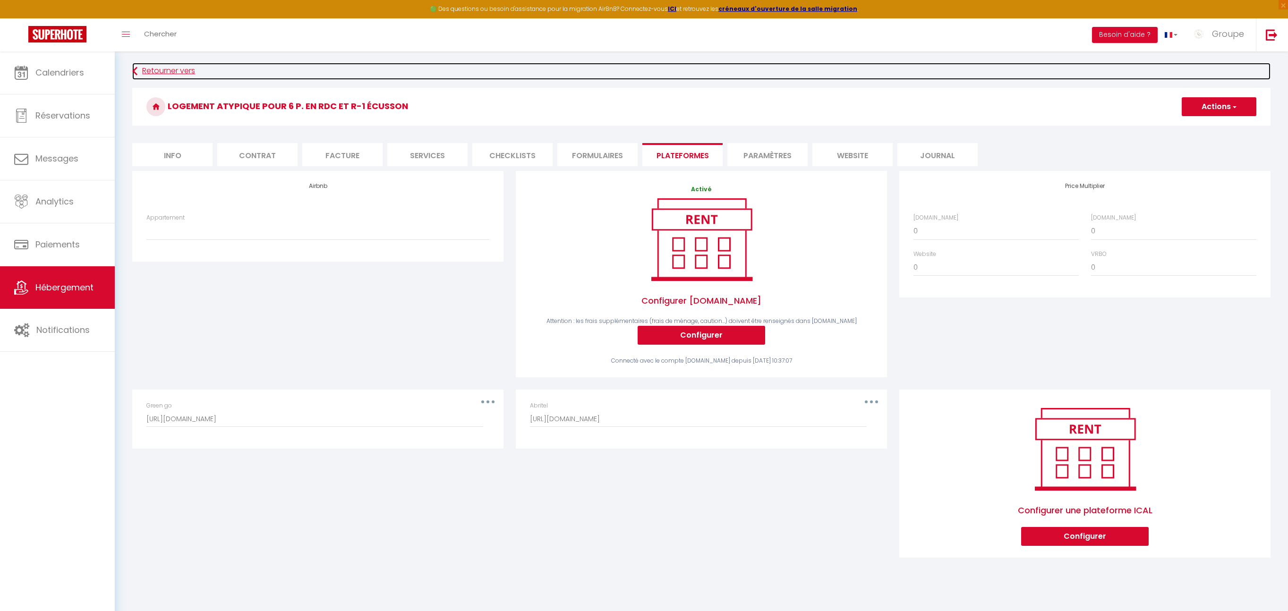
click at [134, 63] on icon at bounding box center [134, 71] width 5 height 17
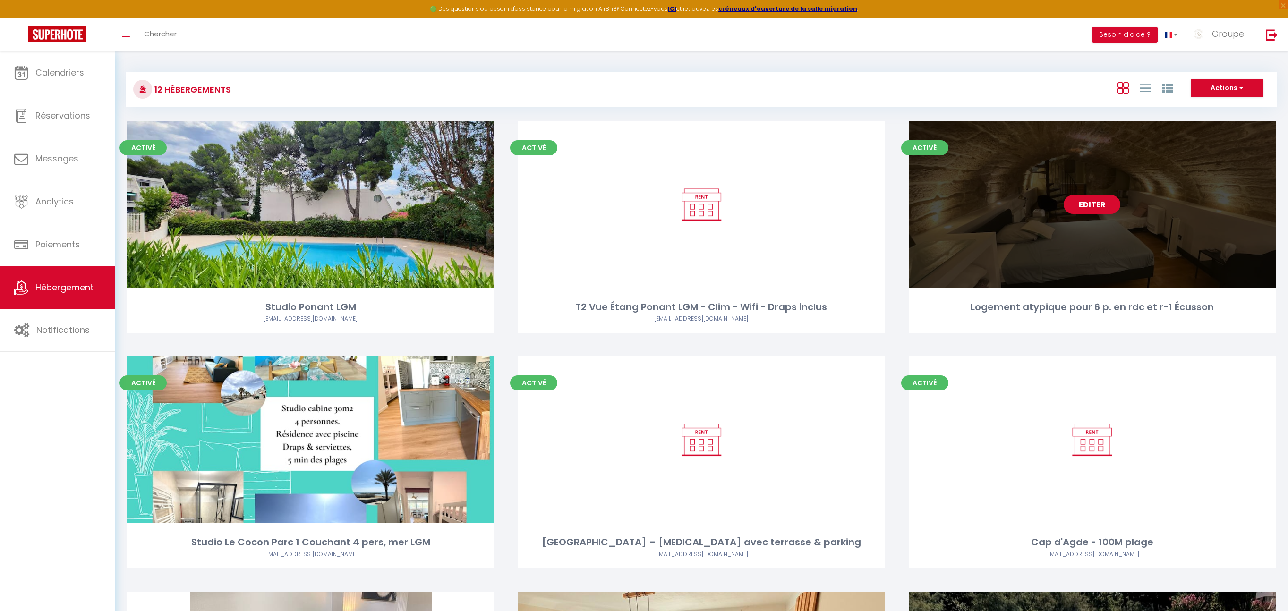
click at [1083, 204] on link "Editer" at bounding box center [1092, 204] width 57 height 19
click at [1104, 204] on link "Editer" at bounding box center [1092, 204] width 57 height 19
click at [1086, 201] on link "Editer" at bounding box center [1092, 204] width 57 height 19
select select "3"
select select "2"
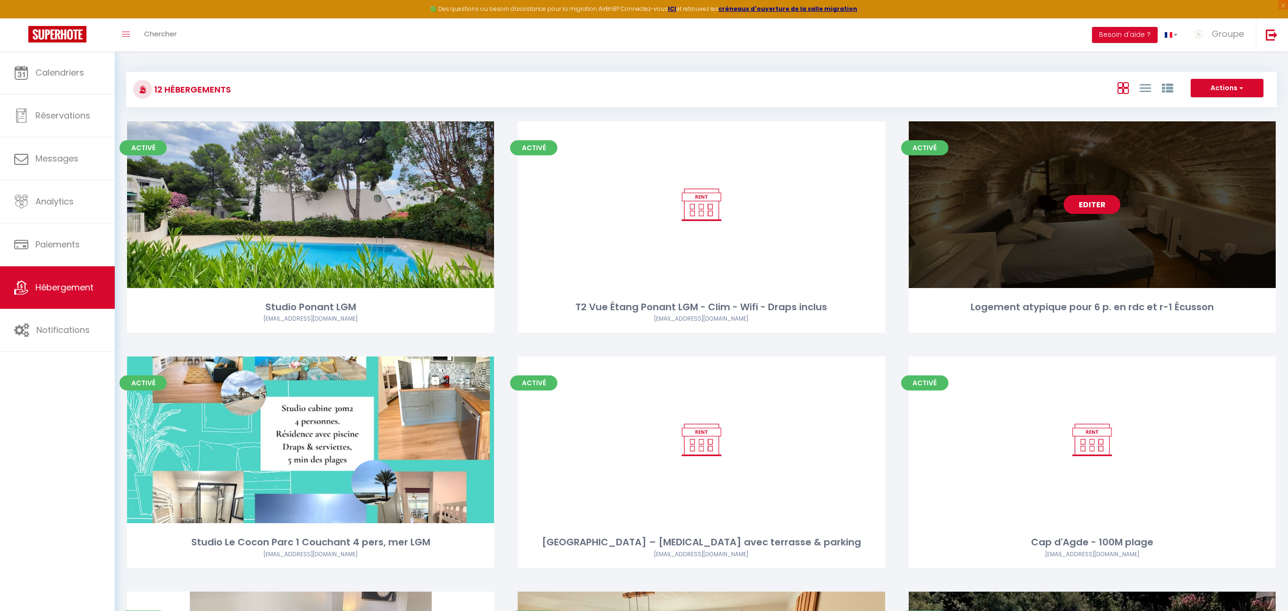
select select "1"
select select
select select "28"
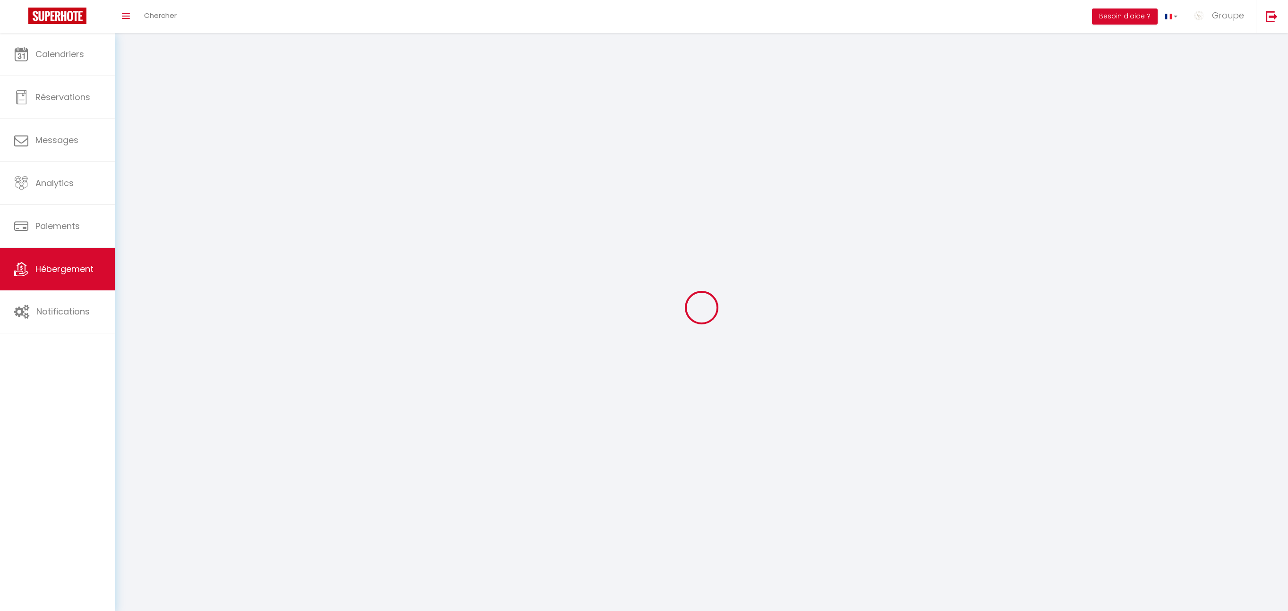
select select
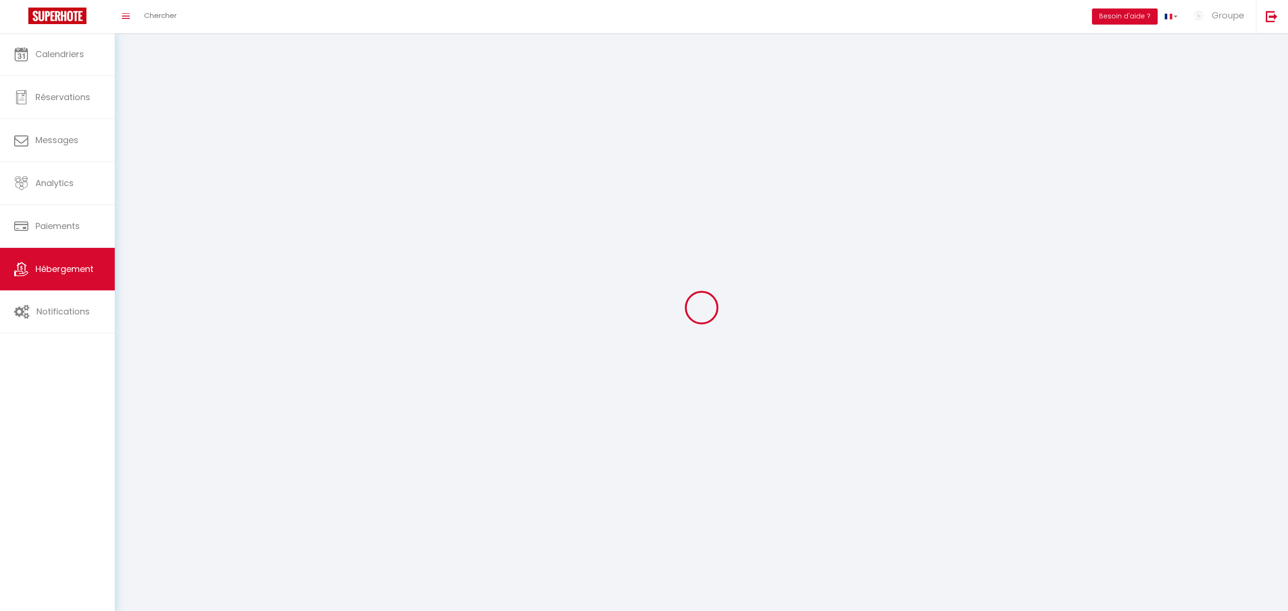
select select
checkbox input "false"
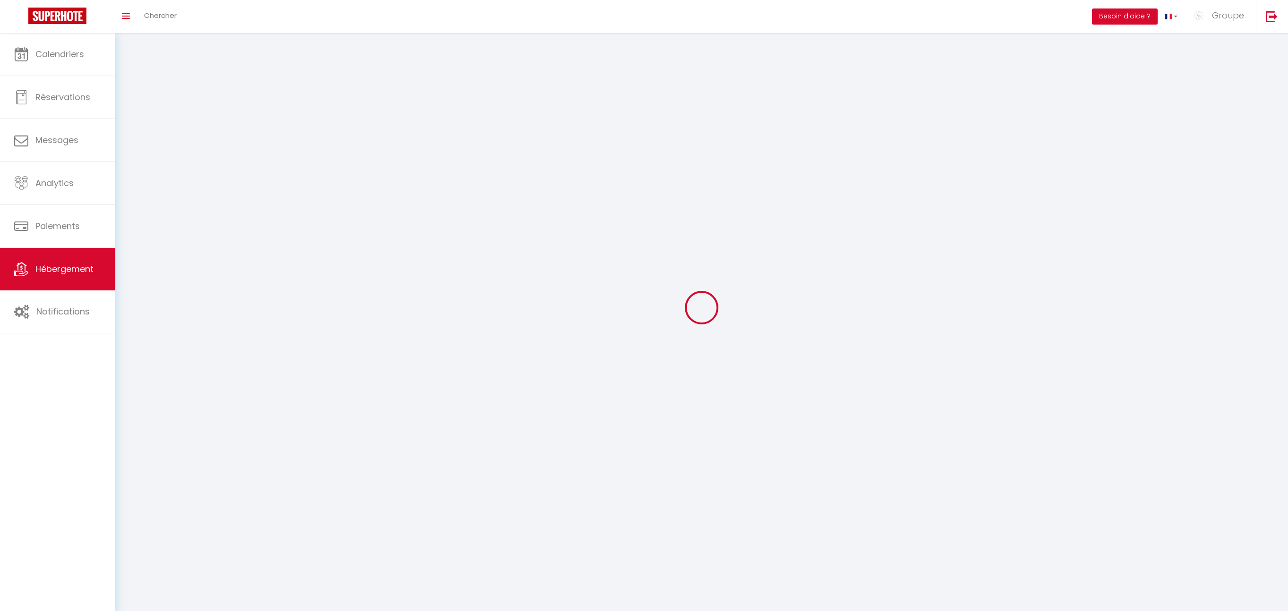
select select
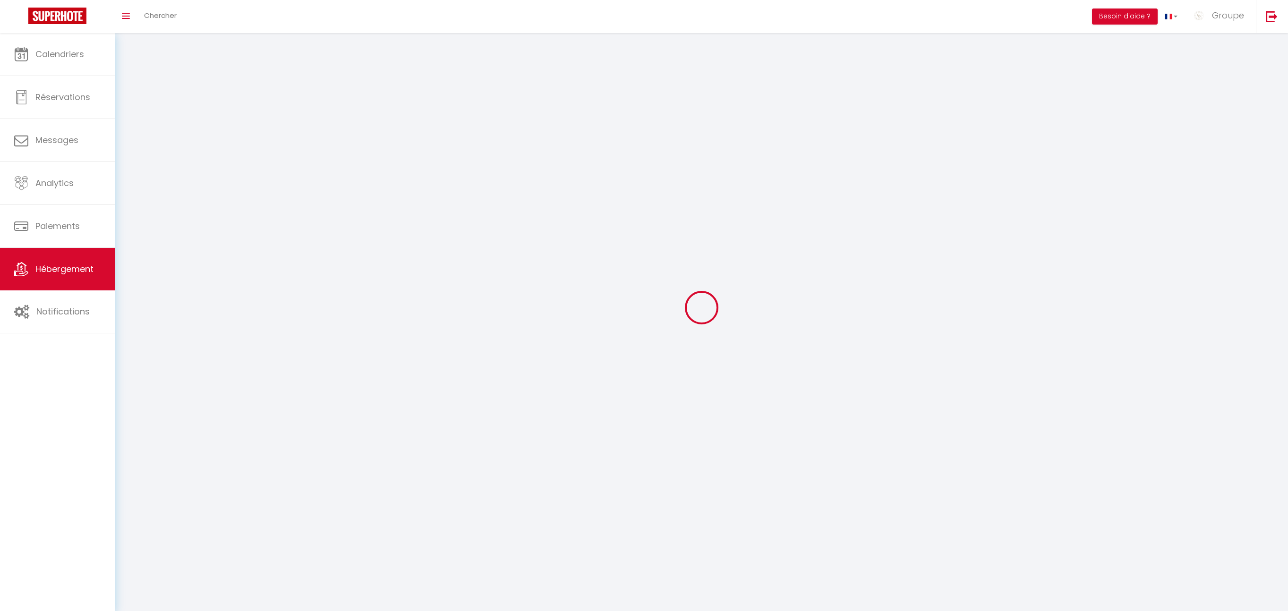
select select
checkbox input "false"
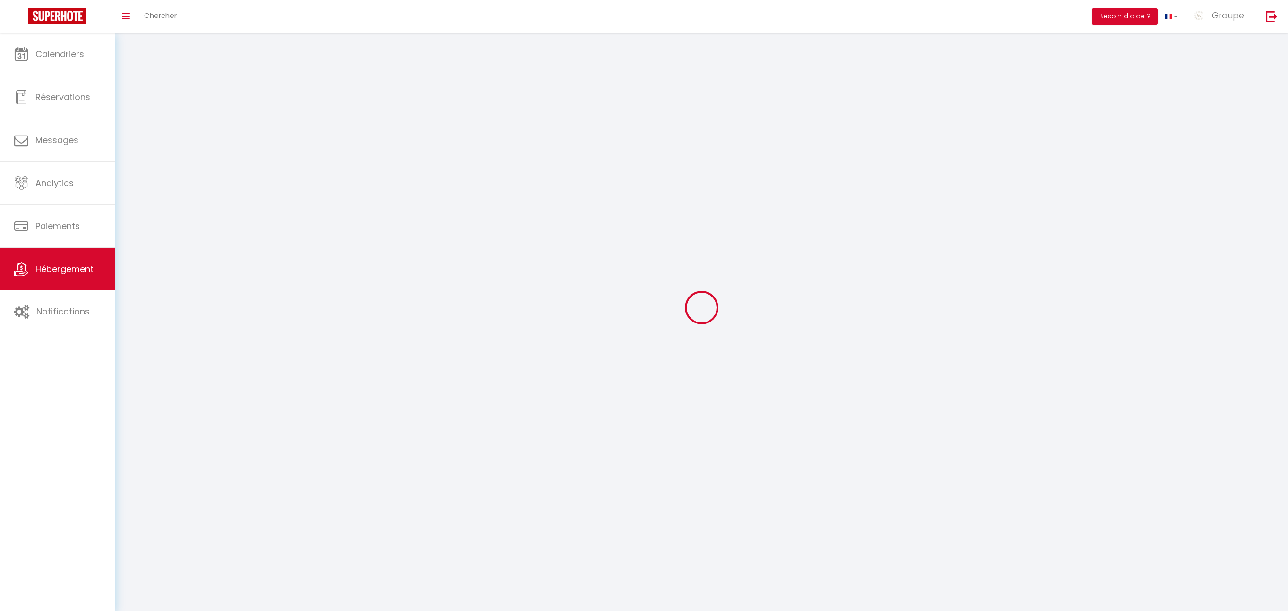
checkbox input "false"
select select
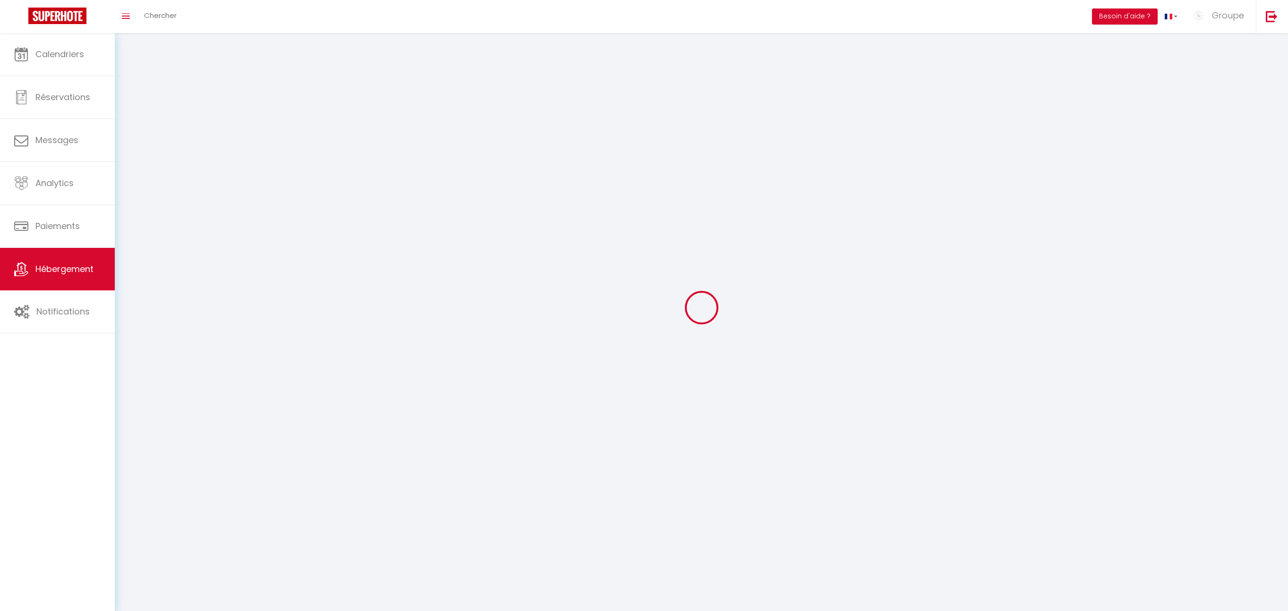
select select
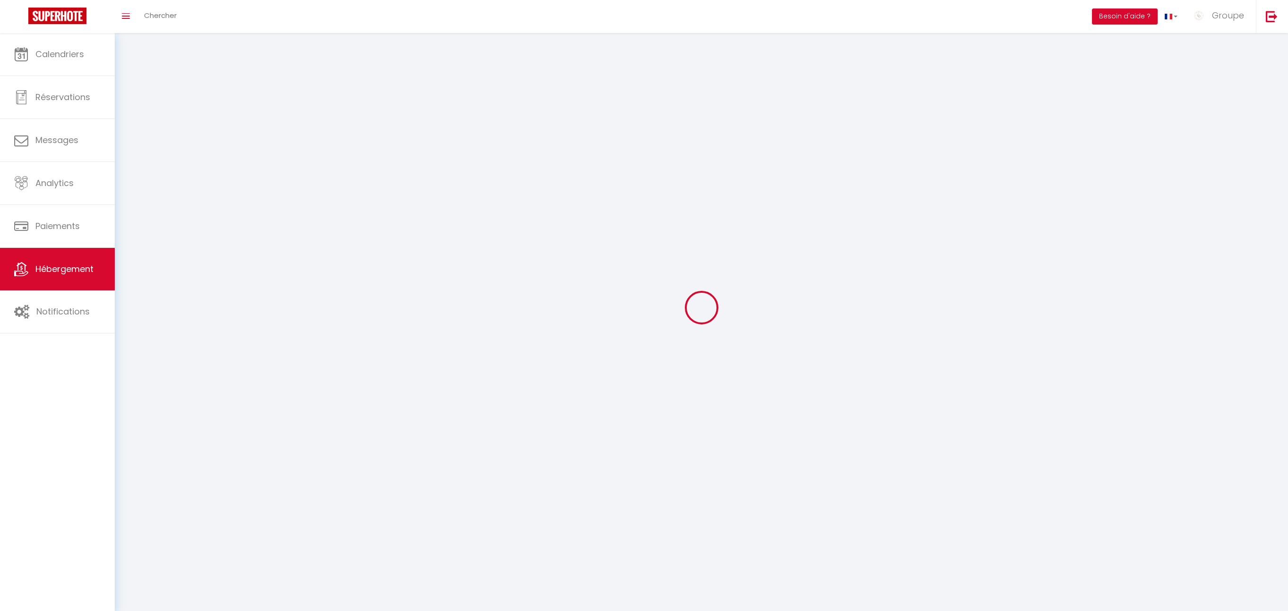
checkbox input "false"
select select
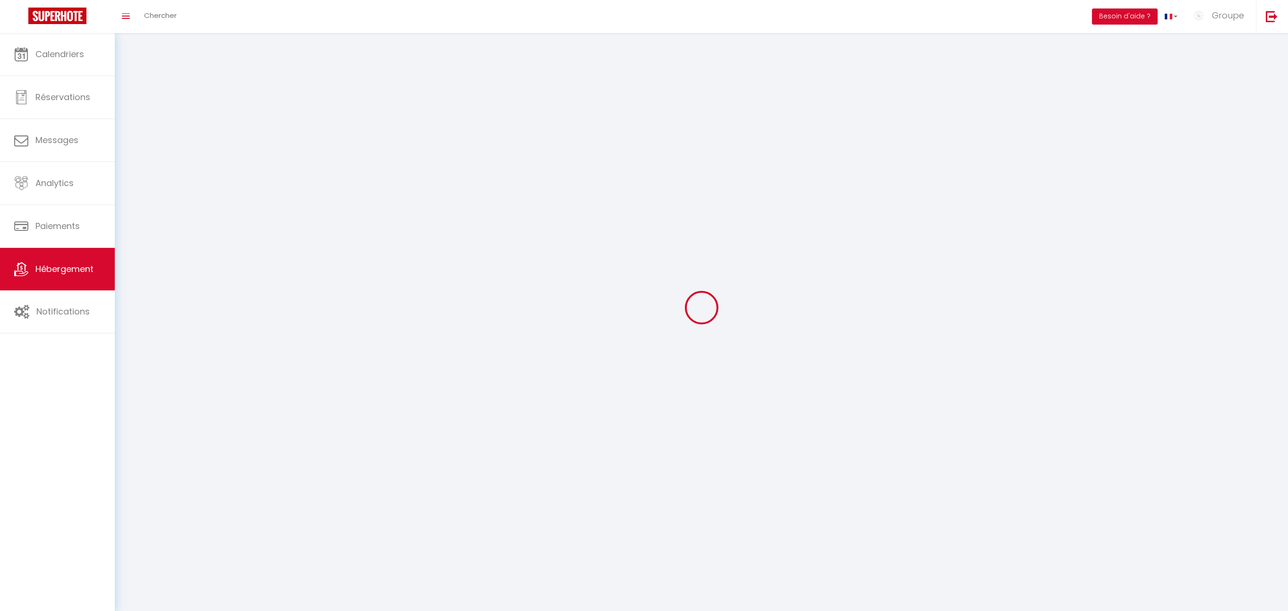
select select
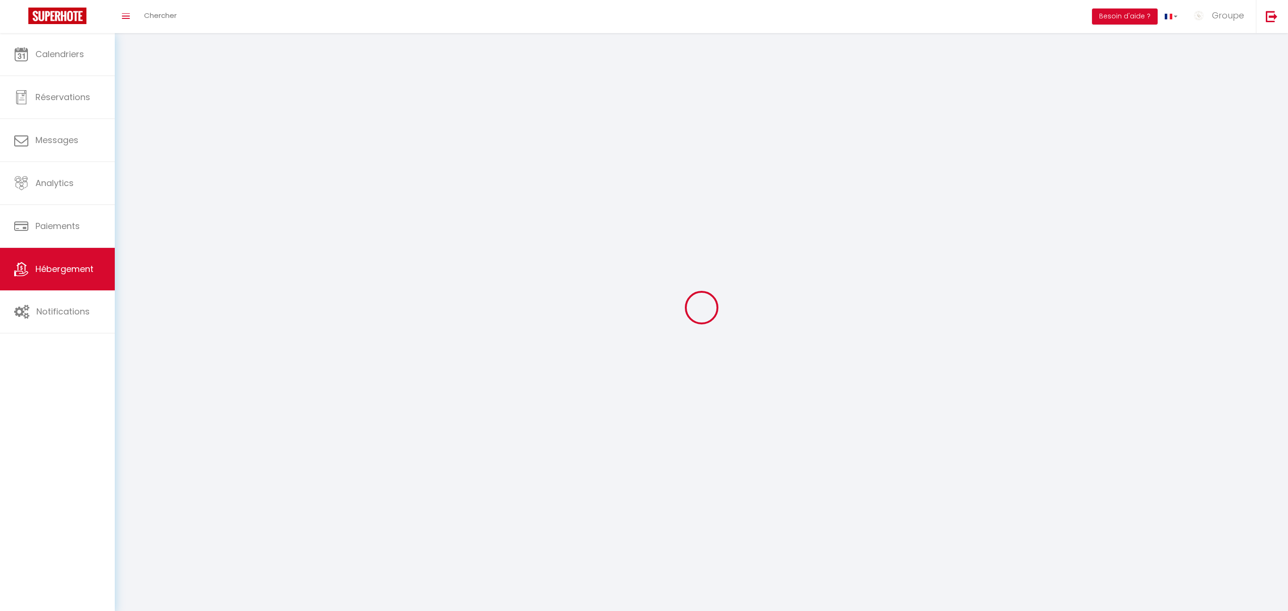
select select
checkbox input "false"
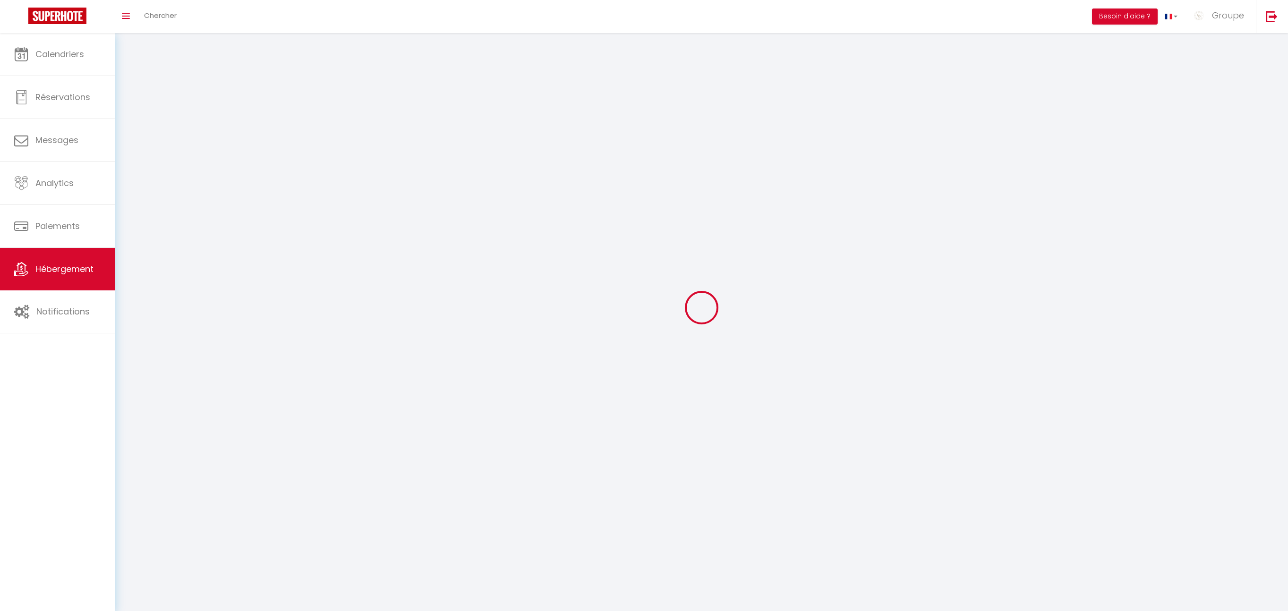
checkbox input "false"
select select
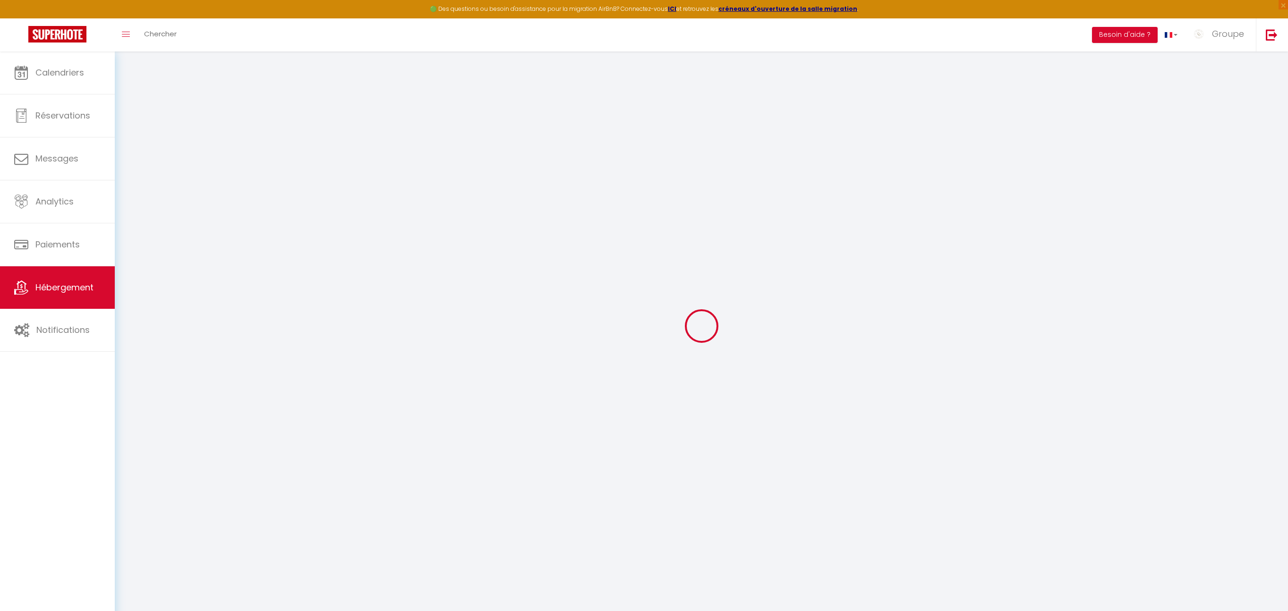
select select
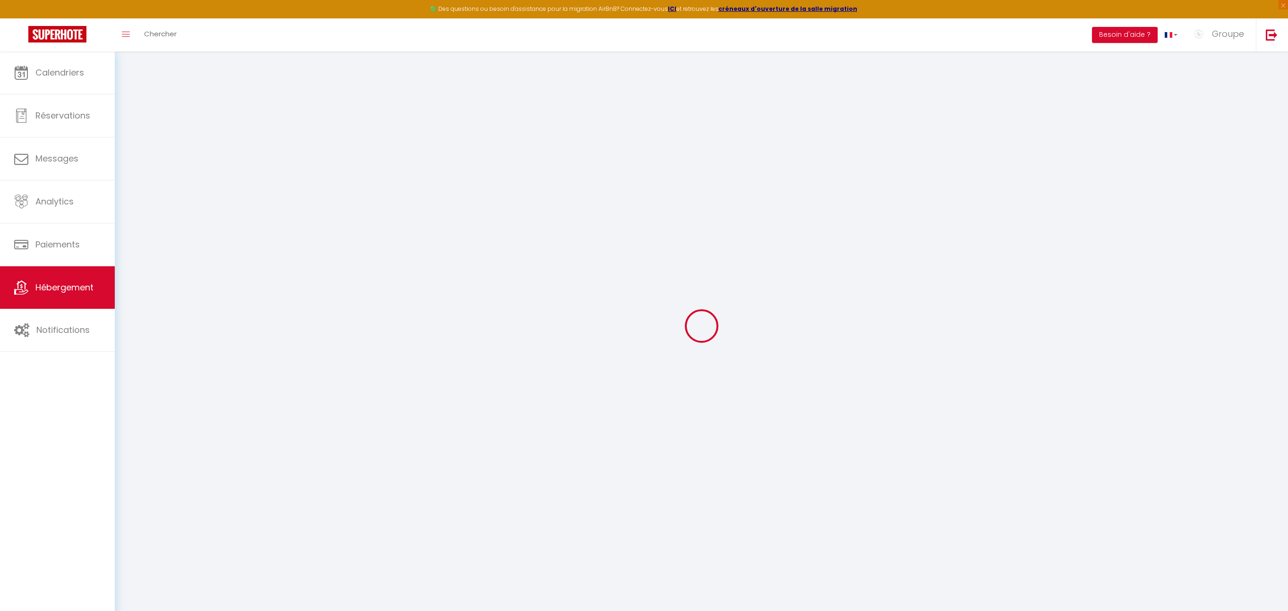
select select
checkbox input "false"
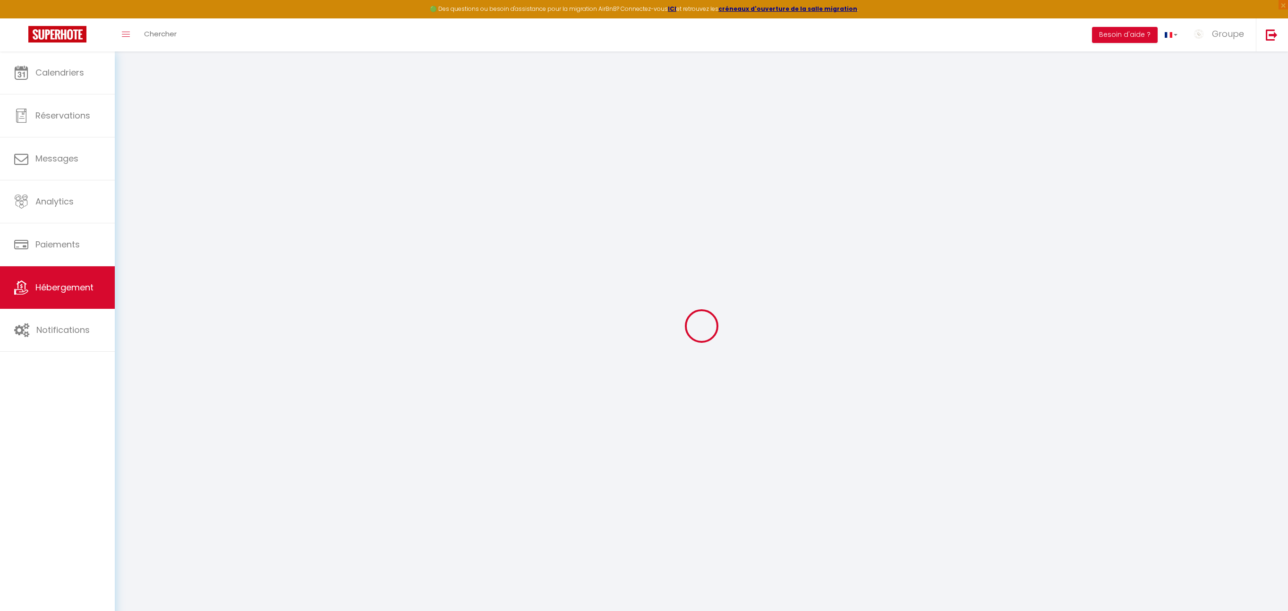
select select
type input "Logement atypique pour 6 p. en rdc et r-1 Écusson"
type input "Flore"
select select "6"
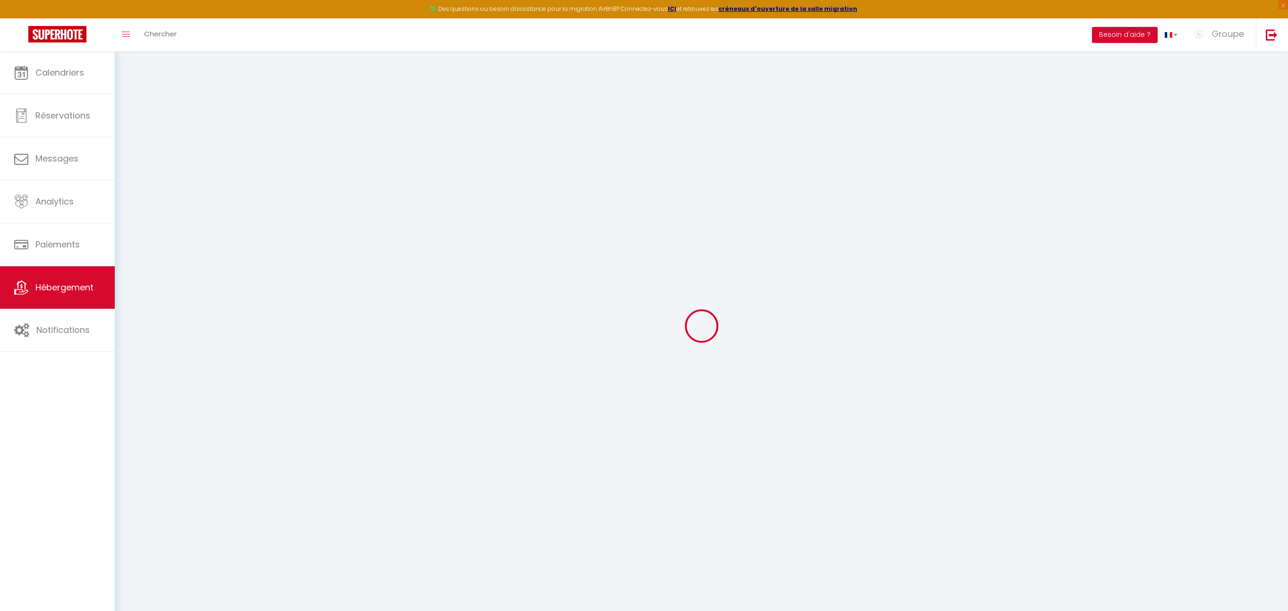
type input "100"
type input "30"
select select
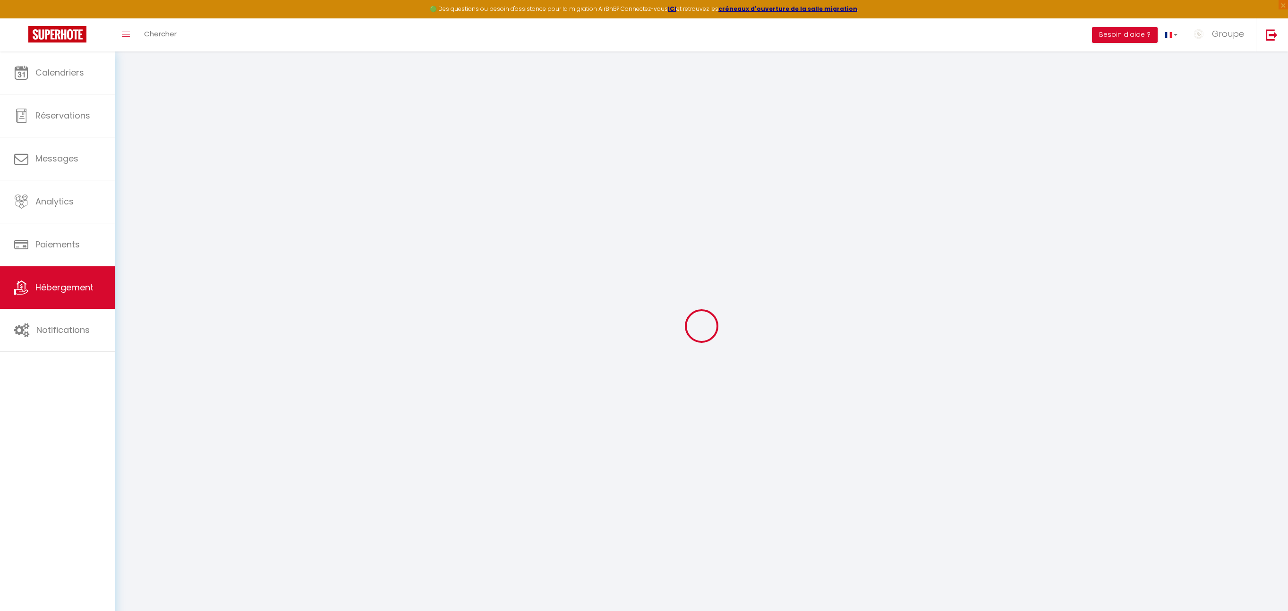
select select
type input "34000"
type input "[GEOGRAPHIC_DATA]"
type input "[EMAIL_ADDRESS][DOMAIN_NAME]"
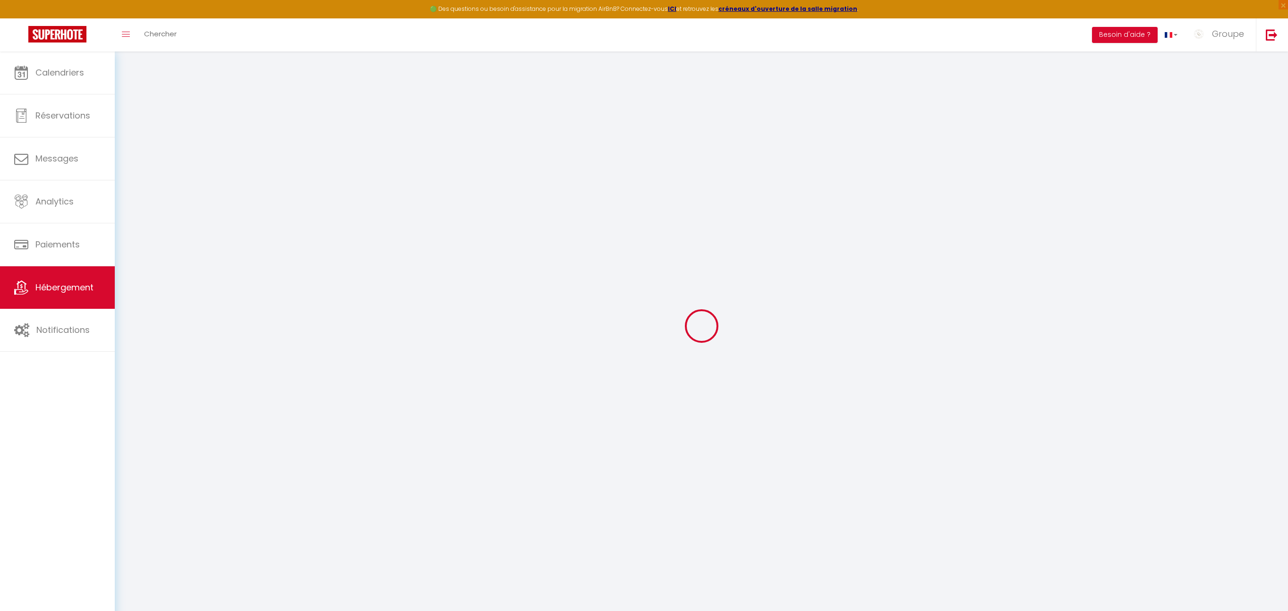
select select
checkbox input "false"
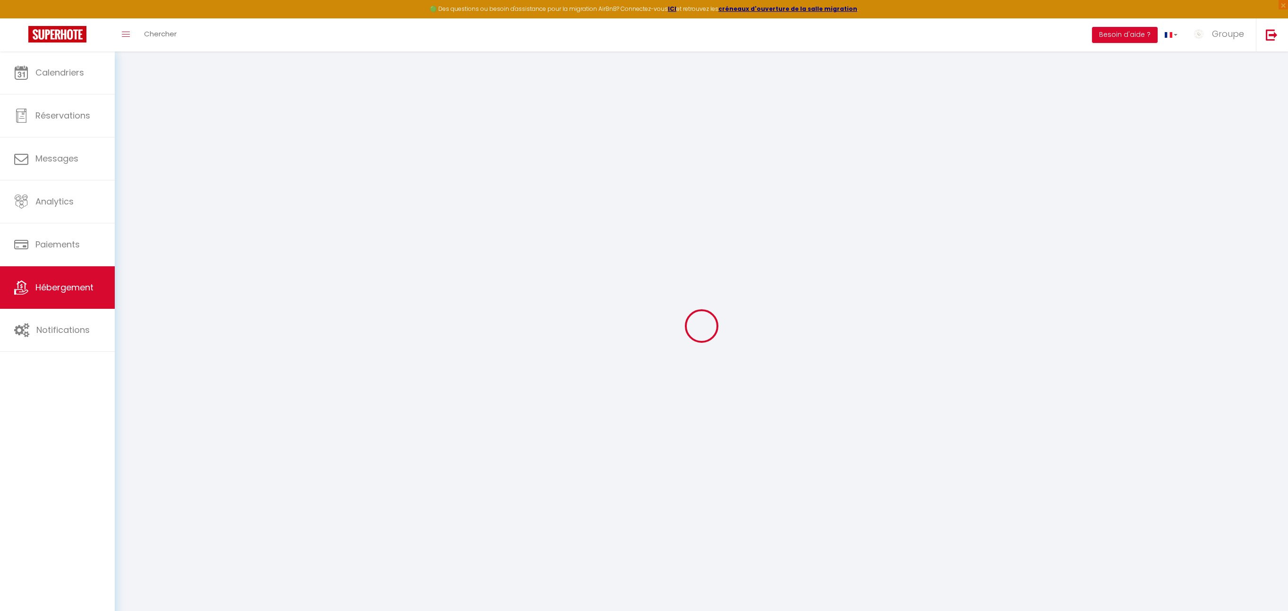
type input "0"
select select
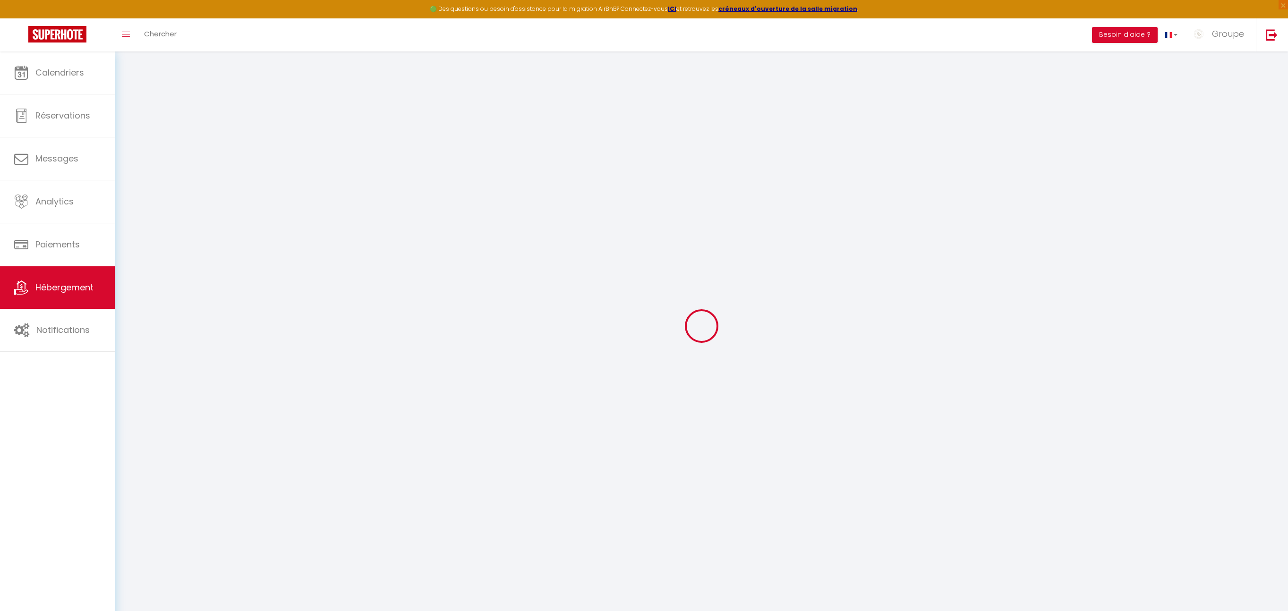
select select
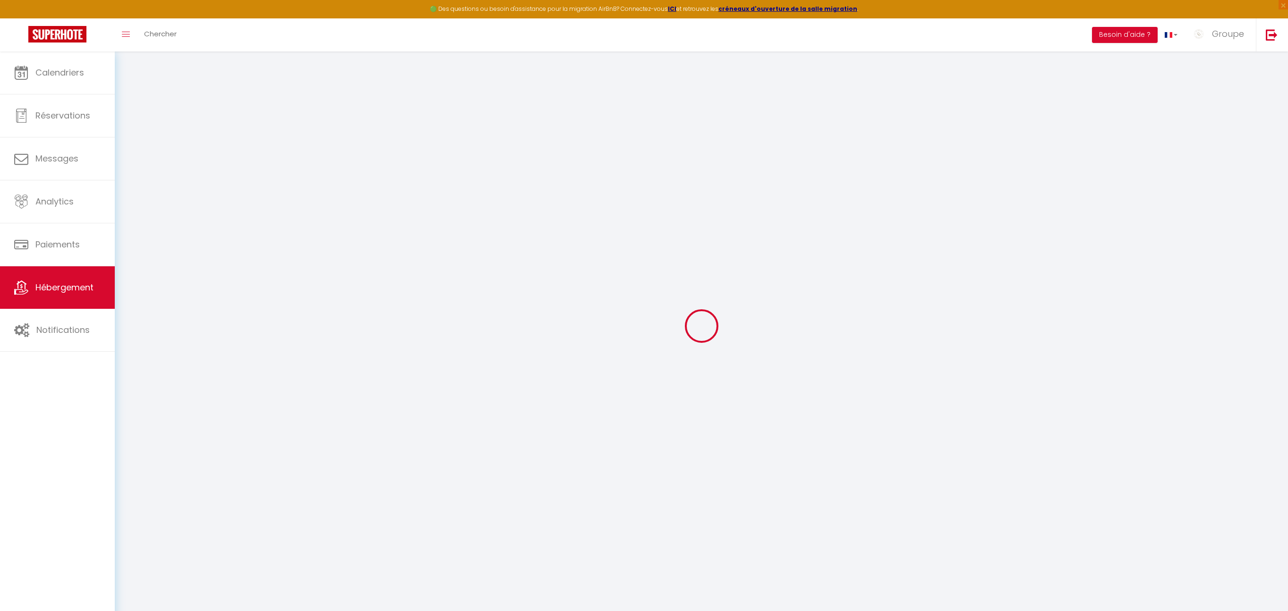
checkbox input "false"
select select
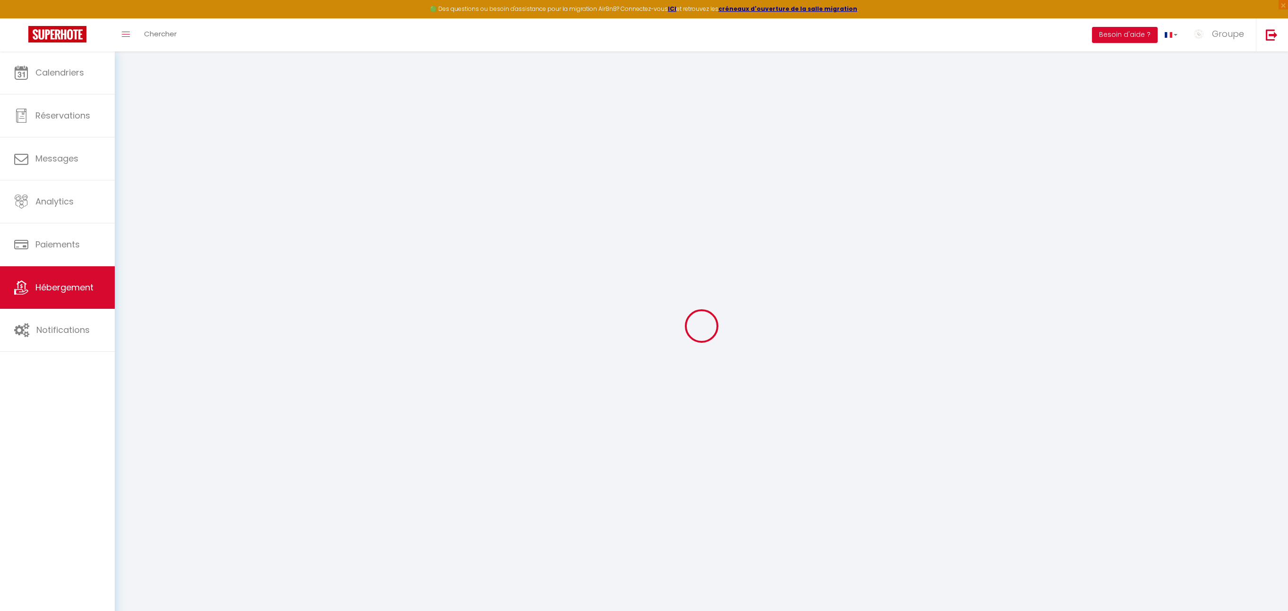
select select
checkbox input "false"
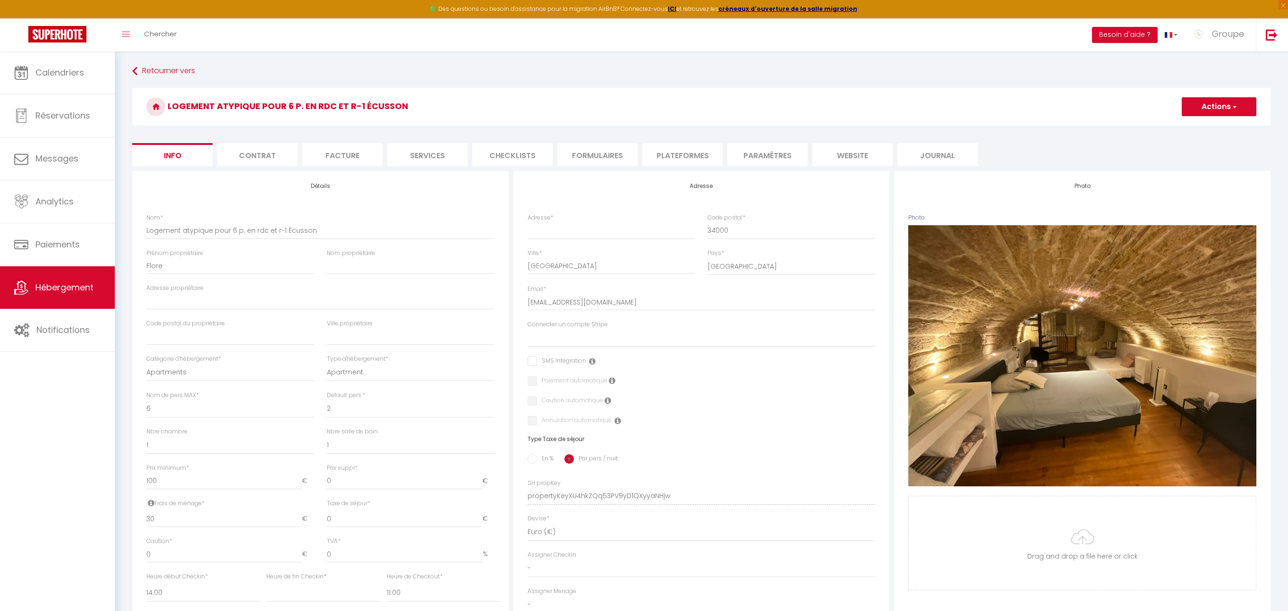
click at [349, 149] on li "Facture" at bounding box center [342, 154] width 80 height 23
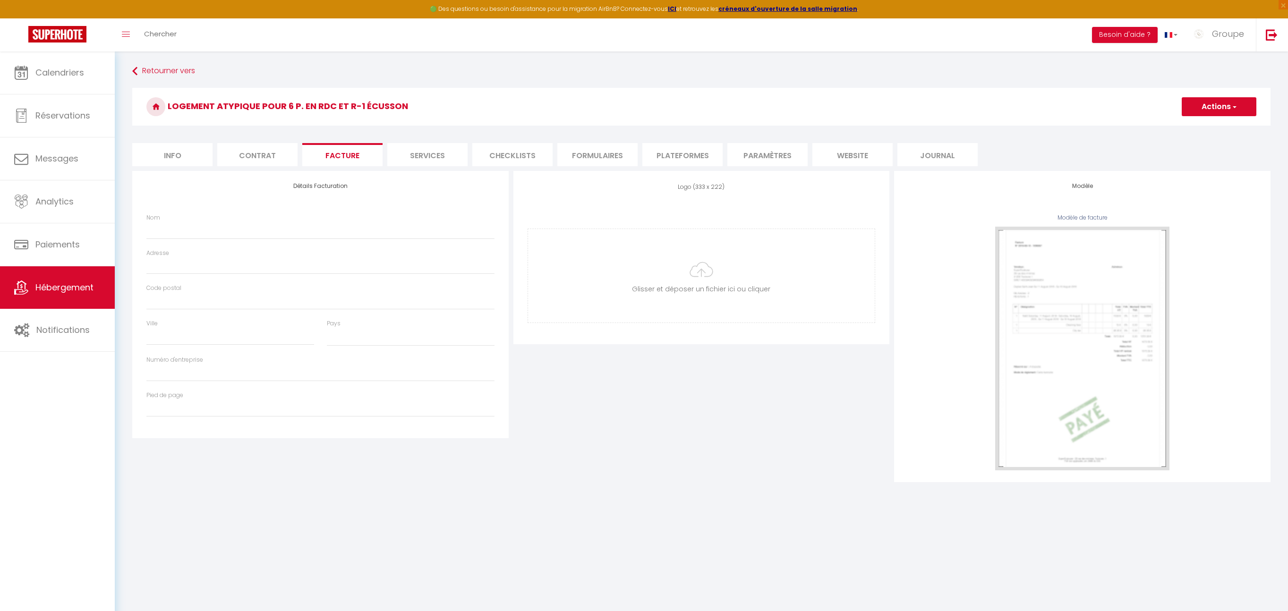
click at [522, 154] on li "Checklists" at bounding box center [512, 154] width 80 height 23
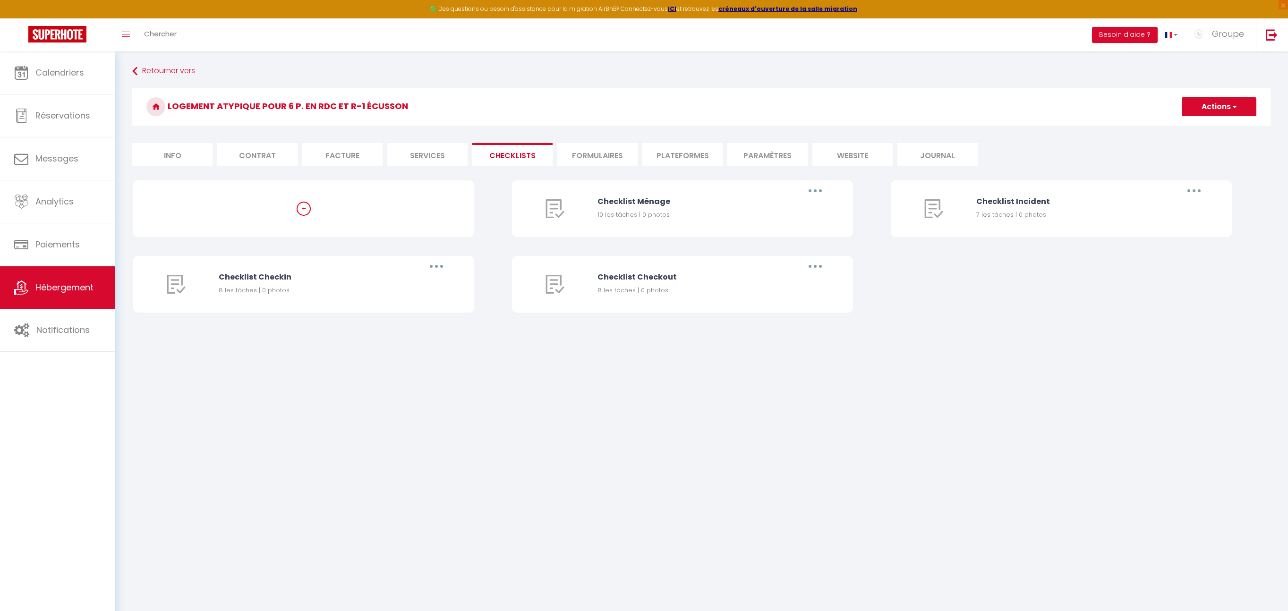
click at [585, 155] on li "Formulaires" at bounding box center [597, 154] width 80 height 23
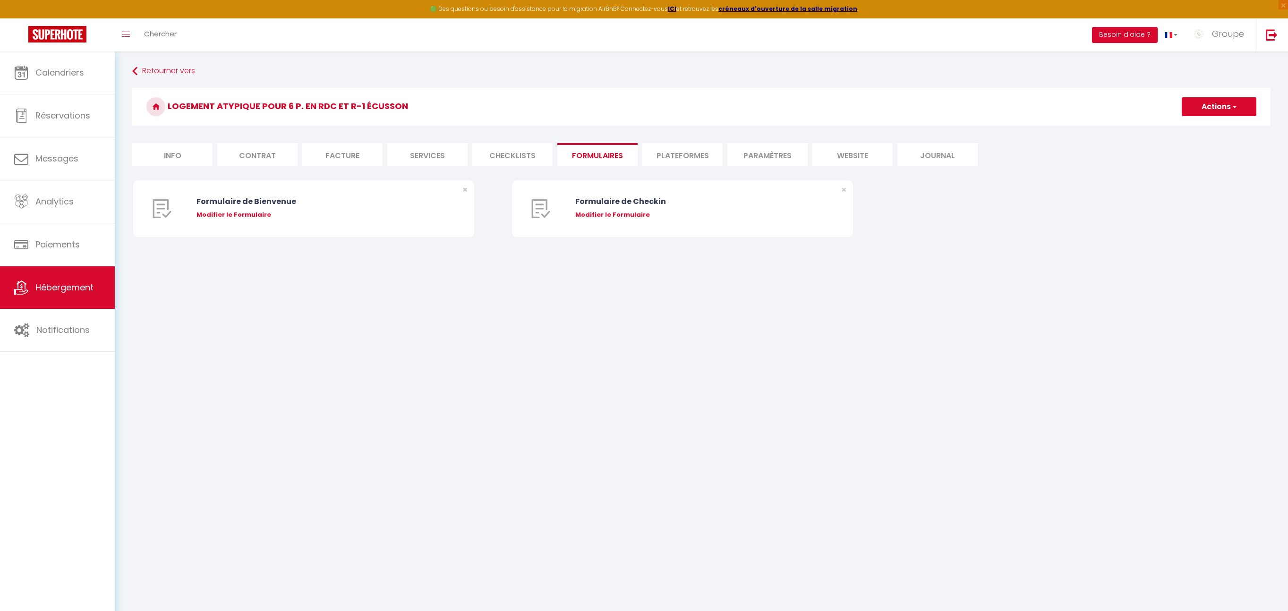
click at [655, 160] on li "Plateformes" at bounding box center [682, 154] width 80 height 23
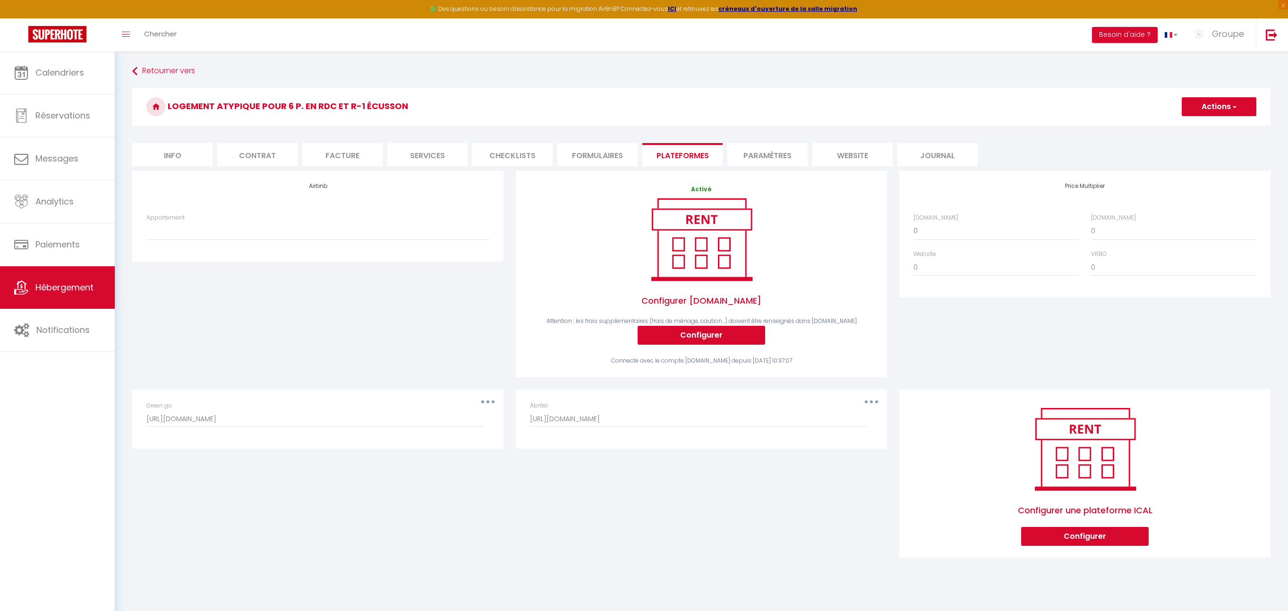
click at [184, 220] on div "Appartement Studio 4p. Ponant LGM vue étang,plage, parking - [EMAIL_ADDRESS][DO…" at bounding box center [317, 226] width 343 height 27
click at [183, 225] on select "Studio 4p. Ponant LGM vue étang,plage, parking - [EMAIL_ADDRESS][DOMAIN_NAME] […" at bounding box center [317, 231] width 343 height 18
click at [377, 230] on select "Studio 4p. Ponant LGM vue étang,plage, parking - [EMAIL_ADDRESS][DOMAIN_NAME] […" at bounding box center [317, 231] width 343 height 18
click at [188, 150] on li "Info" at bounding box center [172, 154] width 80 height 23
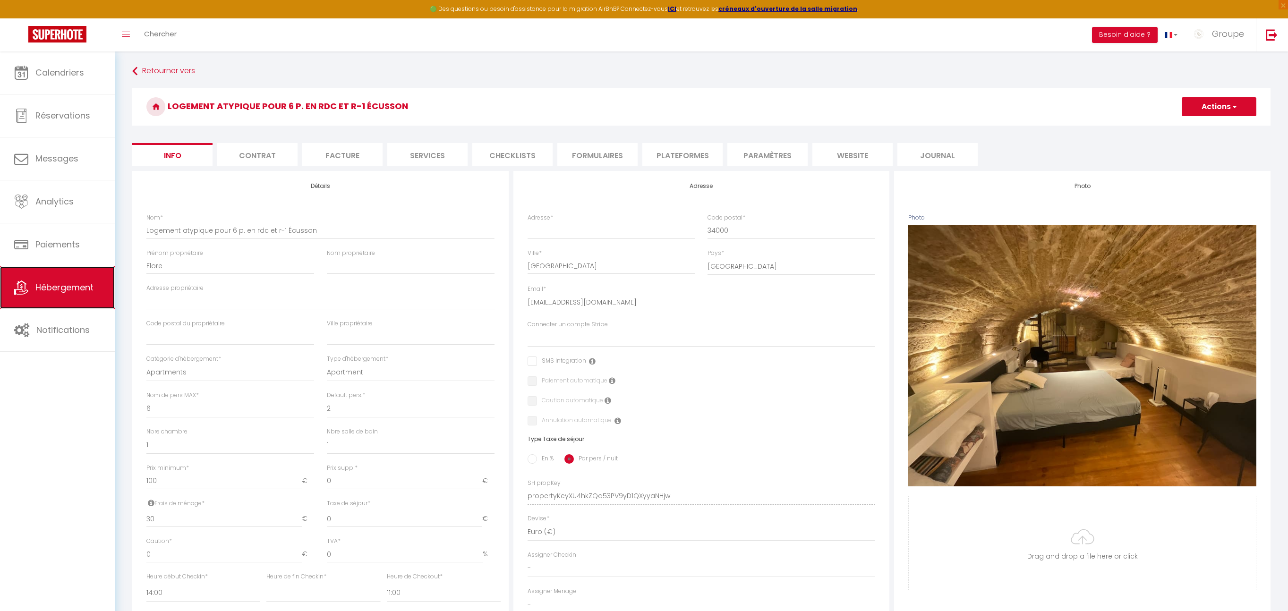
click at [66, 304] on link "Hébergement" at bounding box center [57, 287] width 115 height 43
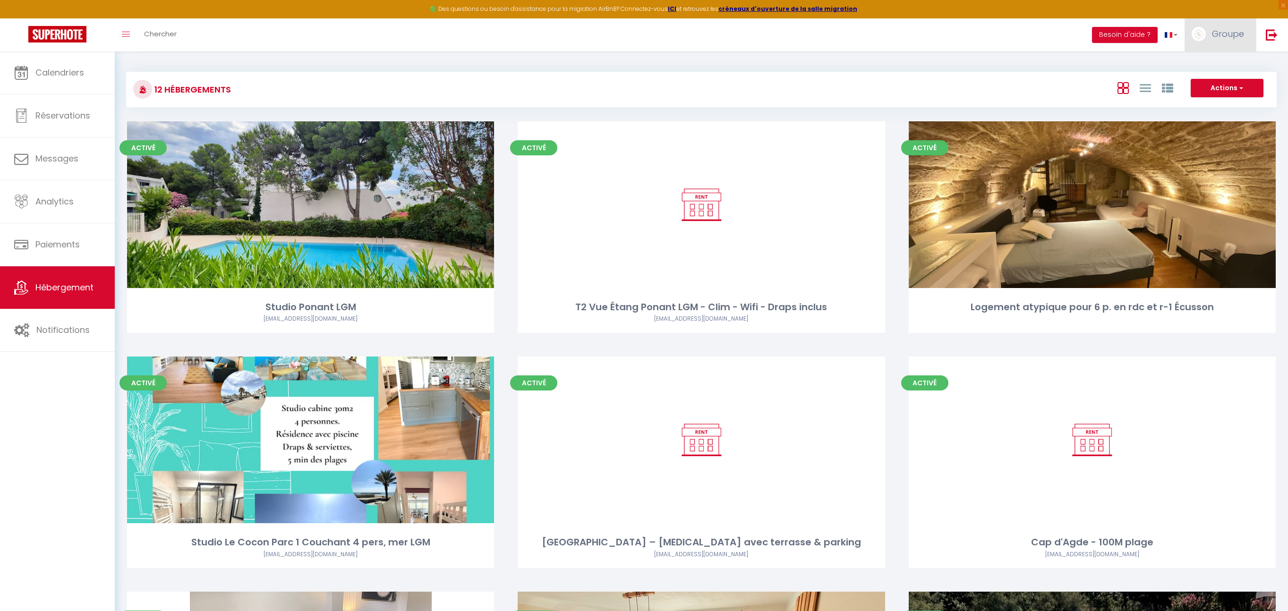
click at [1226, 37] on span "Groupe" at bounding box center [1228, 34] width 32 height 12
click at [1213, 77] on link "Équipe" at bounding box center [1218, 83] width 70 height 16
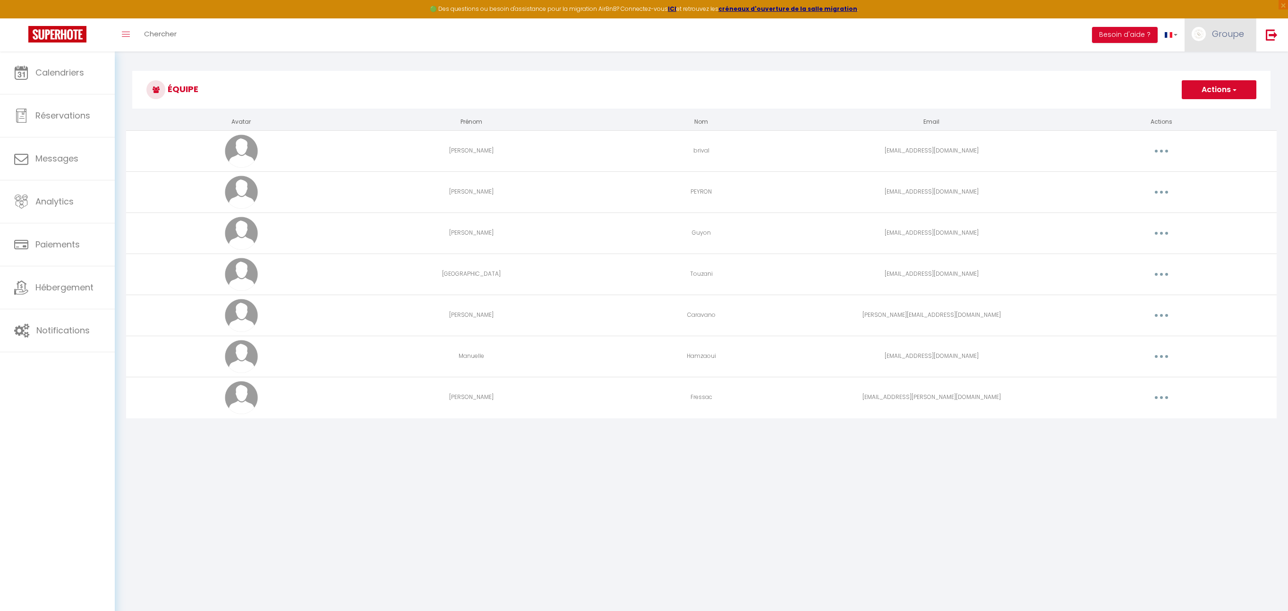
click at [1216, 40] on link "Groupe" at bounding box center [1219, 34] width 71 height 33
click at [1212, 61] on link "Paramètres" at bounding box center [1218, 66] width 70 height 16
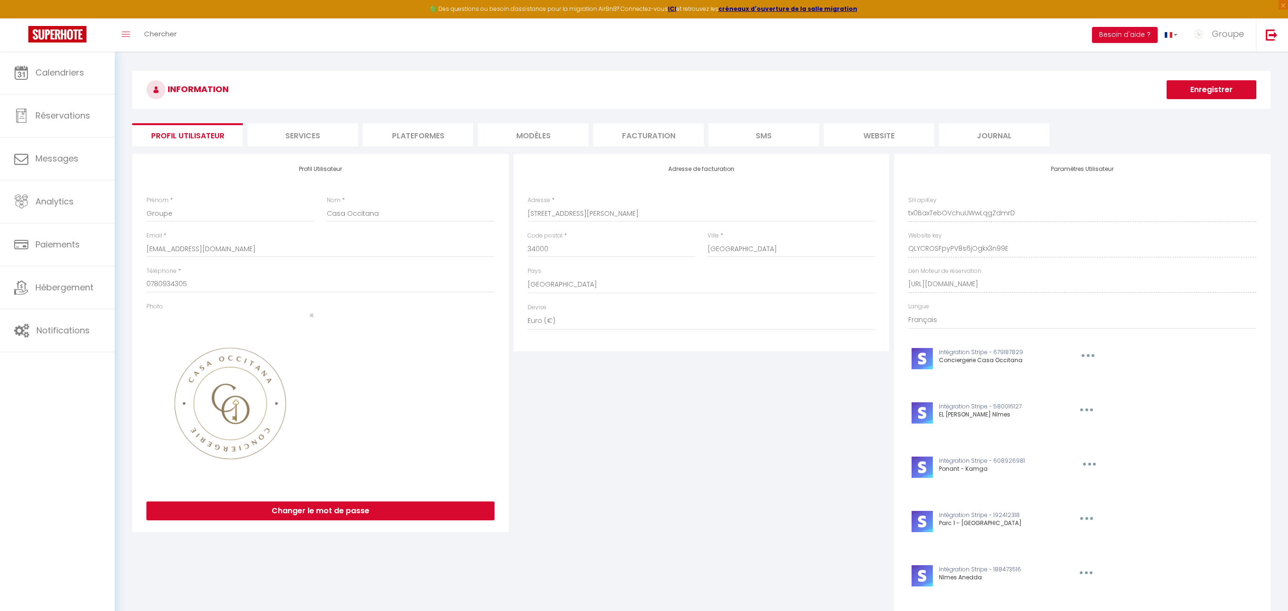
click at [468, 129] on li "Plateformes" at bounding box center [418, 134] width 111 height 23
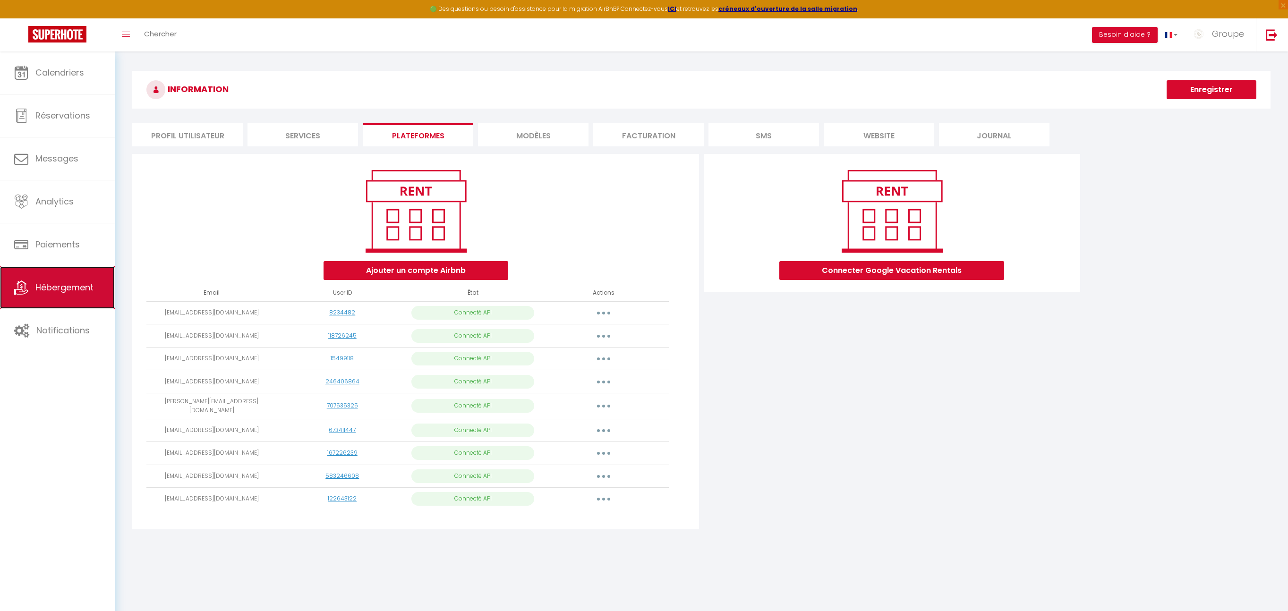
click at [85, 286] on span "Hébergement" at bounding box center [64, 287] width 58 height 12
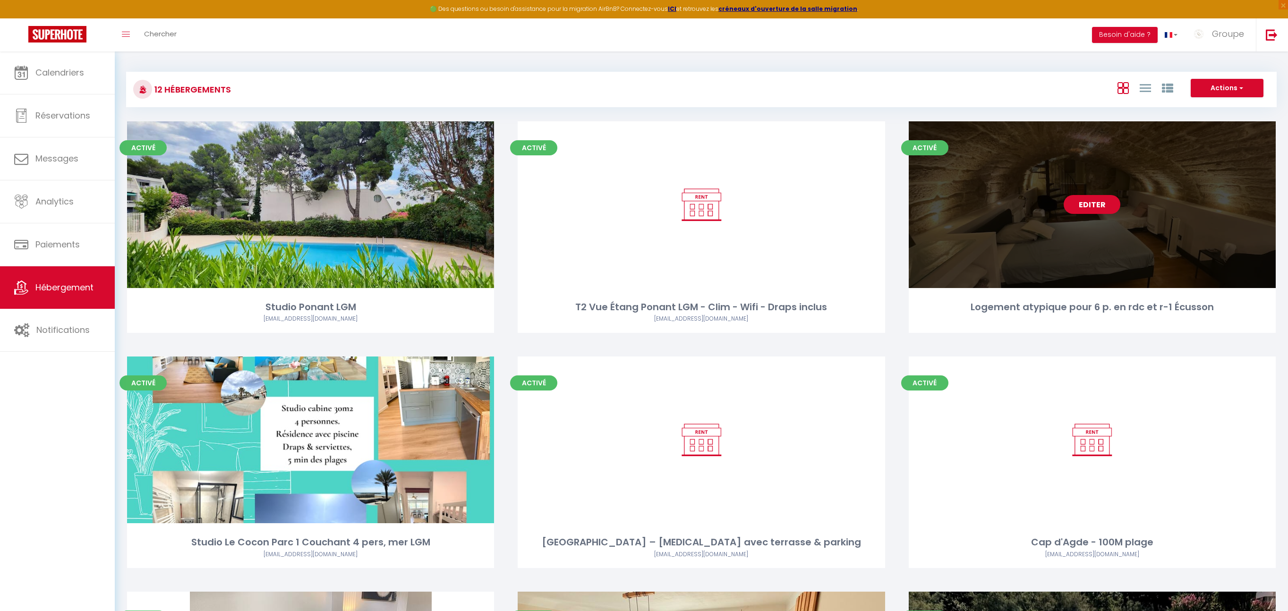
click at [1082, 205] on link "Editer" at bounding box center [1092, 204] width 57 height 19
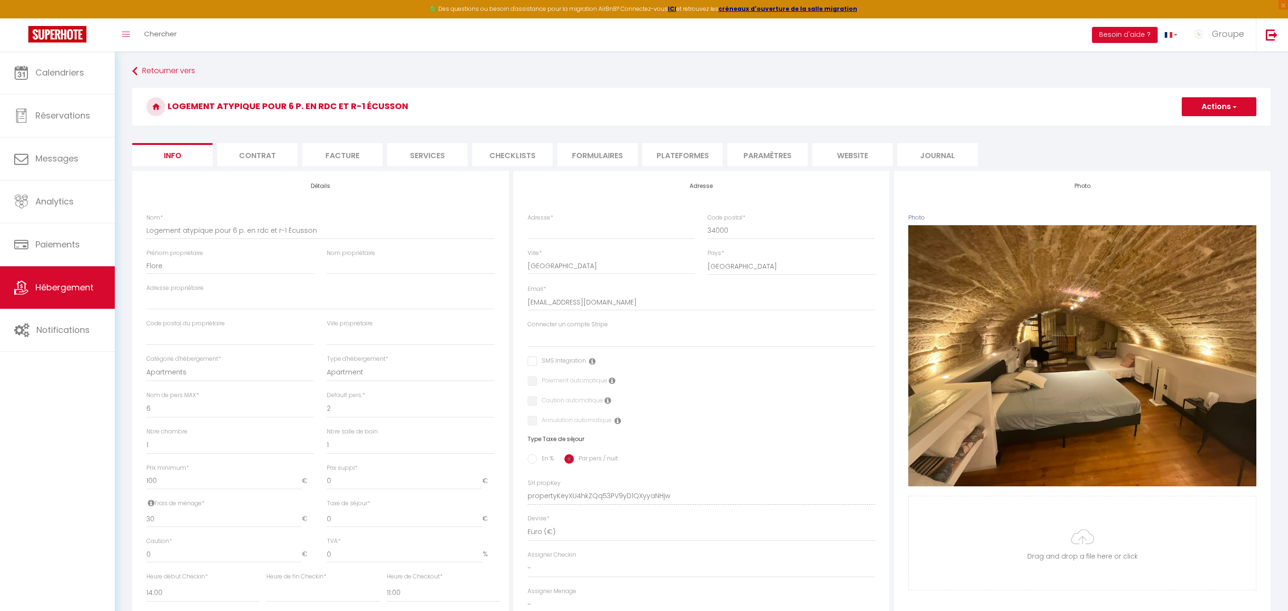
click at [344, 147] on li "Facture" at bounding box center [342, 154] width 80 height 23
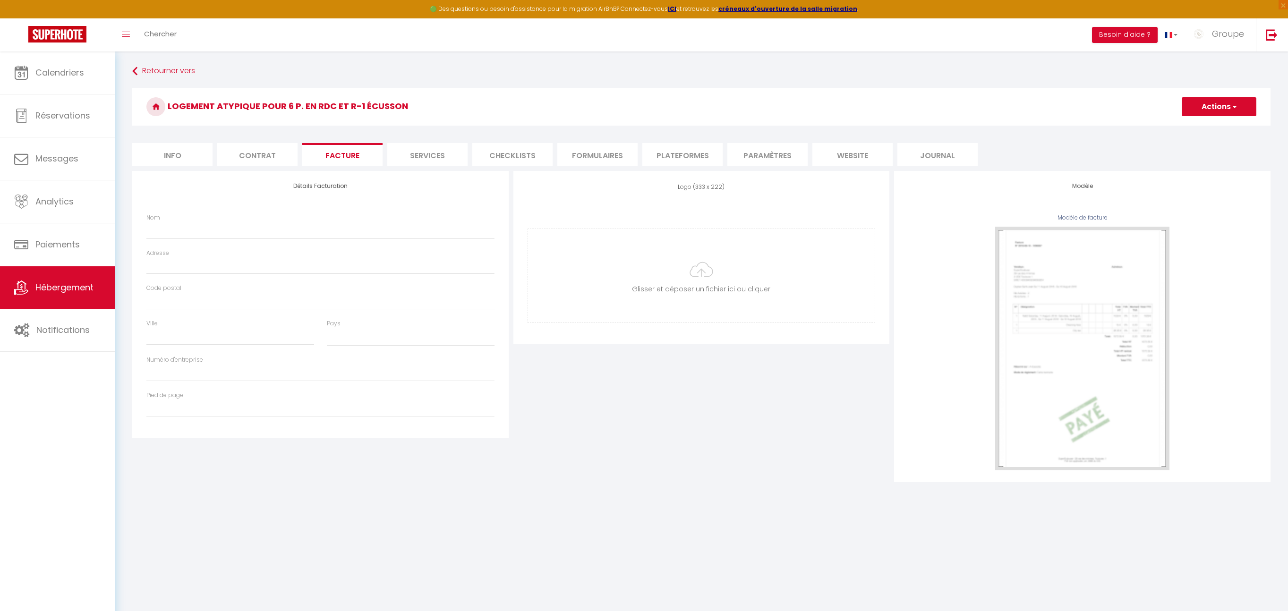
click at [255, 149] on li "Contrat" at bounding box center [257, 154] width 80 height 23
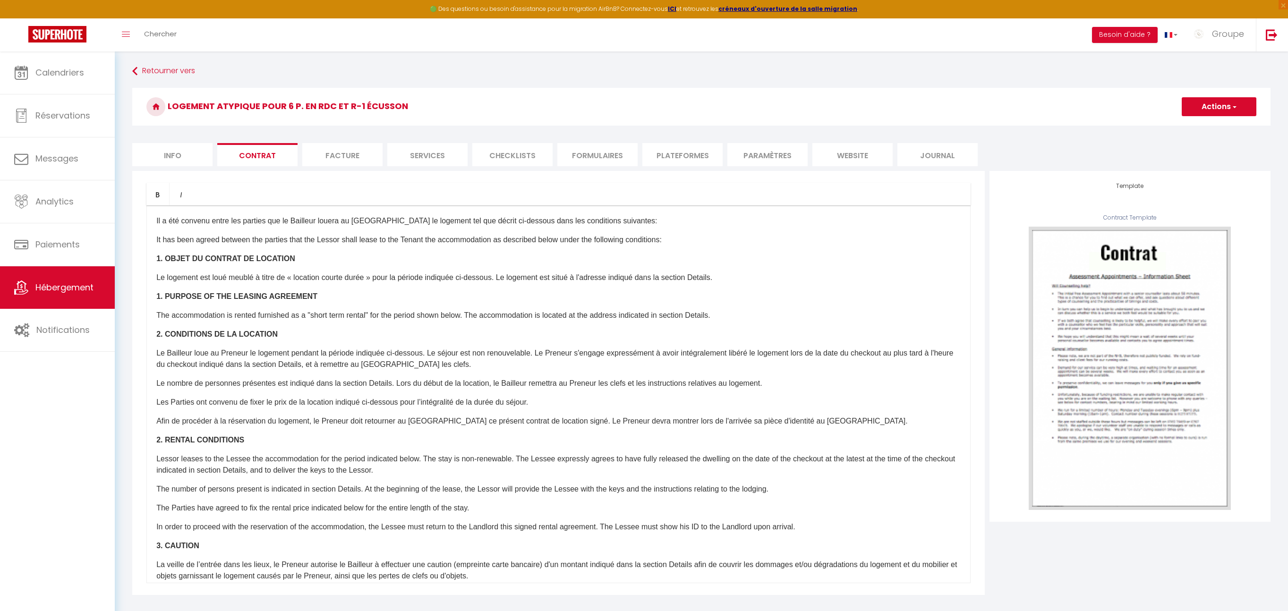
click at [402, 152] on li "Services" at bounding box center [427, 154] width 80 height 23
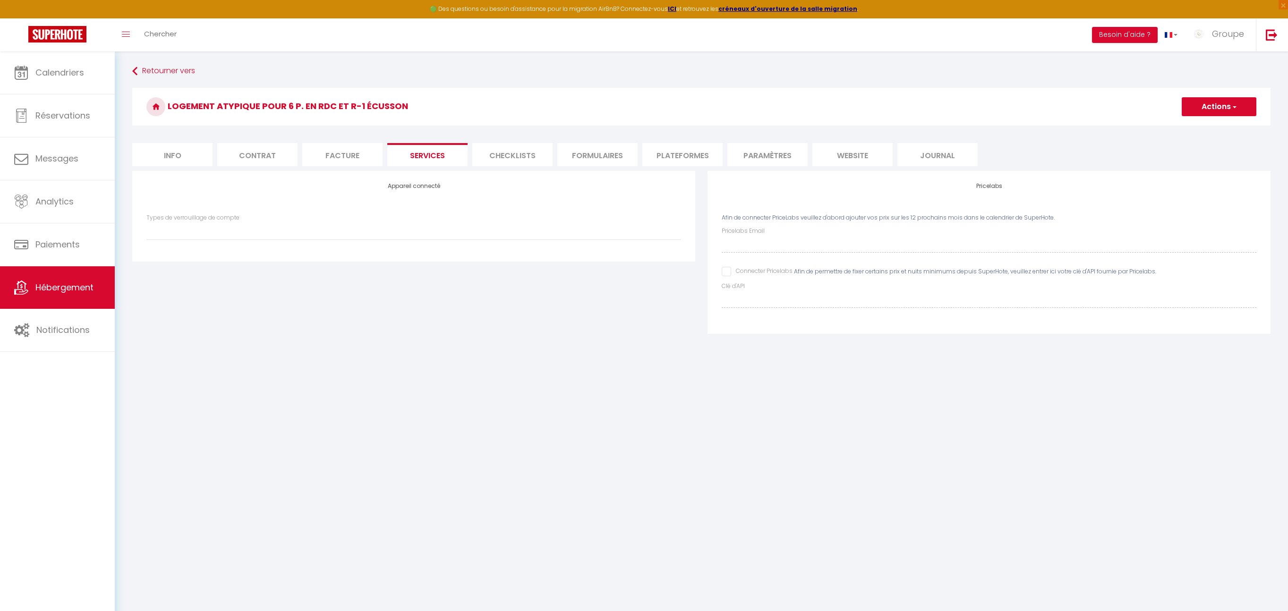
click at [500, 155] on li "Checklists" at bounding box center [512, 154] width 80 height 23
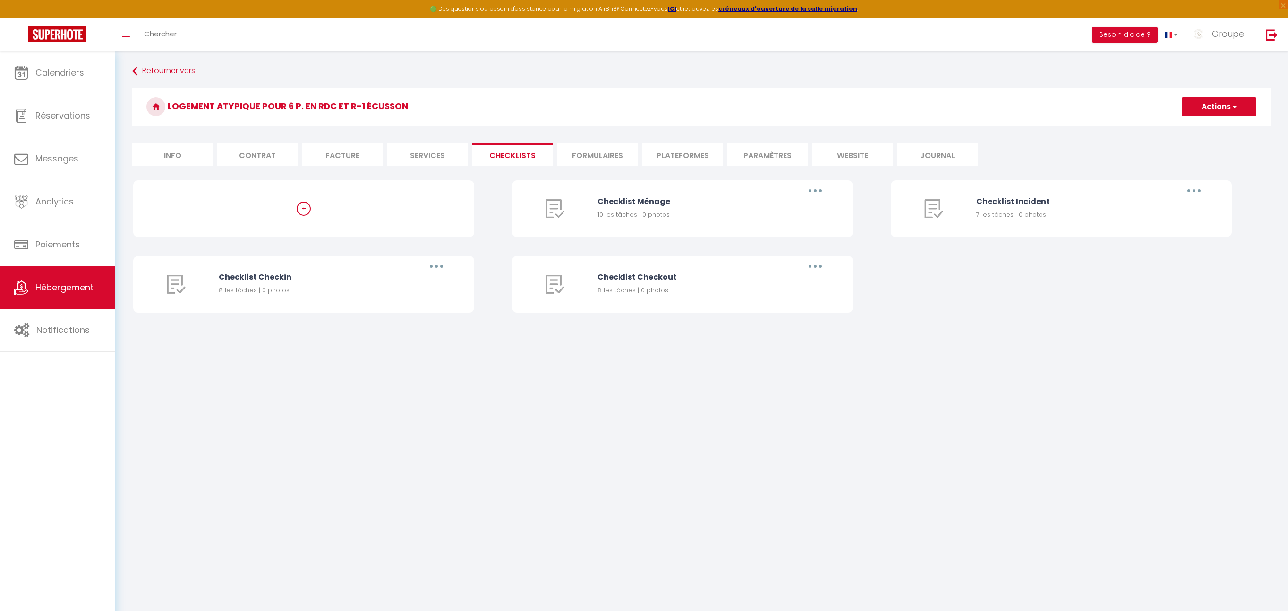
click at [616, 150] on li "Formulaires" at bounding box center [597, 154] width 80 height 23
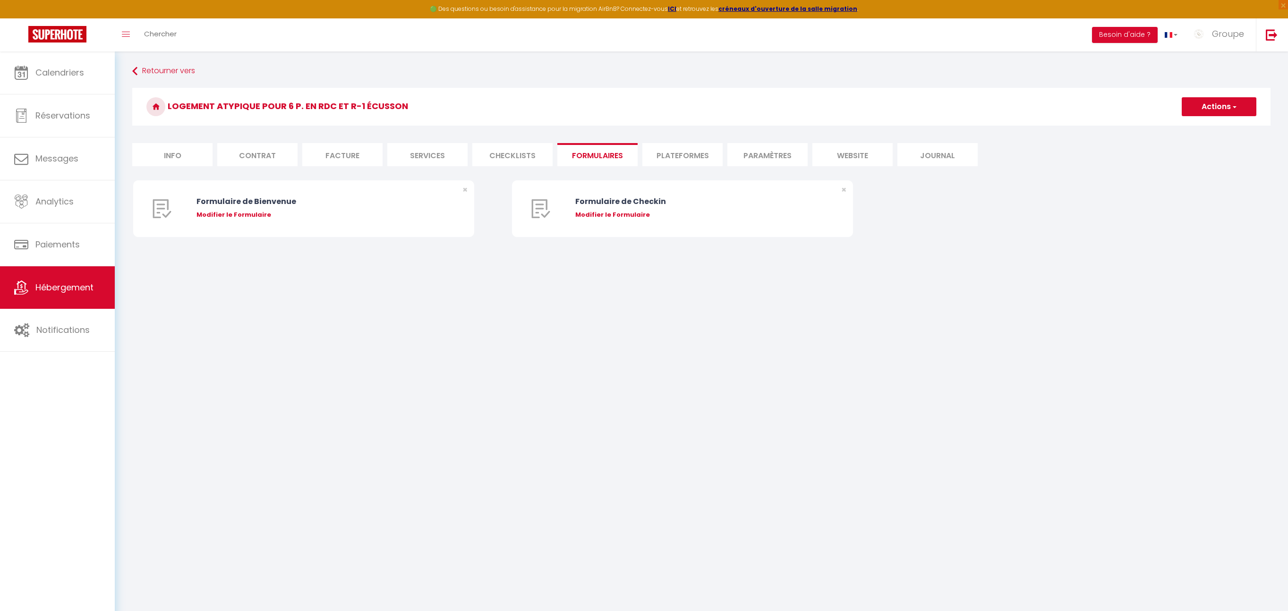
click at [697, 150] on li "Plateformes" at bounding box center [682, 154] width 80 height 23
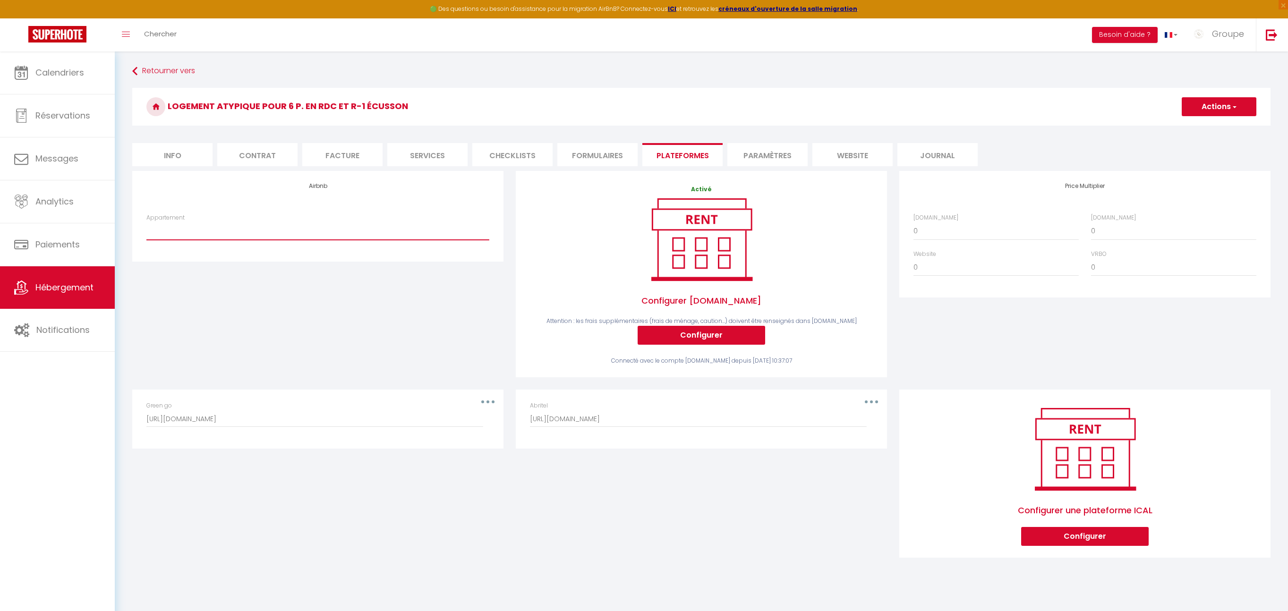
click at [293, 230] on select "Studio 4p. Ponant LGM vue étang,plage, parking - [EMAIL_ADDRESS][DOMAIN_NAME] […" at bounding box center [317, 231] width 343 height 18
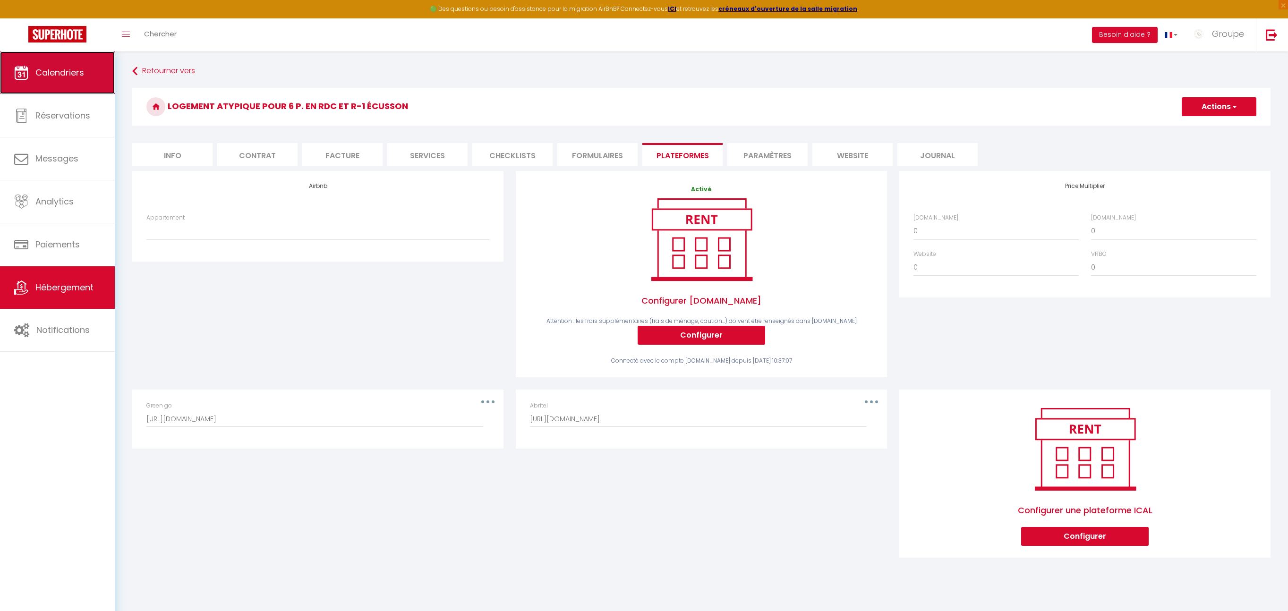
click at [44, 77] on span "Calendriers" at bounding box center [59, 73] width 49 height 12
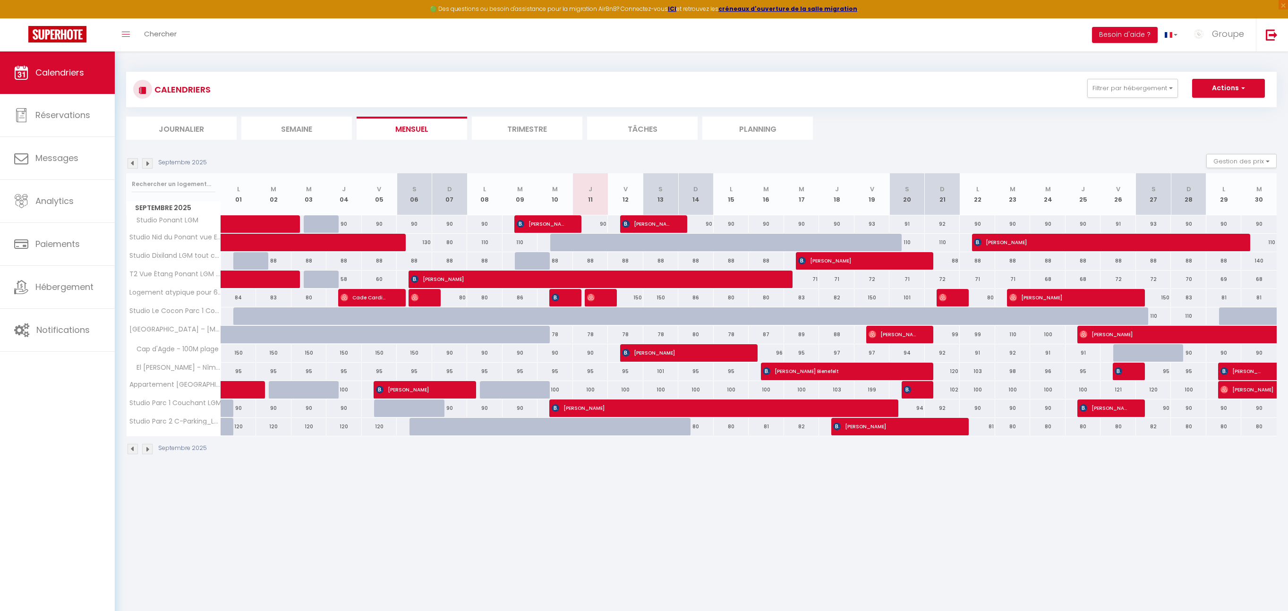
click at [147, 163] on img at bounding box center [147, 163] width 10 height 10
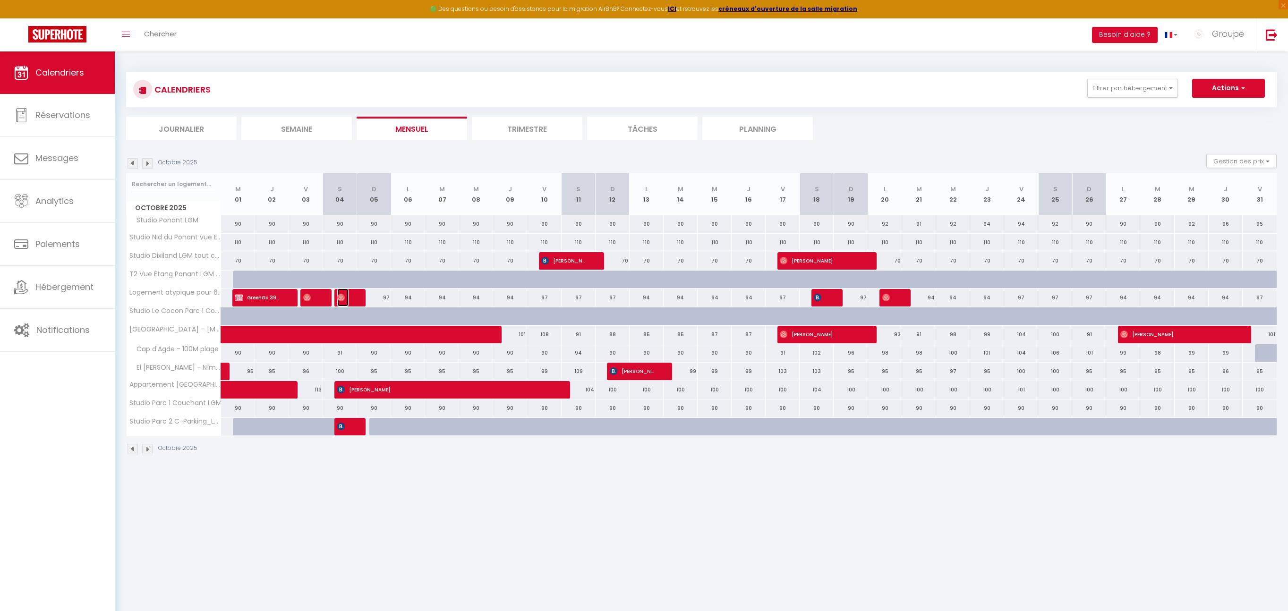
click at [346, 296] on span "[PERSON_NAME]" at bounding box center [342, 298] width 11 height 18
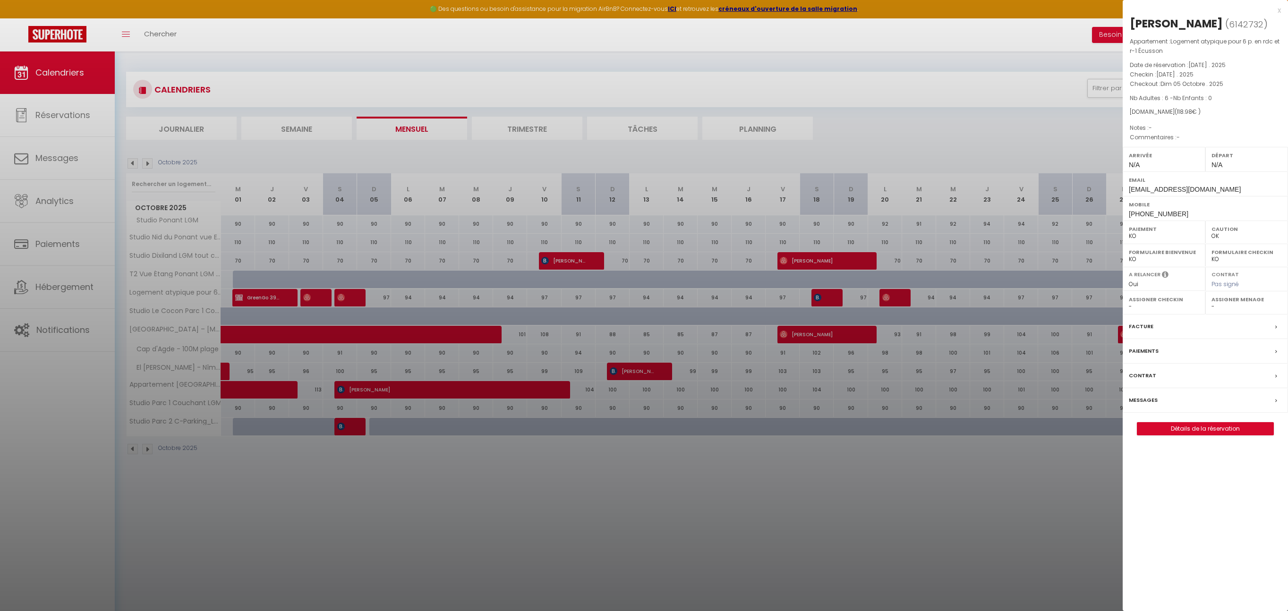
click at [1277, 9] on div "x" at bounding box center [1202, 10] width 158 height 11
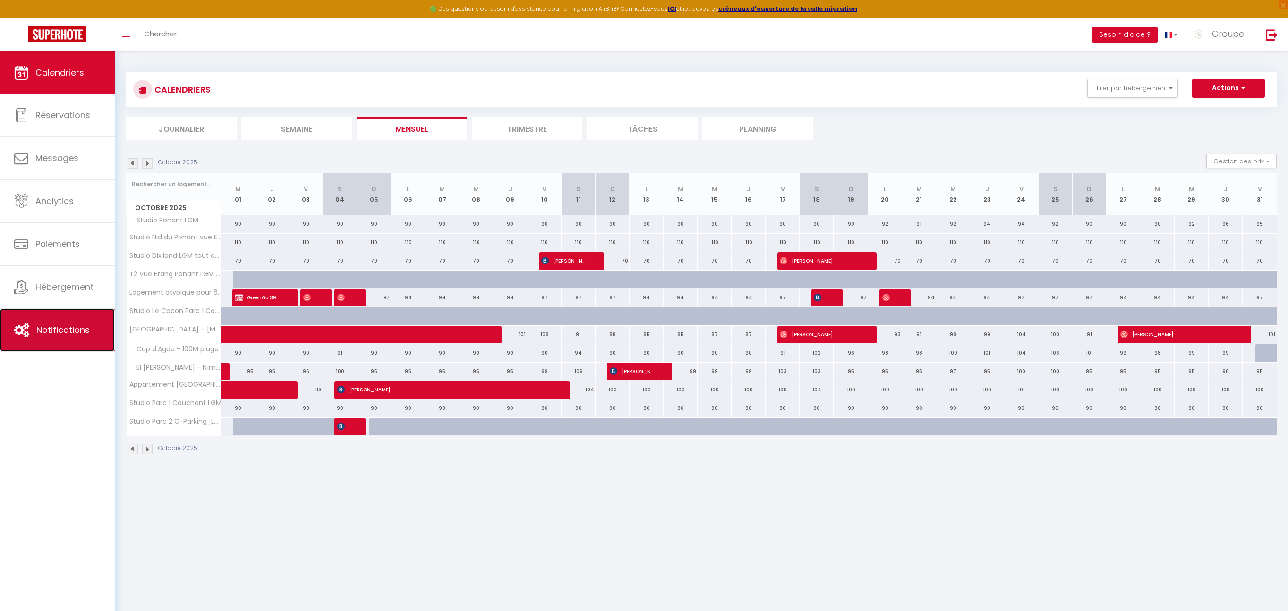
click at [74, 317] on link "Notifications" at bounding box center [57, 330] width 115 height 43
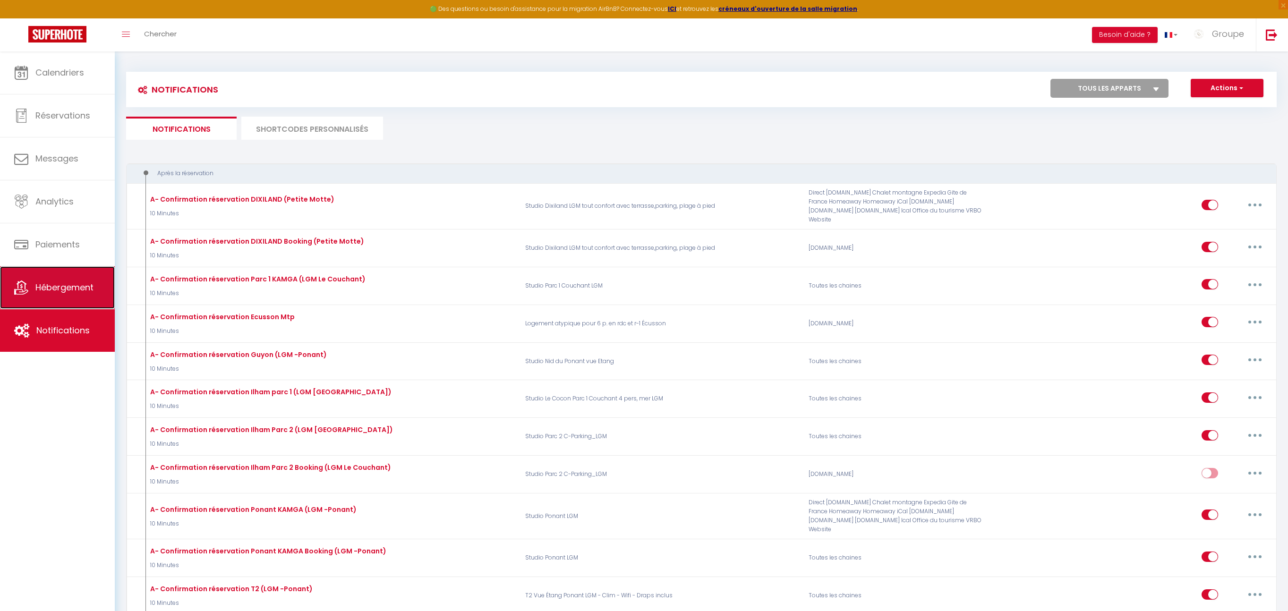
click at [70, 305] on link "Hébergement" at bounding box center [57, 287] width 115 height 43
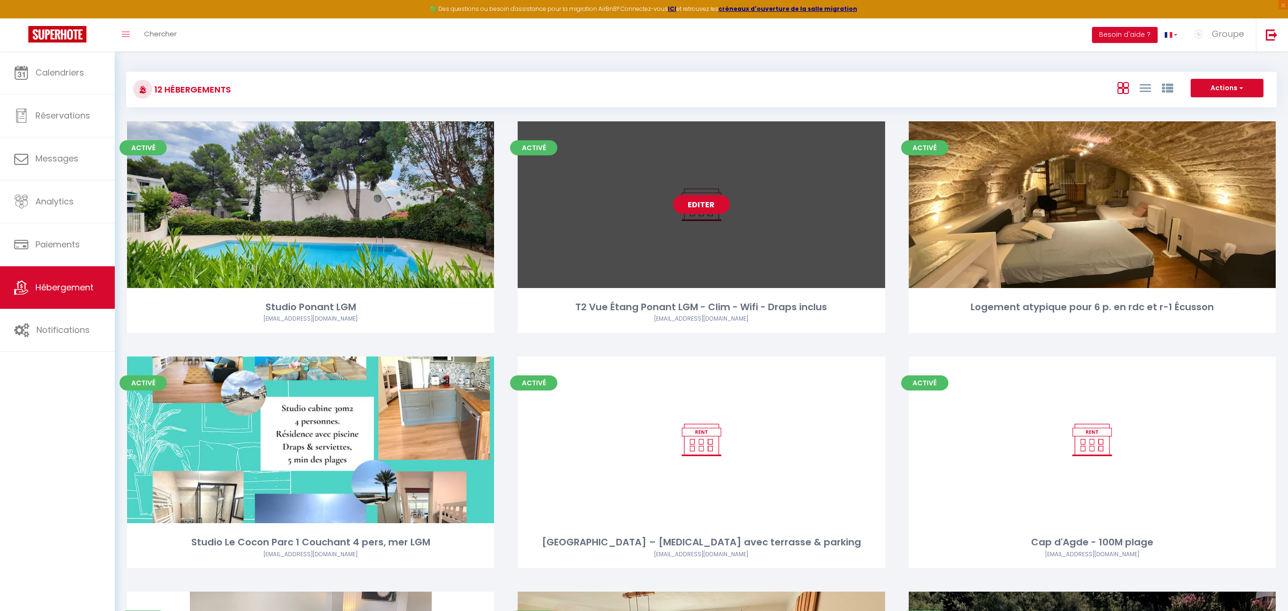
click at [705, 204] on link "Editer" at bounding box center [701, 204] width 57 height 19
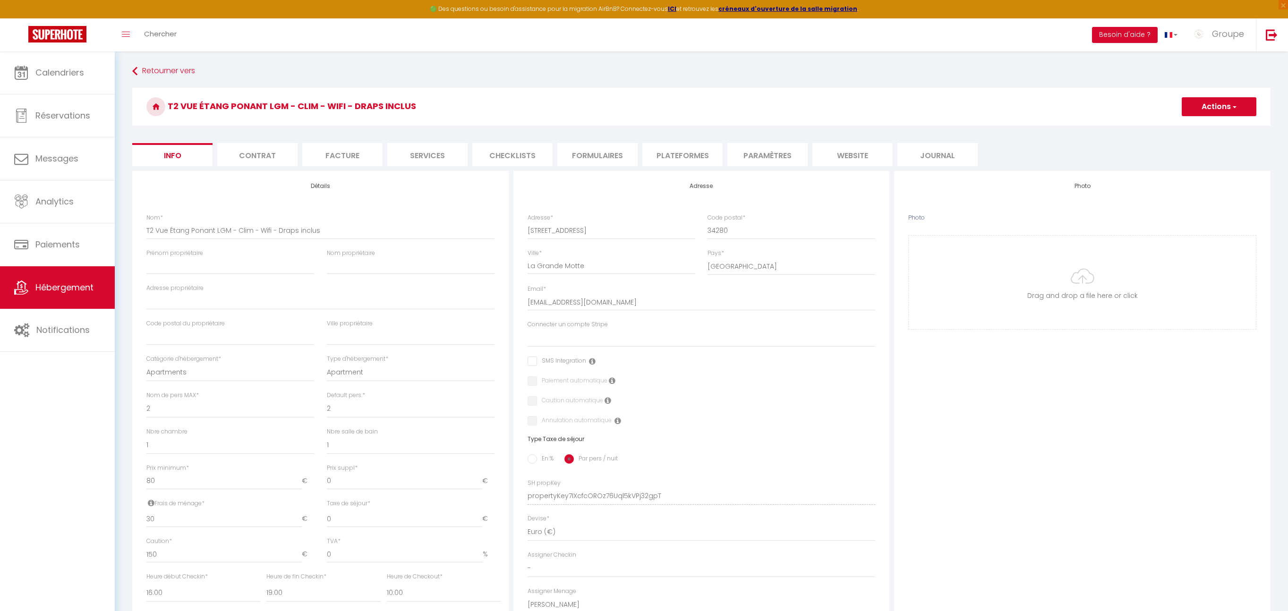
click at [334, 161] on li "Facture" at bounding box center [342, 154] width 80 height 23
click at [364, 155] on li "Facture" at bounding box center [342, 154] width 80 height 23
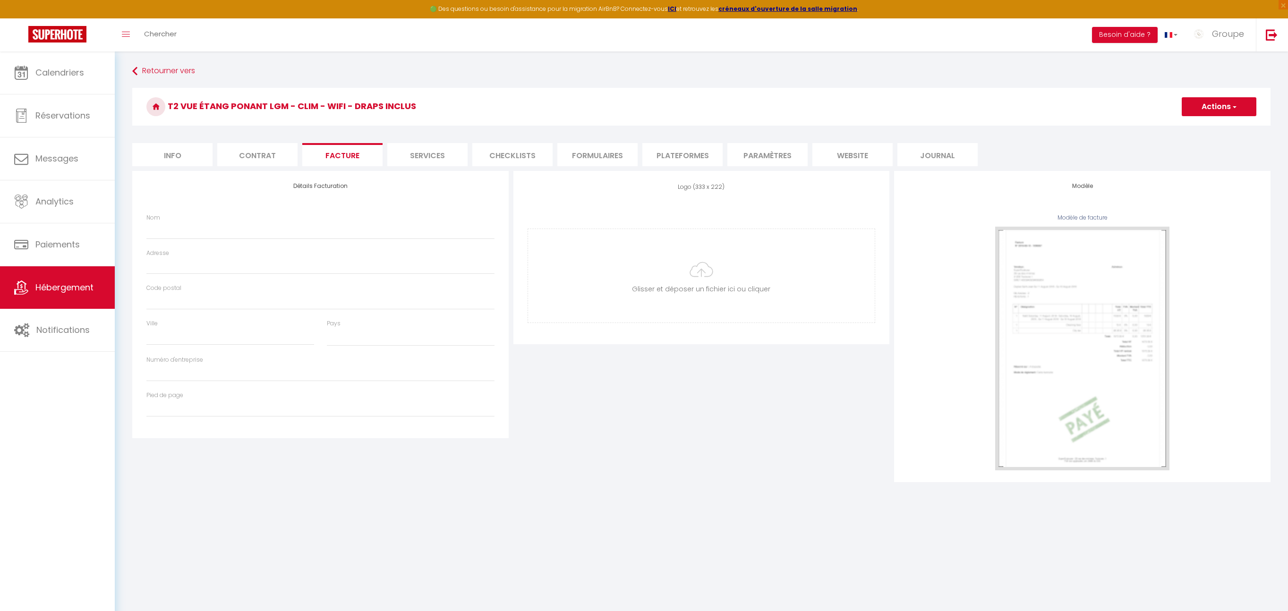
click at [351, 152] on li "Facture" at bounding box center [342, 154] width 80 height 23
click at [411, 152] on li "Services" at bounding box center [427, 154] width 80 height 23
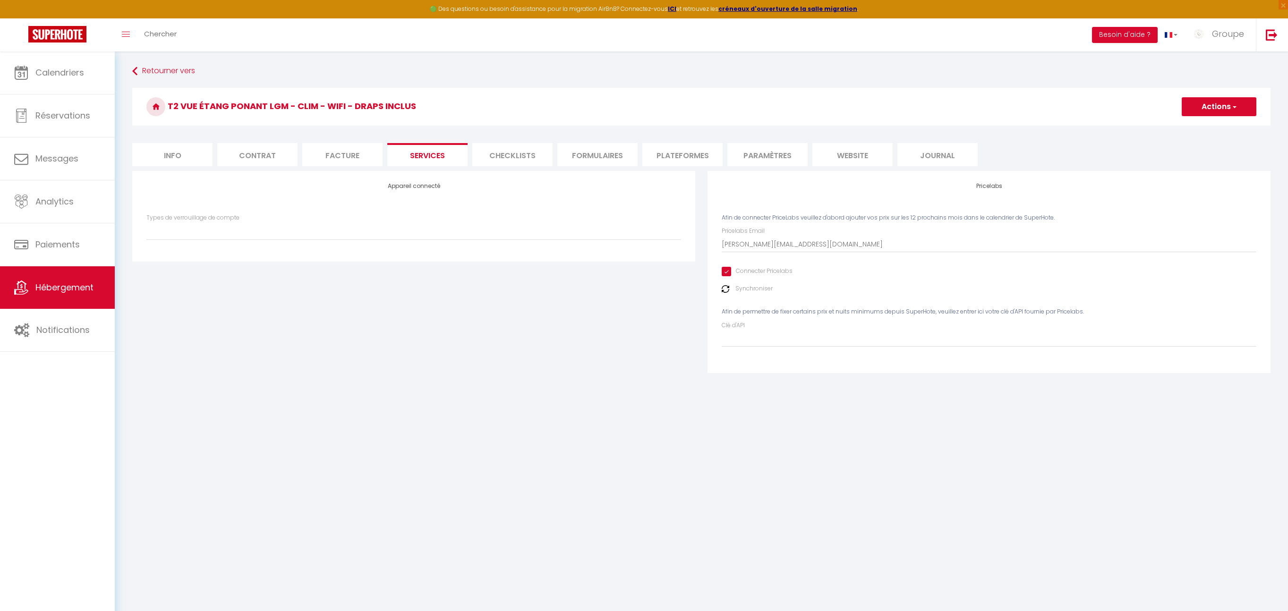
click at [592, 147] on li "Formulaires" at bounding box center [597, 154] width 80 height 23
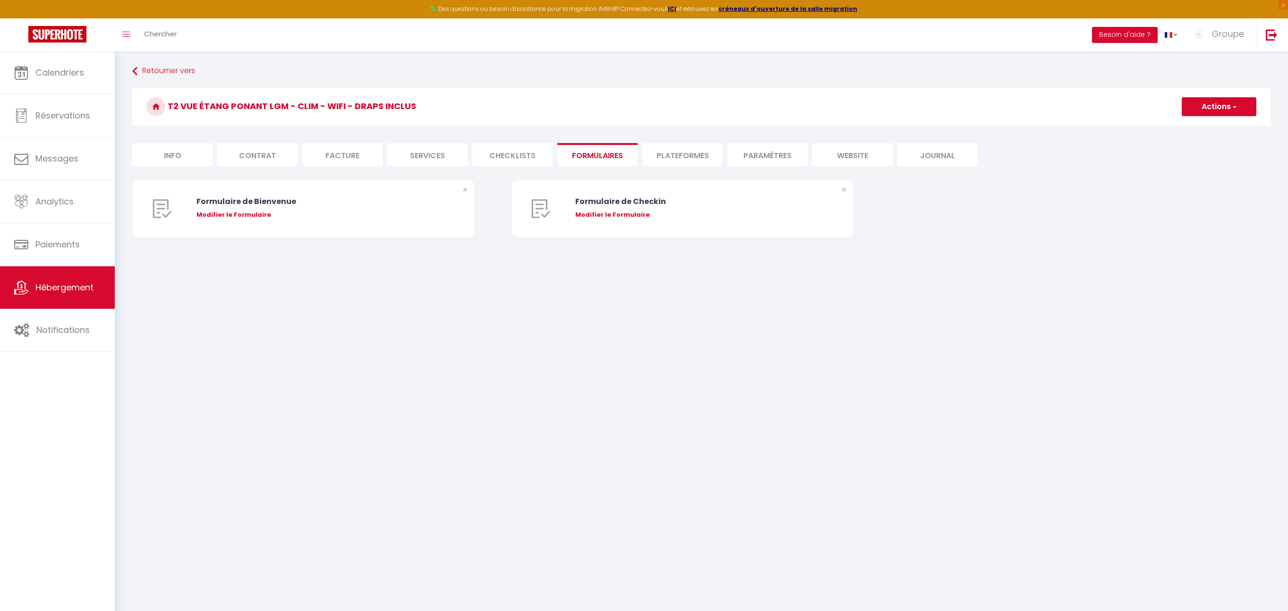
click at [662, 153] on li "Plateformes" at bounding box center [682, 154] width 80 height 23
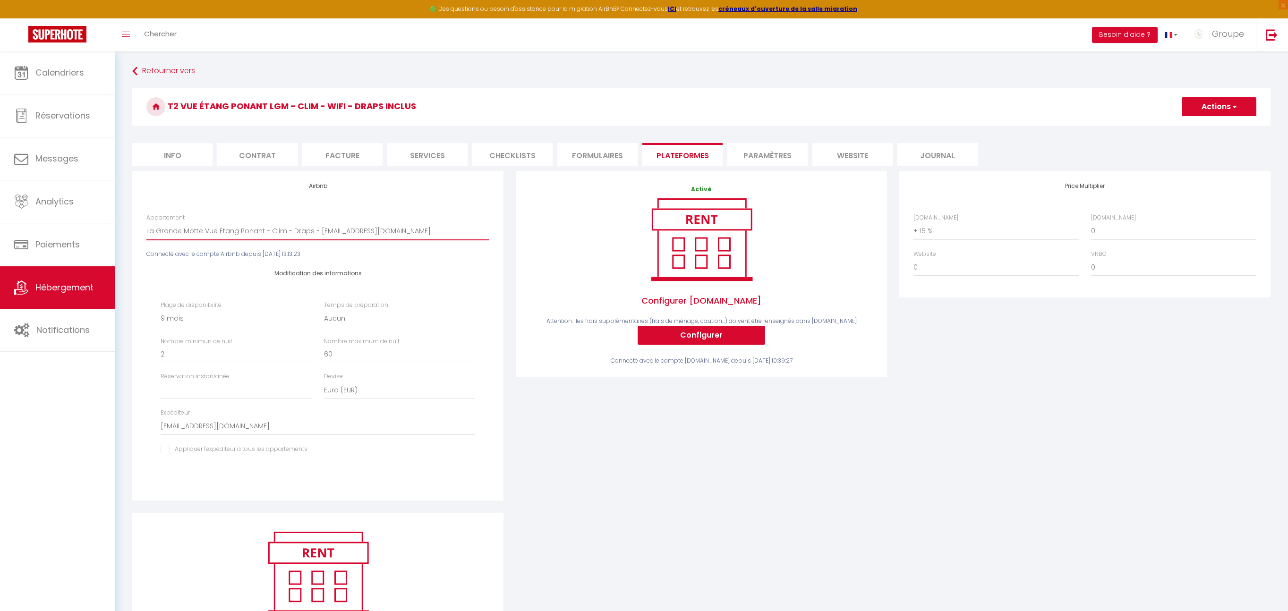
click at [393, 227] on select "Studio 4p. Ponant LGM vue étang,plage, parking - [EMAIL_ADDRESS][DOMAIN_NAME] […" at bounding box center [317, 231] width 343 height 18
click at [164, 230] on select "Studio 4p. Ponant LGM vue étang,plage, parking - [EMAIL_ADDRESS][DOMAIN_NAME] […" at bounding box center [317, 231] width 343 height 18
click at [367, 230] on select "Studio 4p. Ponant LGM vue étang,plage, parking - [EMAIL_ADDRESS][DOMAIN_NAME] […" at bounding box center [317, 231] width 343 height 18
click at [281, 226] on select "Studio 4p. Ponant LGM vue étang,plage, parking - [EMAIL_ADDRESS][DOMAIN_NAME] […" at bounding box center [317, 231] width 343 height 18
